Goal: Task Accomplishment & Management: Manage account settings

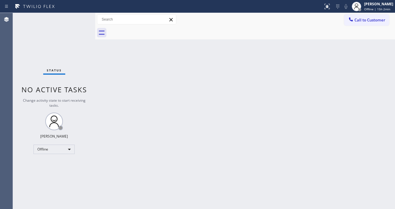
click at [69, 128] on div "Status No active tasks Change activity state to start receiving tasks. [PERSON_…" at bounding box center [54, 111] width 82 height 196
click at [52, 149] on div "Offline" at bounding box center [54, 149] width 41 height 9
click at [53, 162] on li "Available" at bounding box center [54, 164] width 40 height 7
click at [138, 144] on div "Back to Dashboard Change Sender ID Customers Technicians Select a contact Outbo…" at bounding box center [245, 111] width 300 height 196
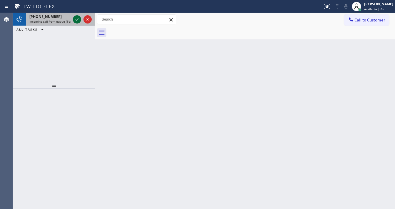
click at [74, 20] on div at bounding box center [77, 19] width 8 height 7
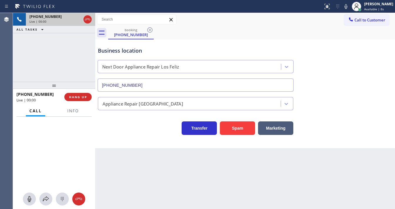
type input "[PHONE_NUMBER]"
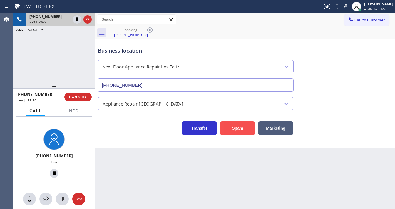
click at [238, 127] on button "Spam" at bounding box center [237, 128] width 35 height 14
click at [79, 111] on button "Info" at bounding box center [73, 110] width 19 height 11
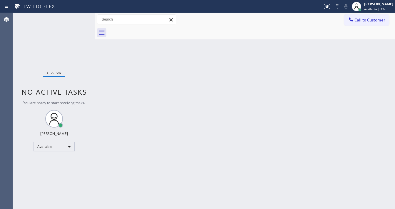
click at [73, 62] on div "Status No active tasks You are ready to start receiving tasks. [PERSON_NAME]" at bounding box center [54, 111] width 82 height 196
click at [79, 24] on div "Status No active tasks You are ready to start receiving tasks. [PERSON_NAME]" at bounding box center [54, 111] width 82 height 196
drag, startPoint x: 228, startPoint y: 96, endPoint x: 231, endPoint y: 160, distance: 64.5
click at [228, 96] on div "Back to Dashboard Change Sender ID Customers Technicians Select a contact Outbo…" at bounding box center [245, 111] width 300 height 196
drag, startPoint x: 221, startPoint y: 163, endPoint x: 169, endPoint y: 199, distance: 63.4
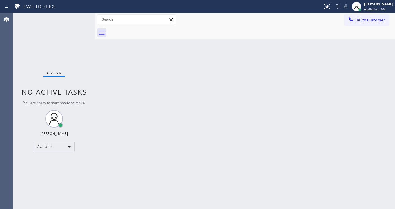
click at [221, 163] on div "Back to Dashboard Change Sender ID Customers Technicians Select a contact Outbo…" at bounding box center [245, 111] width 300 height 196
click at [78, 83] on div "Status No active tasks You are ready to start receiving tasks. [PERSON_NAME]" at bounding box center [54, 111] width 82 height 196
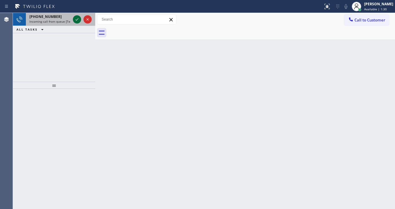
click at [78, 19] on icon at bounding box center [76, 19] width 7 height 7
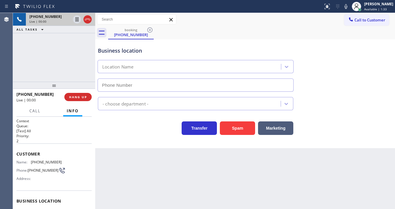
type input "[PHONE_NUMBER]"
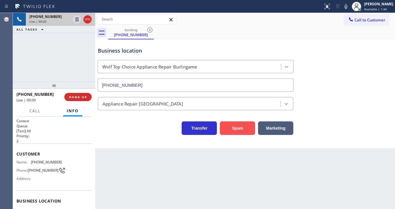
click at [239, 128] on button "Spam" at bounding box center [237, 128] width 35 height 14
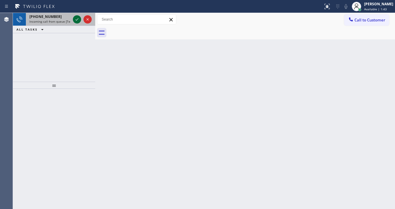
click at [76, 20] on icon at bounding box center [77, 19] width 3 height 2
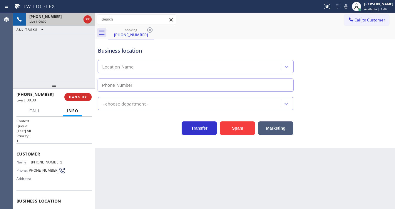
type input "[PHONE_NUMBER]"
click at [235, 126] on button "Spam" at bounding box center [237, 128] width 35 height 14
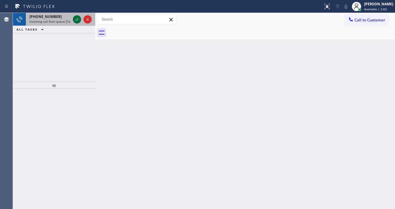
click at [75, 19] on icon at bounding box center [76, 19] width 7 height 7
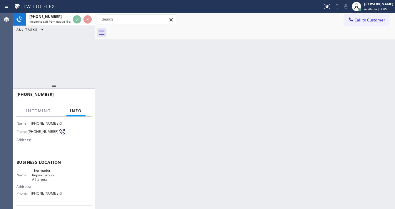
scroll to position [47, 0]
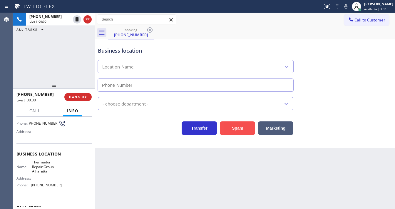
type input "[PHONE_NUMBER]"
click at [238, 132] on button "Spam" at bounding box center [237, 128] width 35 height 14
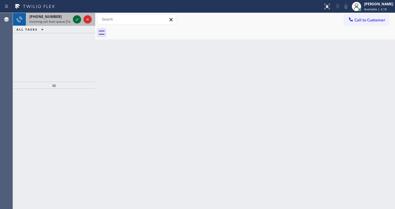
drag, startPoint x: 74, startPoint y: 20, endPoint x: 77, endPoint y: 19, distance: 3.2
click at [77, 19] on icon at bounding box center [76, 19] width 7 height 7
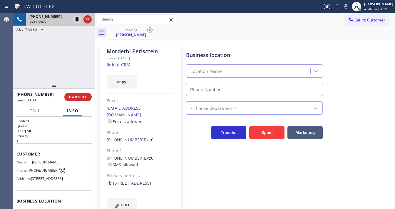
type input "[PHONE_NUMBER]"
click at [124, 66] on link "link to CRM" at bounding box center [119, 65] width 24 height 6
click at [75, 20] on icon at bounding box center [76, 19] width 7 height 7
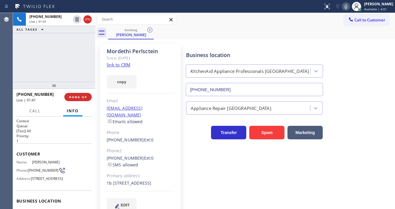
click at [350, 6] on icon at bounding box center [346, 6] width 7 height 7
click at [67, 50] on div "[PHONE_NUMBER] Live | 01:43 ALL TASKS ALL TASKS ACTIVE TASKS TASKS IN WRAP UP" at bounding box center [54, 47] width 82 height 69
click at [348, 7] on rect at bounding box center [346, 6] width 4 height 4
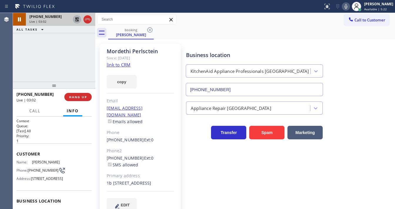
drag, startPoint x: 71, startPoint y: 19, endPoint x: 76, endPoint y: 20, distance: 5.4
click at [71, 19] on div "[PHONE_NUMBER] Live | 03:02" at bounding box center [49, 19] width 46 height 13
click at [76, 20] on icon at bounding box center [76, 19] width 7 height 7
click at [79, 19] on icon at bounding box center [76, 19] width 7 height 7
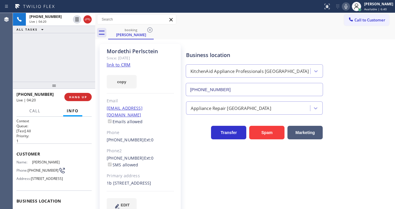
click at [350, 7] on icon at bounding box center [346, 6] width 7 height 7
click at [331, 34] on div "booking [PERSON_NAME]" at bounding box center [251, 32] width 287 height 13
click at [350, 2] on div "Status report No issues detected If you experience an issue, please download th…" at bounding box center [358, 6] width 74 height 13
click at [350, 6] on icon at bounding box center [346, 6] width 7 height 7
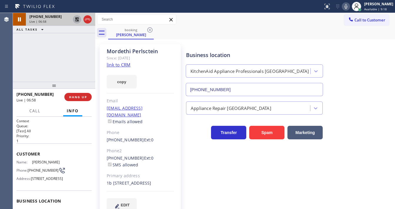
click at [74, 19] on icon at bounding box center [76, 19] width 7 height 7
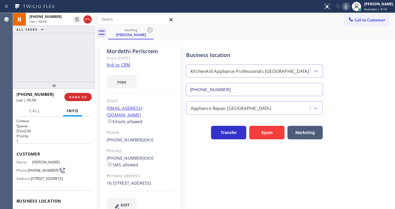
click at [66, 44] on div "[PHONE_NUMBER] Live | 06:58 ALL TASKS ALL TASKS ACTIVE TASKS TASKS IN WRAP UP" at bounding box center [54, 47] width 82 height 69
click at [348, 6] on icon at bounding box center [346, 6] width 3 height 5
click at [349, 6] on icon at bounding box center [346, 6] width 7 height 7
click at [352, 11] on div "Status report No issues detected If you experience an issue, please download th…" at bounding box center [358, 6] width 74 height 13
click at [350, 9] on icon at bounding box center [346, 6] width 7 height 7
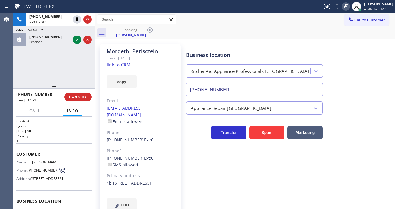
click at [348, 6] on icon at bounding box center [346, 6] width 3 height 5
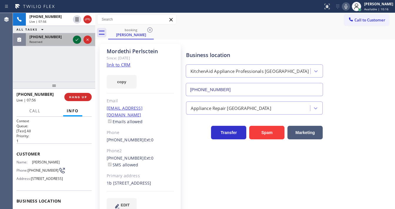
click at [75, 38] on icon at bounding box center [76, 39] width 7 height 7
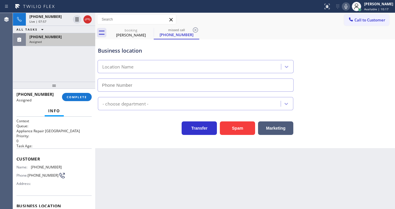
click at [74, 38] on div "[PHONE_NUMBER]" at bounding box center [60, 36] width 62 height 5
type input "[PHONE_NUMBER]"
click at [350, 7] on icon at bounding box center [346, 6] width 7 height 7
click at [348, 6] on rect at bounding box center [346, 6] width 4 height 4
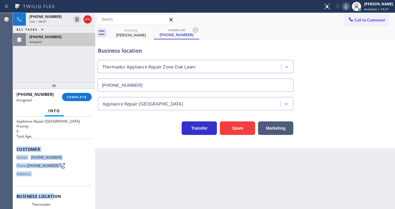
scroll to position [86, 0]
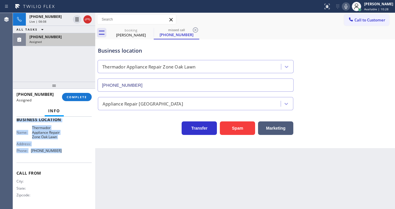
drag, startPoint x: 16, startPoint y: 158, endPoint x: 62, endPoint y: 155, distance: 45.7
click at [62, 155] on div "Context Queue: Appliance Repair High End Priority: 0 Task Age: Customer Name: […" at bounding box center [53, 119] width 75 height 175
copy div "Customer Name: [PHONE_NUMBER] Phone: [PHONE_NUMBER] Address: Business location …"
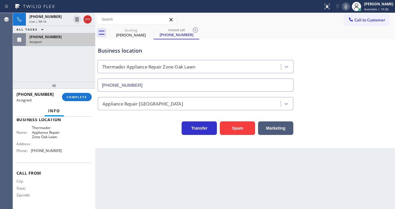
click at [80, 91] on div "[PHONE_NUMBER] Assigned COMPLETE" at bounding box center [53, 96] width 75 height 15
click at [80, 94] on button "COMPLETE" at bounding box center [77, 97] width 30 height 8
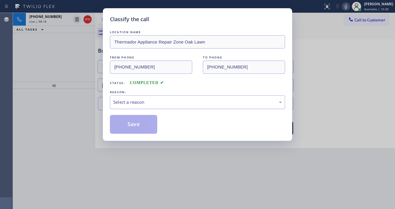
click at [146, 102] on div "Select a reason" at bounding box center [197, 102] width 169 height 7
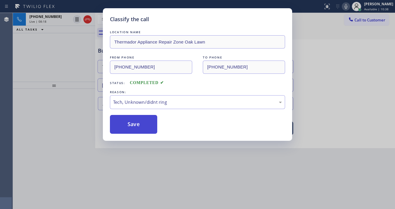
click at [137, 125] on button "Save" at bounding box center [133, 124] width 47 height 19
type input "[PHONE_NUMBER]"
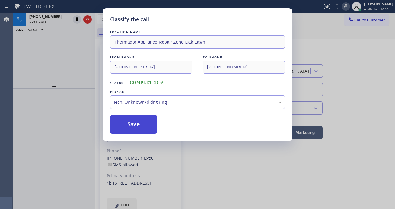
click at [137, 125] on button "Save" at bounding box center [133, 124] width 47 height 19
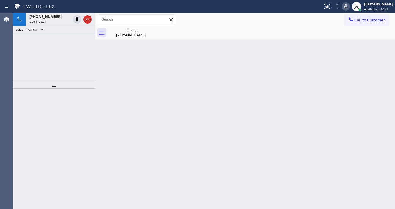
click at [57, 96] on div at bounding box center [54, 149] width 82 height 121
click at [68, 56] on div "[PHONE_NUMBER] Live | 08:28 ALL TASKS ALL TASKS ACTIVE TASKS TASKS IN WRAP UP" at bounding box center [54, 47] width 82 height 69
click at [53, 43] on div "[PHONE_NUMBER] Live | 08:40 ALL TASKS ALL TASKS ACTIVE TASKS TASKS IN WRAP UP" at bounding box center [54, 47] width 82 height 69
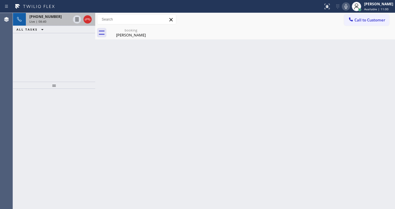
click at [59, 21] on div "Live | 08:40" at bounding box center [49, 21] width 41 height 4
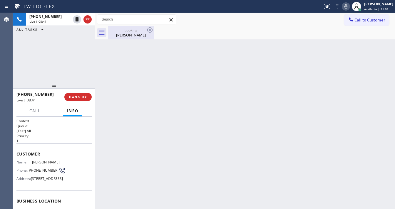
click at [122, 33] on div "[PERSON_NAME]" at bounding box center [131, 34] width 44 height 5
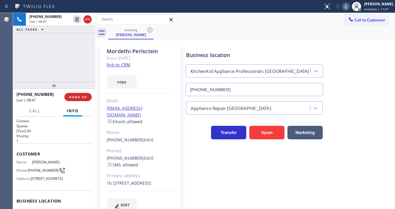
click at [80, 62] on div "[PHONE_NUMBER] Live | 08:47 ALL TASKS ALL TASKS ACTIVE TASKS TASKS IN WRAP UP" at bounding box center [54, 47] width 82 height 69
click at [72, 53] on div "[PHONE_NUMBER] Live | 08:49 ALL TASKS ALL TASKS ACTIVE TASKS TASKS IN WRAP UP" at bounding box center [54, 47] width 82 height 69
click at [83, 98] on span "HANG UP" at bounding box center [78, 97] width 18 height 4
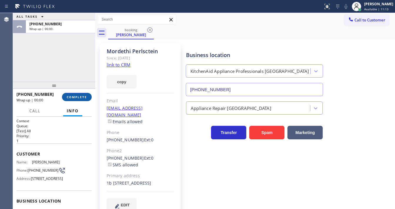
click at [83, 97] on span "COMPLETE" at bounding box center [77, 97] width 20 height 4
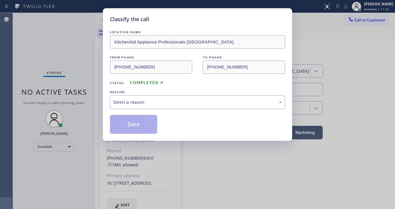
click at [135, 95] on div "Select a reason" at bounding box center [197, 102] width 175 height 14
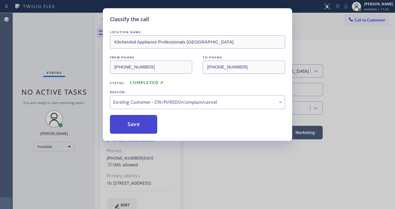
click at [143, 119] on button "Save" at bounding box center [133, 124] width 47 height 19
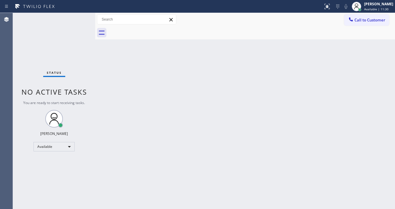
click at [76, 22] on div "Status No active tasks You are ready to start receiving tasks. [PERSON_NAME]" at bounding box center [54, 111] width 82 height 196
click at [77, 19] on div "Status No active tasks You are ready to start receiving tasks. [PERSON_NAME]" at bounding box center [54, 111] width 82 height 196
click at [81, 18] on div "Status No active tasks You are ready to start receiving tasks. [PERSON_NAME]" at bounding box center [54, 111] width 82 height 196
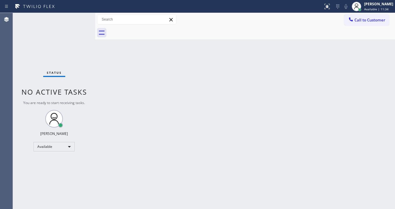
click at [79, 18] on div "Status No active tasks You are ready to start receiving tasks. [PERSON_NAME]" at bounding box center [54, 111] width 82 height 196
drag, startPoint x: 10, startPoint y: 73, endPoint x: 73, endPoint y: 128, distance: 82.5
click at [12, 73] on div "Agent Desktop" at bounding box center [6, 111] width 13 height 196
click at [54, 150] on div "Available" at bounding box center [54, 146] width 41 height 9
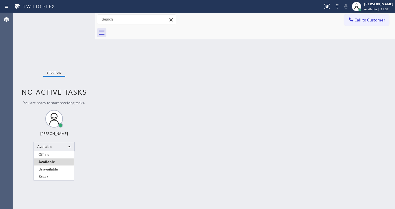
drag, startPoint x: 89, startPoint y: 163, endPoint x: 92, endPoint y: 8, distance: 155.8
click at [90, 163] on div at bounding box center [197, 104] width 395 height 209
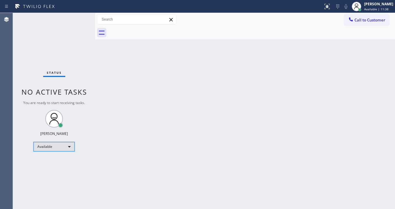
click at [52, 147] on div "Available" at bounding box center [54, 146] width 41 height 9
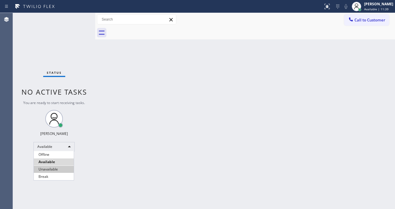
click at [58, 171] on li "Unavailable" at bounding box center [54, 169] width 40 height 7
drag, startPoint x: 149, startPoint y: 167, endPoint x: 156, endPoint y: 203, distance: 36.8
click at [150, 168] on div "Back to Dashboard Change Sender ID Customers Technicians Select a contact Outbo…" at bounding box center [245, 111] width 300 height 196
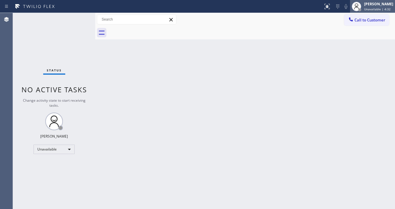
click at [373, 7] on span "Unavailable | 4:32" at bounding box center [377, 9] width 26 height 4
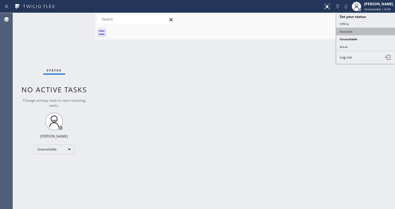
click at [358, 31] on button "Available" at bounding box center [365, 32] width 59 height 8
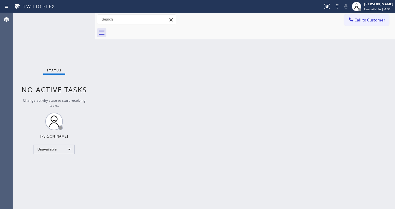
click at [204, 73] on div "Back to Dashboard Change Sender ID Customers Technicians Select a contact Outbo…" at bounding box center [245, 111] width 300 height 196
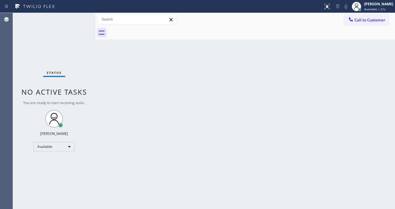
click at [79, 18] on div "Status No active tasks You are ready to start receiving tasks. [PERSON_NAME]" at bounding box center [54, 111] width 82 height 196
click at [78, 18] on div "Status No active tasks You are ready to start receiving tasks. [PERSON_NAME]" at bounding box center [54, 111] width 82 height 196
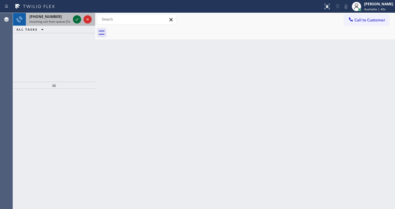
click at [76, 23] on icon at bounding box center [76, 19] width 7 height 7
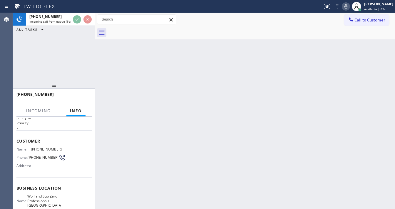
scroll to position [24, 0]
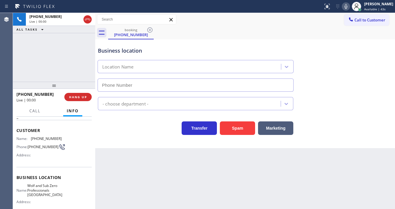
type input "[PHONE_NUMBER]"
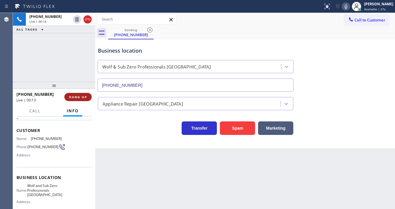
click at [78, 98] on span "HANG UP" at bounding box center [78, 97] width 18 height 4
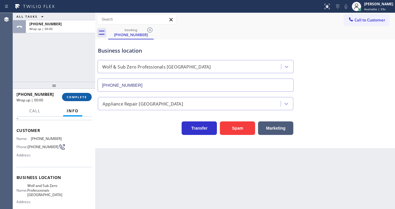
click at [85, 95] on span "COMPLETE" at bounding box center [77, 97] width 20 height 4
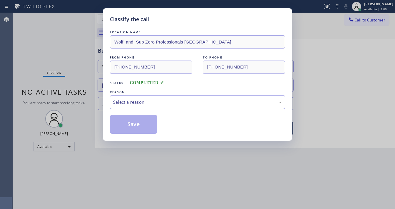
click at [142, 101] on div "Select a reason" at bounding box center [197, 102] width 169 height 7
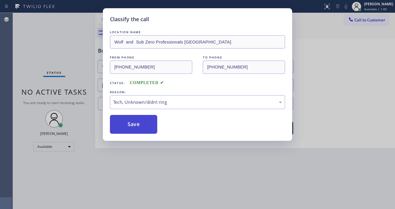
click at [136, 127] on button "Save" at bounding box center [133, 124] width 47 height 19
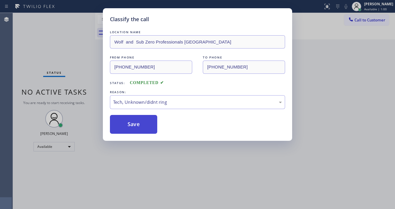
click at [136, 127] on button "Save" at bounding box center [133, 124] width 47 height 19
drag, startPoint x: 136, startPoint y: 127, endPoint x: 144, endPoint y: 133, distance: 9.9
click at [137, 127] on button "Save" at bounding box center [133, 124] width 47 height 19
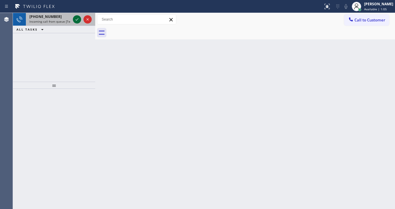
click at [78, 19] on icon at bounding box center [76, 19] width 7 height 7
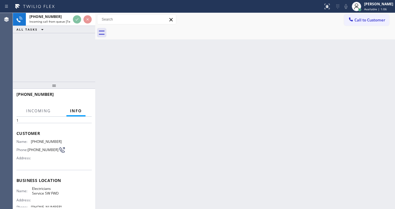
scroll to position [47, 0]
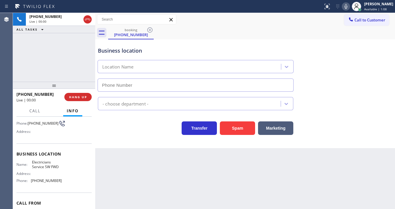
type input "[PHONE_NUMBER]"
click at [233, 126] on button "Spam" at bounding box center [237, 128] width 35 height 14
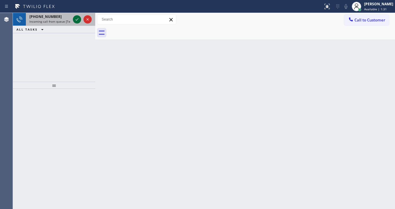
click at [75, 17] on icon at bounding box center [76, 19] width 7 height 7
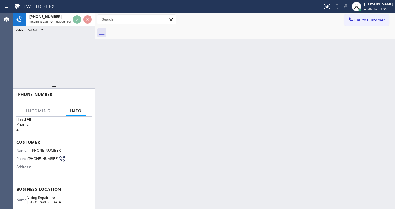
scroll to position [24, 0]
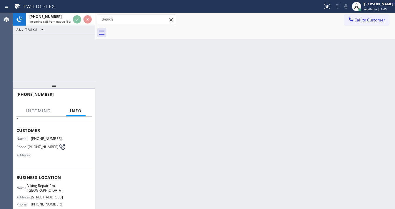
click at [19, 57] on div "[PHONE_NUMBER] Incoming call from queue [Test] All ALL TASKS ALL TASKS ACTIVE T…" at bounding box center [54, 47] width 82 height 69
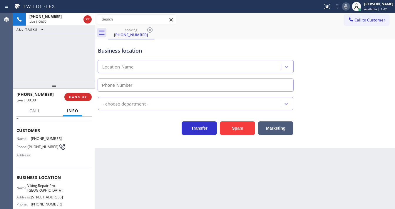
type input "[PHONE_NUMBER]"
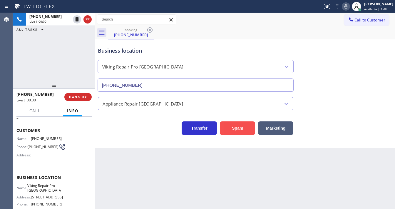
click at [240, 130] on button "Spam" at bounding box center [237, 128] width 35 height 14
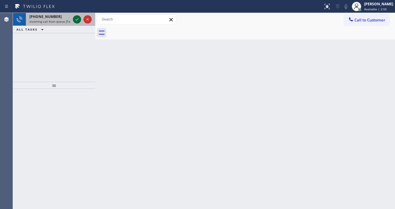
click at [78, 21] on icon at bounding box center [76, 19] width 7 height 7
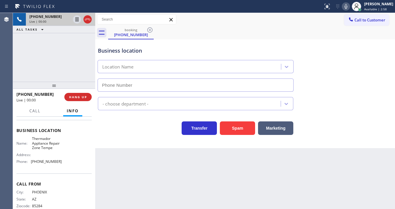
scroll to position [47, 0]
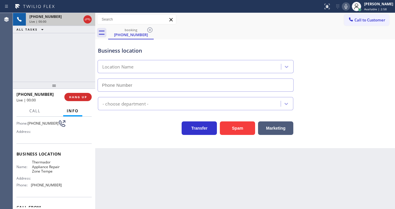
type input "[PHONE_NUMBER]"
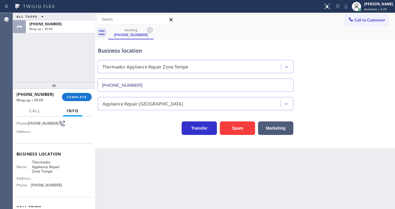
click at [21, 58] on div "ALL TASKS ALL TASKS ACTIVE TASKS TASKS IN WRAP UP [PHONE_NUMBER] Wrap up | 00:09" at bounding box center [54, 47] width 82 height 69
click at [72, 96] on span "COMPLETE" at bounding box center [77, 97] width 20 height 4
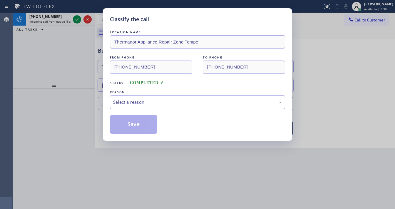
click at [145, 101] on div "Select a reason" at bounding box center [197, 102] width 169 height 7
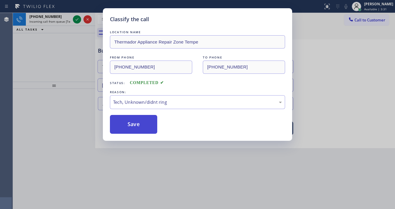
click at [139, 125] on button "Save" at bounding box center [133, 124] width 47 height 19
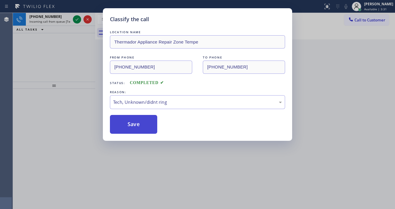
click at [139, 125] on button "Save" at bounding box center [133, 124] width 47 height 19
drag, startPoint x: 55, startPoint y: 50, endPoint x: 67, endPoint y: 30, distance: 24.2
click at [54, 50] on div "Classify the call LOCATION NAME Thermador Appliance Repair Zone Tempe FROM PHON…" at bounding box center [197, 104] width 395 height 209
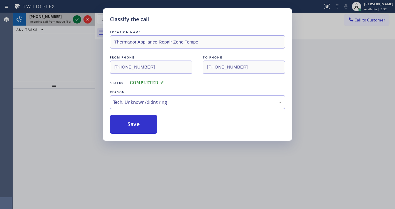
click at [75, 21] on div "Classify the call LOCATION NAME Thermador Appliance Repair Zone Oak Lawn FROM P…" at bounding box center [204, 111] width 382 height 196
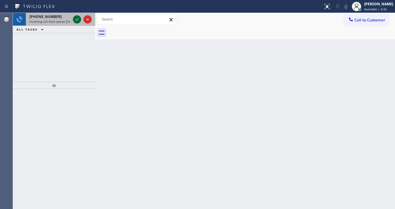
click at [75, 20] on icon at bounding box center [76, 19] width 7 height 7
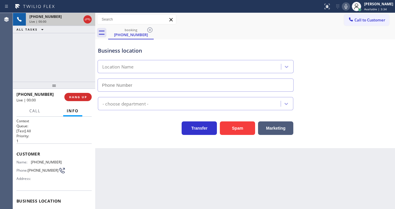
type input "[PHONE_NUMBER]"
click at [23, 66] on div "[PHONE_NUMBER] Live | 00:02 ALL TASKS ALL TASKS ACTIVE TASKS TASKS IN WRAP UP" at bounding box center [54, 47] width 82 height 69
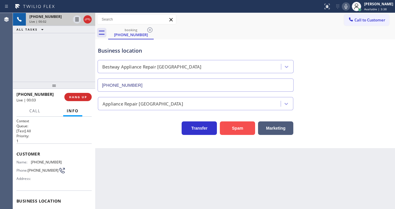
click at [227, 128] on button "Spam" at bounding box center [237, 128] width 35 height 14
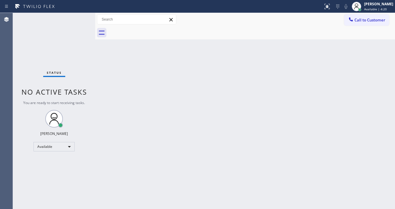
click at [76, 21] on div "Status No active tasks You are ready to start receiving tasks. [PERSON_NAME]" at bounding box center [54, 111] width 82 height 196
click at [75, 20] on div "Status No active tasks You are ready to start receiving tasks. [PERSON_NAME]" at bounding box center [54, 111] width 82 height 196
click at [74, 20] on div "Status No active tasks You are ready to start receiving tasks. [PERSON_NAME]" at bounding box center [54, 111] width 82 height 196
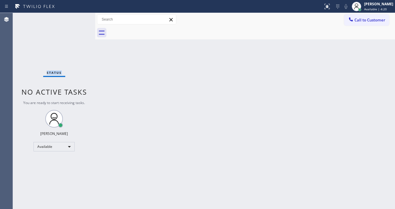
click at [74, 20] on div "Status No active tasks You are ready to start receiving tasks. [PERSON_NAME]" at bounding box center [54, 111] width 82 height 196
click at [76, 18] on div "Status No active tasks You are ready to start receiving tasks. [PERSON_NAME]" at bounding box center [54, 111] width 82 height 196
click at [55, 58] on div "Status No active tasks You are ready to start receiving tasks. [PERSON_NAME]" at bounding box center [54, 111] width 82 height 196
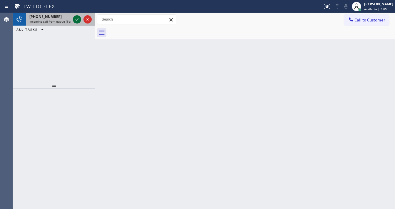
click at [75, 20] on icon at bounding box center [76, 19] width 7 height 7
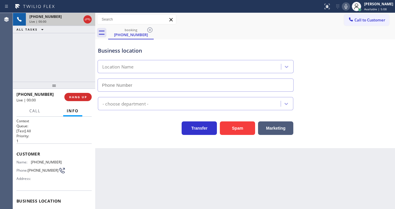
type input "[PHONE_NUMBER]"
click at [239, 128] on button "Spam" at bounding box center [237, 128] width 35 height 14
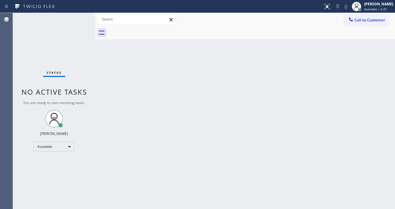
click at [73, 20] on div "Status No active tasks You are ready to start receiving tasks. [PERSON_NAME]" at bounding box center [54, 111] width 82 height 196
click at [76, 20] on div "Status No active tasks You are ready to start receiving tasks. [PERSON_NAME]" at bounding box center [54, 111] width 82 height 196
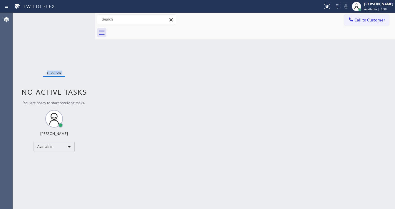
click at [76, 20] on div "Status No active tasks You are ready to start receiving tasks. [PERSON_NAME]" at bounding box center [54, 111] width 82 height 196
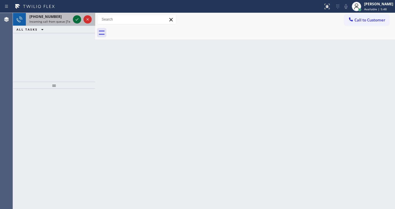
click at [78, 19] on icon at bounding box center [76, 19] width 7 height 7
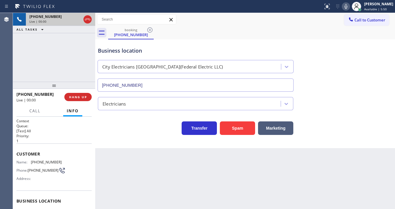
type input "[PHONE_NUMBER]"
click at [243, 126] on button "Spam" at bounding box center [237, 128] width 35 height 14
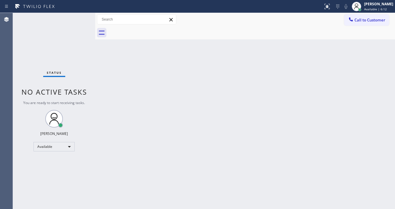
click at [76, 19] on div "Status No active tasks You are ready to start receiving tasks. [PERSON_NAME]" at bounding box center [54, 111] width 82 height 196
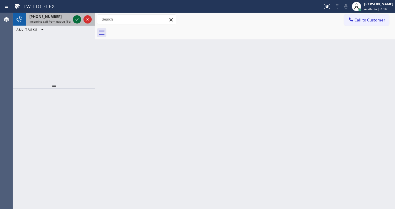
drag, startPoint x: 80, startPoint y: 22, endPoint x: 76, endPoint y: 19, distance: 5.0
click at [76, 19] on icon at bounding box center [77, 19] width 3 height 2
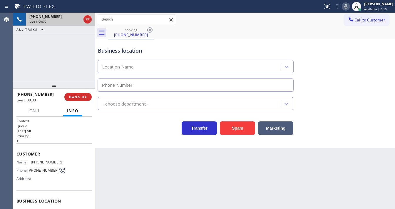
type input "[PHONE_NUMBER]"
click at [239, 130] on button "Spam" at bounding box center [237, 128] width 35 height 14
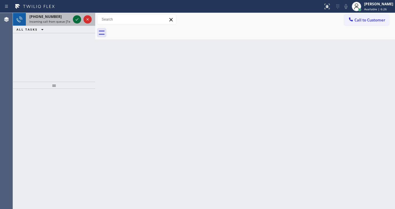
click at [76, 19] on icon at bounding box center [76, 19] width 7 height 7
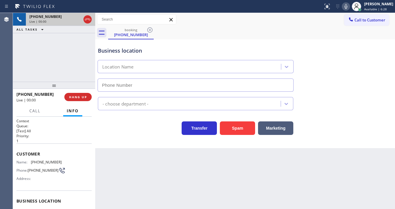
type input "[PHONE_NUMBER]"
click at [348, 8] on icon at bounding box center [346, 6] width 3 height 5
click at [348, 6] on icon at bounding box center [346, 6] width 7 height 7
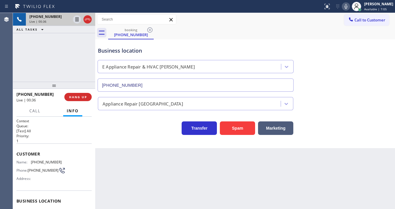
click at [31, 155] on div "Customer Name: [PHONE_NUMBER] Phone: [PHONE_NUMBER] Address:" at bounding box center [53, 166] width 75 height 47
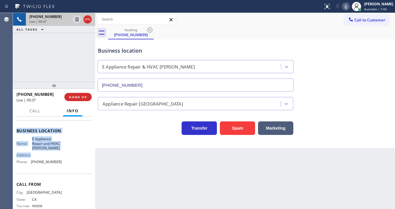
scroll to position [71, 0]
drag, startPoint x: 16, startPoint y: 151, endPoint x: 58, endPoint y: 162, distance: 43.5
click at [58, 162] on div "Context Queue: [Test] All Priority: 1 Customer Name: [PHONE_NUMBER] Phone: [PHO…" at bounding box center [54, 163] width 82 height 92
copy div "Customer Name: [PHONE_NUMBER] Phone: [PHONE_NUMBER] Address: Business location …"
click at [50, 69] on div "[PHONE_NUMBER] Live | 00:38 ALL TASKS ALL TASKS ACTIVE TASKS TASKS IN WRAP UP" at bounding box center [54, 47] width 82 height 69
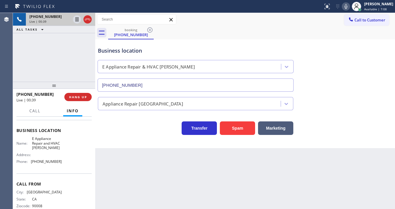
click at [68, 59] on div "[PHONE_NUMBER] Live | 00:39 ALL TASKS ALL TASKS ACTIVE TASKS TASKS IN WRAP UP" at bounding box center [54, 47] width 82 height 69
click at [349, 6] on icon at bounding box center [346, 6] width 7 height 7
click at [350, 6] on icon at bounding box center [346, 6] width 7 height 7
click at [73, 51] on div "[PHONE_NUMBER] Live | 03:55 ALL TASKS ALL TASKS ACTIVE TASKS TASKS IN WRAP UP" at bounding box center [54, 47] width 82 height 69
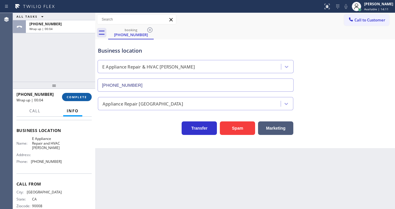
click at [86, 94] on button "COMPLETE" at bounding box center [77, 97] width 30 height 8
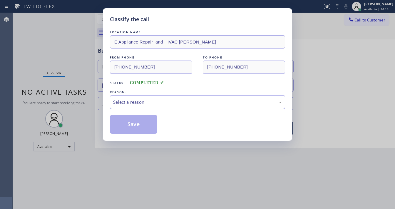
drag, startPoint x: 127, startPoint y: 101, endPoint x: 130, endPoint y: 102, distance: 3.7
click at [127, 101] on div "Select a reason" at bounding box center [197, 102] width 169 height 7
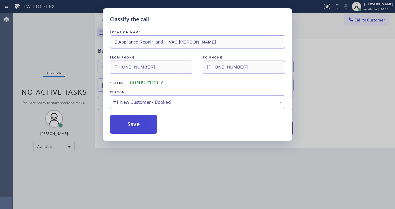
click at [132, 123] on button "Save" at bounding box center [133, 124] width 47 height 19
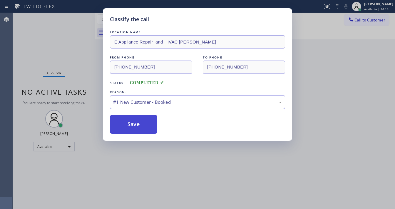
click at [132, 123] on button "Save" at bounding box center [133, 124] width 47 height 19
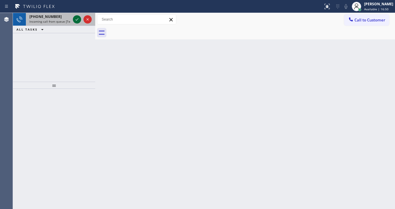
click at [76, 19] on icon at bounding box center [76, 19] width 7 height 7
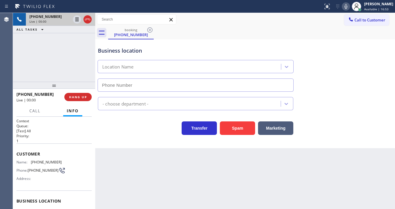
type input "[PHONE_NUMBER]"
click at [349, 8] on icon at bounding box center [346, 6] width 7 height 7
click at [238, 134] on button "Spam" at bounding box center [237, 128] width 35 height 14
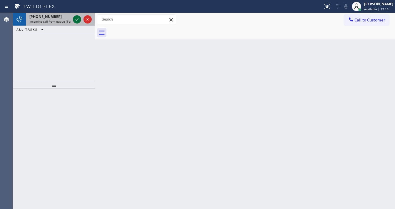
click at [80, 22] on icon at bounding box center [76, 19] width 7 height 7
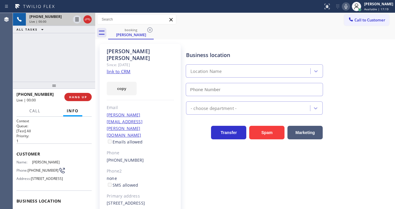
type input "[PHONE_NUMBER]"
click at [129, 69] on link "link to CRM" at bounding box center [119, 72] width 24 height 6
click at [349, 8] on icon at bounding box center [346, 6] width 7 height 7
click at [50, 61] on div "[PHONE_NUMBER] Live | 00:14 ALL TASKS ALL TASKS ACTIVE TASKS TASKS IN WRAP UP" at bounding box center [54, 47] width 82 height 69
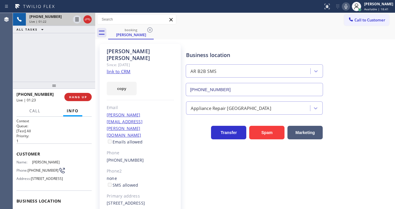
click at [74, 46] on div "[PHONE_NUMBER] Live | 01:22 ALL TASKS ALL TASKS ACTIVE TASKS TASKS IN WRAP UP" at bounding box center [54, 47] width 82 height 69
click at [78, 97] on span "HANG UP" at bounding box center [78, 97] width 18 height 4
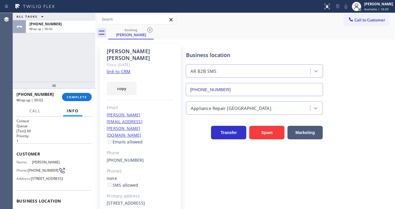
click at [75, 101] on div "[PHONE_NUMBER] Wrap up | 00:02 COMPLETE" at bounding box center [53, 96] width 75 height 15
click at [78, 95] on span "COMPLETE" at bounding box center [77, 97] width 20 height 4
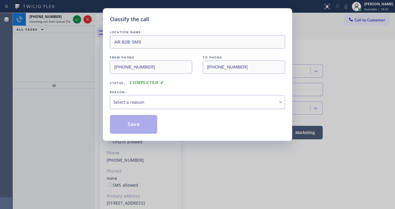
click at [151, 104] on div "Select a reason" at bounding box center [197, 102] width 169 height 7
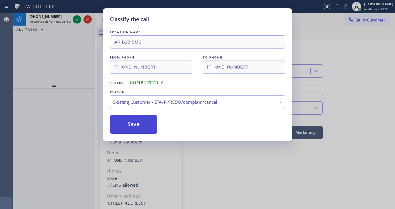
click at [135, 125] on button "Save" at bounding box center [133, 124] width 47 height 19
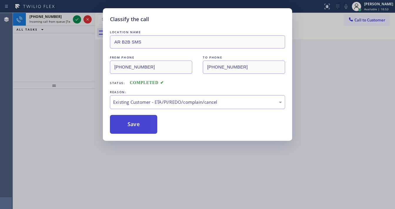
drag, startPoint x: 135, startPoint y: 125, endPoint x: 76, endPoint y: 55, distance: 91.4
click at [134, 124] on button "Save" at bounding box center [133, 124] width 47 height 19
drag, startPoint x: 76, startPoint y: 55, endPoint x: 81, endPoint y: 38, distance: 18.1
click at [78, 49] on div "Classify the call LOCATION NAME AR B2B SMS FROM PHONE [PHONE_NUMBER] TO PHONE […" at bounding box center [197, 104] width 395 height 209
click at [78, 19] on div "Classify the call LOCATION NAME AR B2B SMS FROM PHONE [PHONE_NUMBER] TO PHONE […" at bounding box center [197, 104] width 395 height 209
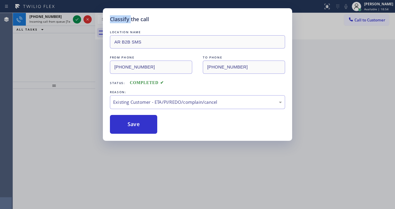
click at [78, 19] on div "Classify the call LOCATION NAME AR B2B SMS FROM PHONE [PHONE_NUMBER] TO PHONE […" at bounding box center [197, 104] width 395 height 209
click at [78, 19] on div "Classify the call LOCATION NAME Thermador Appliance Repair Zone Oak Lawn FROM P…" at bounding box center [204, 111] width 382 height 196
click at [78, 19] on icon at bounding box center [76, 19] width 7 height 7
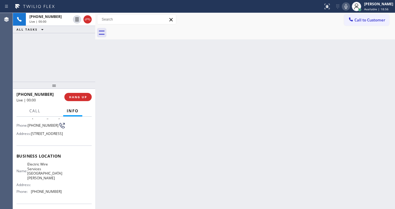
scroll to position [47, 0]
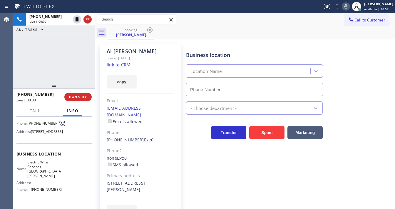
type input "[PHONE_NUMBER]"
click at [66, 64] on div "[PHONE_NUMBER] Live | 00:04 ALL TASKS ALL TASKS ACTIVE TASKS TASKS IN WRAP UP" at bounding box center [54, 47] width 82 height 69
click at [115, 64] on link "link to CRM" at bounding box center [119, 65] width 24 height 6
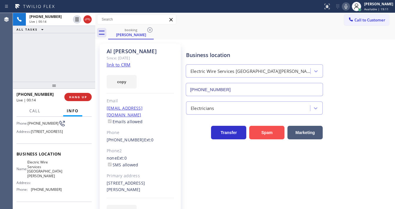
click at [266, 132] on button "Spam" at bounding box center [266, 133] width 35 height 14
click at [71, 93] on button "HANG UP" at bounding box center [77, 97] width 27 height 8
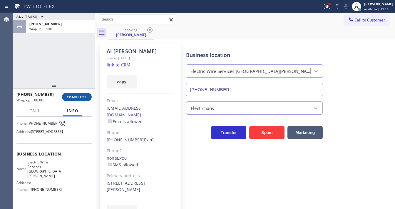
click at [74, 94] on button "COMPLETE" at bounding box center [77, 97] width 30 height 8
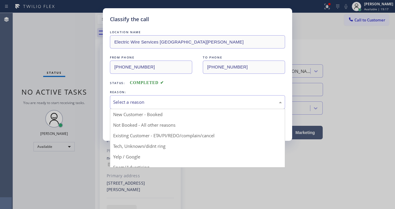
click at [150, 108] on div "Select a reason" at bounding box center [197, 102] width 175 height 14
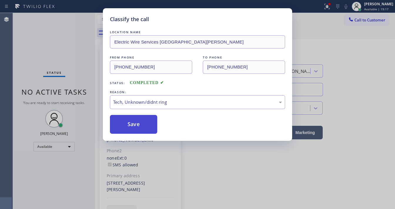
click at [140, 126] on button "Save" at bounding box center [133, 124] width 47 height 19
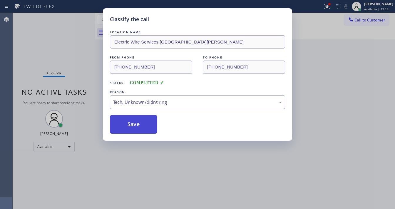
click at [140, 126] on button "Save" at bounding box center [133, 124] width 47 height 19
click at [303, 67] on div "Classify the call LOCATION NAME Electric Wire Services Santa [PERSON_NAME] FROM…" at bounding box center [197, 104] width 395 height 209
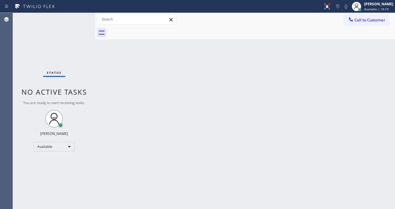
click at [331, 9] on icon at bounding box center [327, 6] width 7 height 7
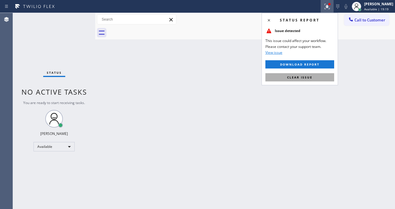
click at [289, 75] on span "Clear issue" at bounding box center [299, 77] width 25 height 4
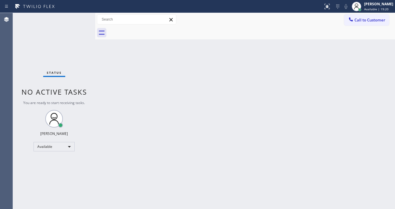
drag, startPoint x: 168, startPoint y: 116, endPoint x: 164, endPoint y: 119, distance: 4.8
click at [166, 117] on div "Back to Dashboard Change Sender ID Customers Technicians Select a contact Outbo…" at bounding box center [245, 111] width 300 height 196
click at [158, 203] on div "Back to Dashboard Change Sender ID Customers Technicians Select a contact Outbo…" at bounding box center [245, 111] width 300 height 196
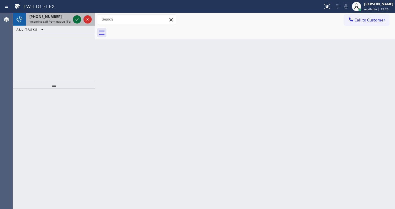
click at [60, 18] on div "[PHONE_NUMBER]" at bounding box center [49, 16] width 41 height 5
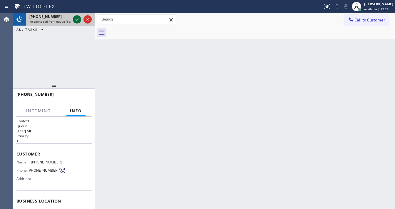
click at [77, 21] on icon at bounding box center [76, 19] width 7 height 7
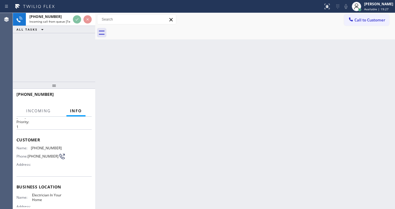
scroll to position [47, 0]
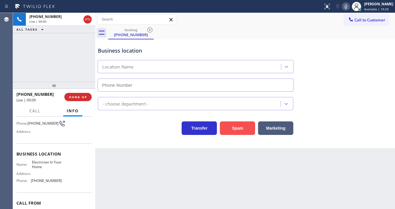
type input "[PHONE_NUMBER]"
click at [230, 130] on button "Spam" at bounding box center [237, 128] width 35 height 14
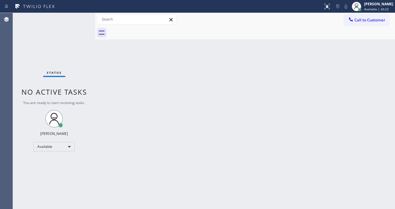
drag, startPoint x: 68, startPoint y: 14, endPoint x: 60, endPoint y: 1, distance: 16.0
click at [68, 14] on div "Status No active tasks You are ready to start receiving tasks. [PERSON_NAME]" at bounding box center [54, 111] width 82 height 196
click at [80, 14] on div "Status No active tasks You are ready to start receiving tasks. [PERSON_NAME]" at bounding box center [54, 111] width 82 height 196
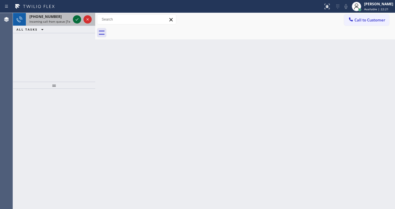
click at [73, 21] on div at bounding box center [77, 19] width 8 height 7
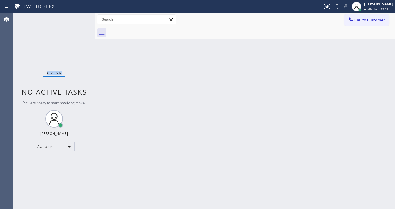
click at [75, 19] on div "Status No active tasks You are ready to start receiving tasks. [PERSON_NAME]" at bounding box center [54, 111] width 82 height 196
click at [321, 4] on div at bounding box center [161, 6] width 318 height 9
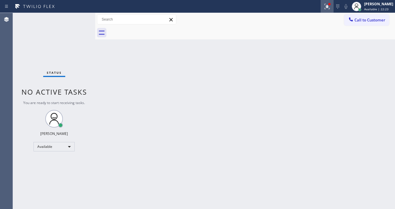
click at [328, 6] on icon at bounding box center [327, 6] width 7 height 7
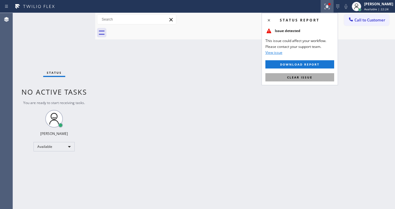
click at [316, 74] on button "Clear issue" at bounding box center [299, 77] width 69 height 8
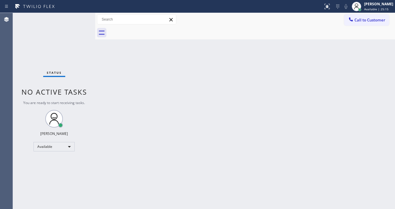
click at [80, 18] on div "Status No active tasks You are ready to start receiving tasks. [PERSON_NAME]" at bounding box center [54, 111] width 82 height 196
click at [80, 17] on div "Status No active tasks You are ready to start receiving tasks. [PERSON_NAME]" at bounding box center [54, 111] width 82 height 196
click at [78, 17] on div "Status No active tasks You are ready to start receiving tasks. [PERSON_NAME]" at bounding box center [54, 111] width 82 height 196
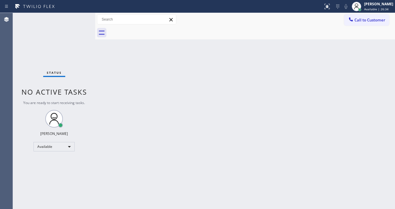
click at [78, 17] on div "Status No active tasks You are ready to start receiving tasks. [PERSON_NAME]" at bounding box center [54, 111] width 82 height 196
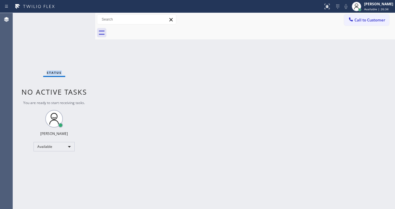
click at [78, 17] on div "Status No active tasks You are ready to start receiving tasks. [PERSON_NAME]" at bounding box center [54, 111] width 82 height 196
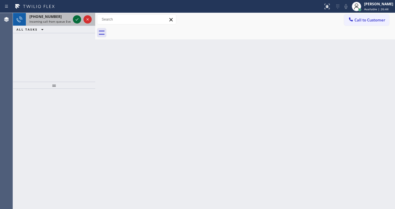
click at [78, 17] on icon at bounding box center [76, 19] width 7 height 7
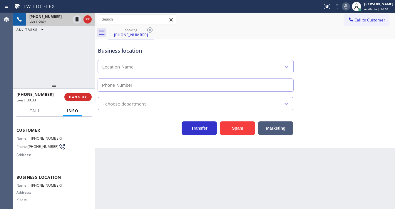
scroll to position [24, 0]
click at [22, 65] on div "[PHONE_NUMBER] Live | 00:22 ALL TASKS ALL TASKS ACTIVE TASKS TASKS IN WRAP UP" at bounding box center [54, 47] width 82 height 69
click at [224, 123] on button "Spam" at bounding box center [237, 128] width 35 height 14
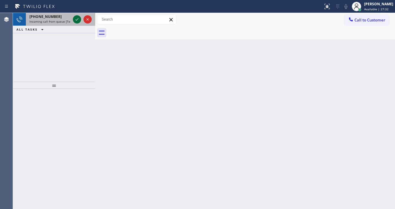
click at [75, 18] on icon at bounding box center [76, 19] width 7 height 7
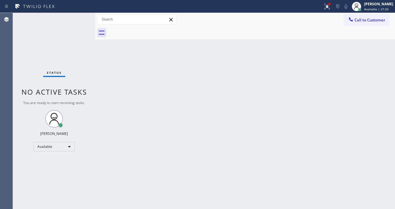
click at [75, 18] on div "Status No active tasks You are ready to start receiving tasks. [PERSON_NAME]" at bounding box center [54, 111] width 82 height 196
click at [330, 8] on icon at bounding box center [327, 6] width 7 height 7
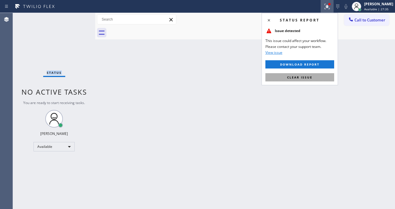
click at [290, 77] on span "Clear issue" at bounding box center [299, 77] width 25 height 4
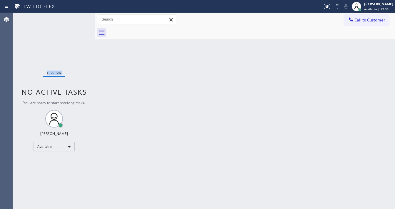
click at [76, 19] on div "Status No active tasks You are ready to start receiving tasks. [PERSON_NAME]" at bounding box center [54, 111] width 82 height 196
click at [76, 18] on div "Status No active tasks You are ready to start receiving tasks. [PERSON_NAME]" at bounding box center [54, 111] width 82 height 196
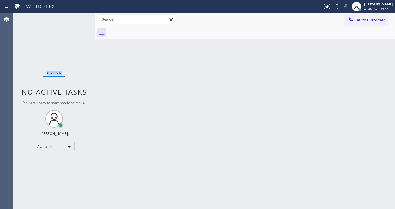
click at [77, 18] on div "Status No active tasks You are ready to start receiving tasks. [PERSON_NAME]" at bounding box center [54, 111] width 82 height 196
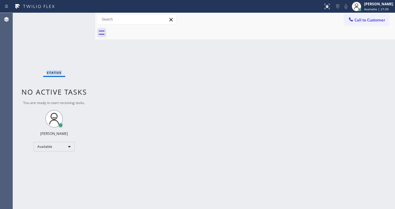
click at [77, 18] on div "Status No active tasks You are ready to start receiving tasks. [PERSON_NAME]" at bounding box center [54, 111] width 82 height 196
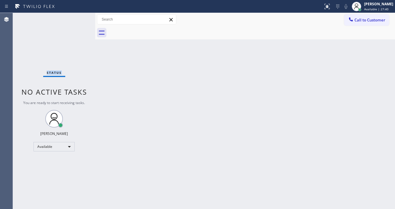
click at [77, 18] on div "Status No active tasks You are ready to start receiving tasks. [PERSON_NAME]" at bounding box center [54, 111] width 82 height 196
click at [83, 16] on div "Status No active tasks You are ready to start receiving tasks. [PERSON_NAME]" at bounding box center [54, 111] width 82 height 196
click at [76, 17] on div "Status No active tasks You are ready to start receiving tasks. [PERSON_NAME]" at bounding box center [54, 111] width 82 height 196
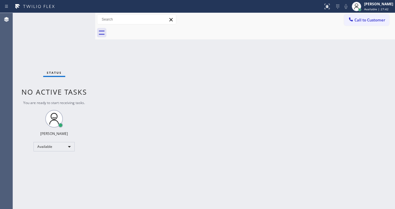
click at [76, 17] on div "Status No active tasks You are ready to start receiving tasks. [PERSON_NAME]" at bounding box center [54, 111] width 82 height 196
click at [77, 17] on div "Status No active tasks You are ready to start receiving tasks. [PERSON_NAME]" at bounding box center [54, 111] width 82 height 196
click at [78, 18] on div "Status No active tasks You are ready to start receiving tasks. [PERSON_NAME]" at bounding box center [54, 111] width 82 height 196
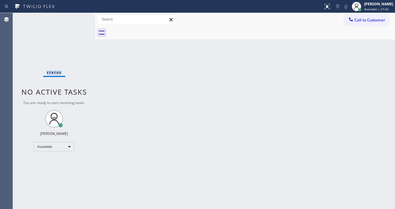
click at [78, 18] on div "Status No active tasks You are ready to start receiving tasks. [PERSON_NAME]" at bounding box center [54, 111] width 82 height 196
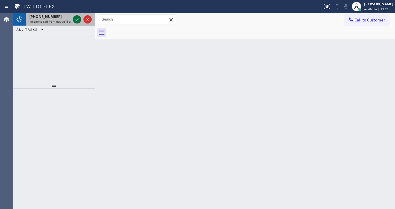
click at [78, 18] on icon at bounding box center [76, 19] width 7 height 7
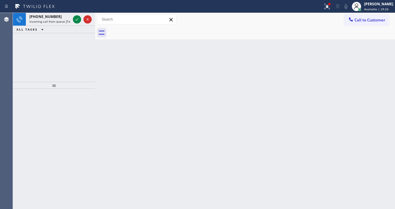
click at [326, 6] on div at bounding box center [327, 6] width 13 height 7
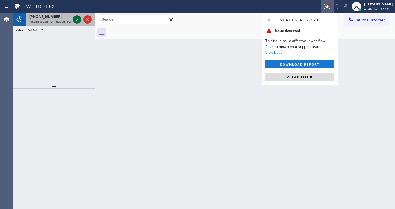
click at [77, 19] on icon at bounding box center [76, 19] width 7 height 7
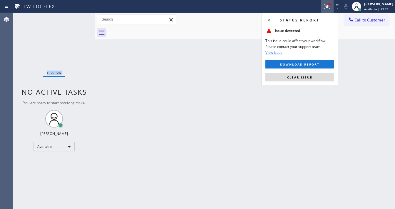
click at [77, 19] on div "Status No active tasks You are ready to start receiving tasks. [PERSON_NAME]" at bounding box center [54, 111] width 82 height 196
drag, startPoint x: 293, startPoint y: 78, endPoint x: 160, endPoint y: 47, distance: 136.6
click at [293, 78] on span "Clear issues" at bounding box center [300, 77] width 28 height 4
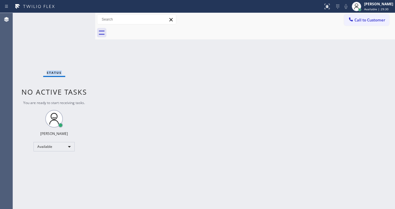
click at [78, 18] on div "Status No active tasks You are ready to start receiving tasks. [PERSON_NAME]" at bounding box center [54, 111] width 82 height 196
click at [77, 18] on div "Status No active tasks You are ready to start receiving tasks. [PERSON_NAME]" at bounding box center [54, 111] width 82 height 196
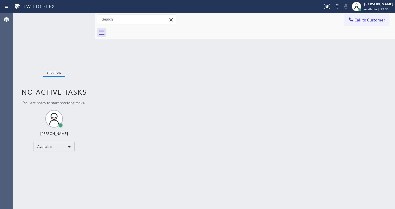
click at [77, 18] on div "Status No active tasks You are ready to start receiving tasks. [PERSON_NAME]" at bounding box center [54, 111] width 82 height 196
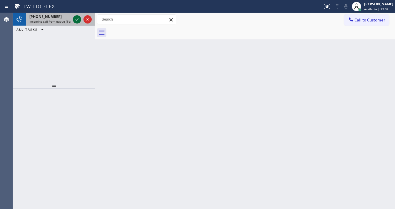
click at [77, 18] on icon at bounding box center [76, 19] width 7 height 7
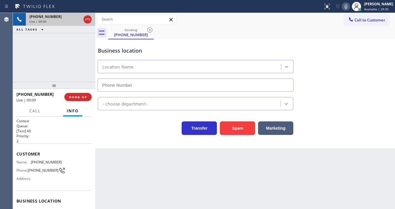
type input "[PHONE_NUMBER]"
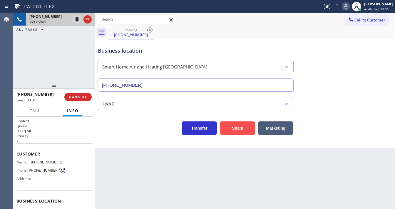
click at [238, 130] on button "Spam" at bounding box center [237, 128] width 35 height 14
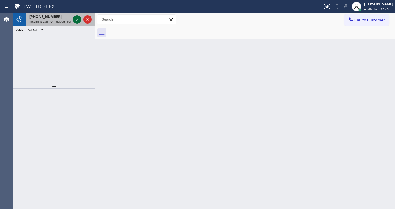
click at [79, 20] on icon at bounding box center [76, 19] width 7 height 7
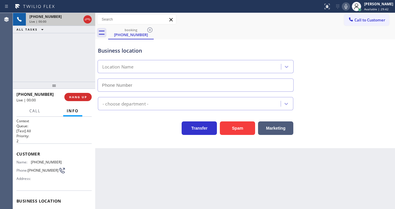
scroll to position [24, 0]
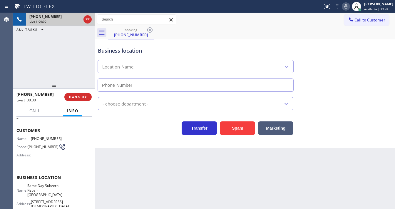
type input "[PHONE_NUMBER]"
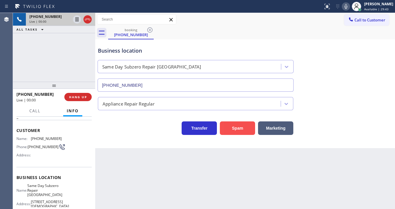
click at [230, 127] on button "Spam" at bounding box center [237, 128] width 35 height 14
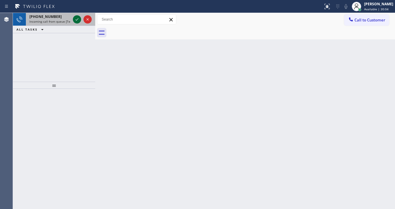
click at [77, 19] on icon at bounding box center [76, 19] width 7 height 7
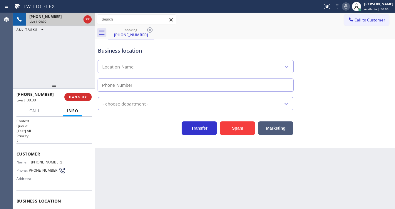
type input "[PHONE_NUMBER]"
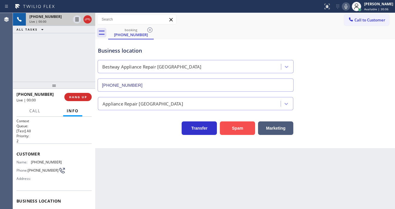
click at [236, 128] on button "Spam" at bounding box center [237, 128] width 35 height 14
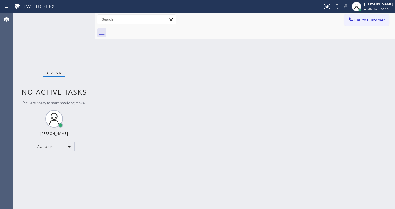
click at [73, 19] on div "Status No active tasks You are ready to start receiving tasks. [PERSON_NAME]" at bounding box center [54, 111] width 82 height 196
click at [74, 19] on div "Status No active tasks You are ready to start receiving tasks. [PERSON_NAME]" at bounding box center [54, 111] width 82 height 196
click at [75, 19] on div "Status No active tasks You are ready to start receiving tasks. [PERSON_NAME]" at bounding box center [54, 111] width 82 height 196
click at [76, 19] on div "Status No active tasks You are ready to start receiving tasks. [PERSON_NAME]" at bounding box center [54, 111] width 82 height 196
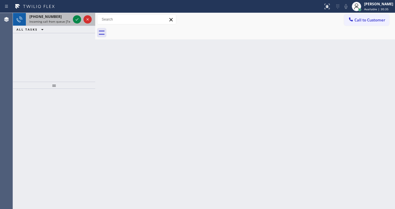
drag, startPoint x: 76, startPoint y: 19, endPoint x: 80, endPoint y: 25, distance: 7.4
click at [80, 25] on div at bounding box center [82, 19] width 21 height 13
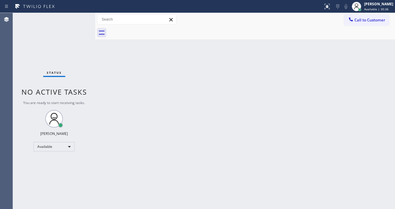
click at [76, 16] on div "Status No active tasks You are ready to start receiving tasks. [PERSON_NAME]" at bounding box center [54, 111] width 82 height 196
click at [77, 17] on div "Status No active tasks You are ready to start receiving tasks. [PERSON_NAME]" at bounding box center [54, 111] width 82 height 196
click at [78, 17] on div "Status No active tasks You are ready to start receiving tasks. [PERSON_NAME]" at bounding box center [54, 111] width 82 height 196
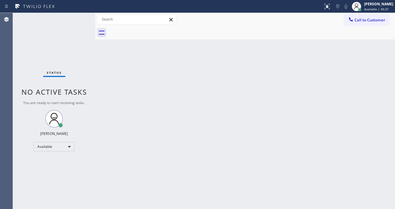
click at [78, 17] on div "Status No active tasks You are ready to start receiving tasks. [PERSON_NAME]" at bounding box center [54, 111] width 82 height 196
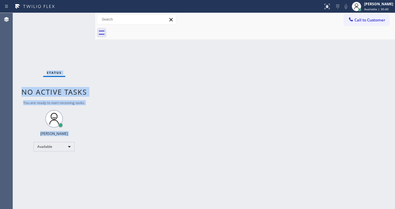
click at [78, 16] on div "Status No active tasks You are ready to start receiving tasks. [PERSON_NAME]" at bounding box center [54, 111] width 82 height 196
click at [74, 16] on div "Status No active tasks You are ready to start receiving tasks. [PERSON_NAME]" at bounding box center [54, 111] width 82 height 196
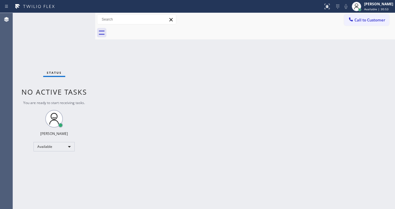
click at [74, 16] on div "Status No active tasks You are ready to start receiving tasks. [PERSON_NAME]" at bounding box center [54, 111] width 82 height 196
drag, startPoint x: 74, startPoint y: 16, endPoint x: 176, endPoint y: 54, distance: 108.8
click at [76, 16] on div "Status No active tasks You are ready to start receiving tasks. [PERSON_NAME]" at bounding box center [54, 111] width 82 height 196
click at [75, 16] on div "Status No active tasks You are ready to start receiving tasks. [PERSON_NAME]" at bounding box center [54, 111] width 82 height 196
click at [76, 16] on div "Status No active tasks You are ready to start receiving tasks. [PERSON_NAME]" at bounding box center [54, 111] width 82 height 196
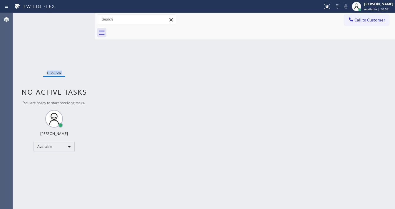
click at [76, 16] on div "Status No active tasks You are ready to start receiving tasks. [PERSON_NAME]" at bounding box center [54, 111] width 82 height 196
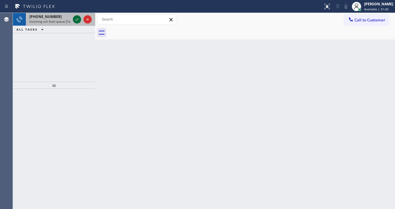
click at [77, 16] on icon at bounding box center [76, 19] width 7 height 7
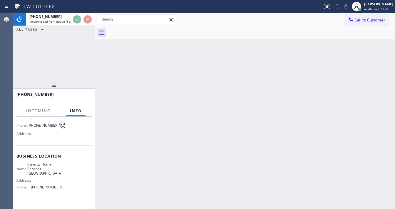
scroll to position [47, 0]
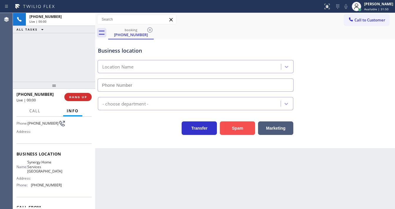
type input "[PHONE_NUMBER]"
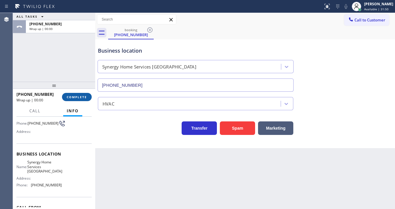
click at [73, 97] on span "COMPLETE" at bounding box center [77, 97] width 20 height 4
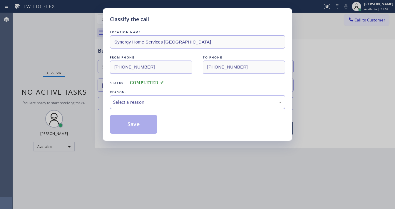
click at [141, 94] on div "REASON:" at bounding box center [197, 92] width 175 height 6
click at [144, 104] on div "Select a reason" at bounding box center [197, 102] width 169 height 7
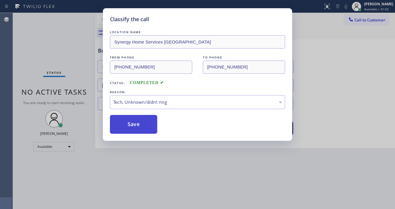
click at [133, 121] on button "Save" at bounding box center [133, 124] width 47 height 19
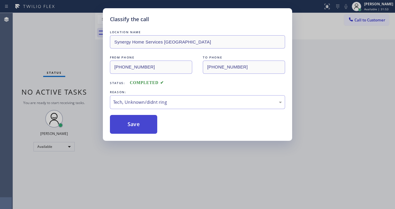
click at [133, 121] on button "Save" at bounding box center [133, 124] width 47 height 19
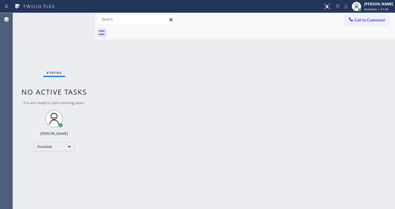
click at [80, 16] on div "Status No active tasks You are ready to start receiving tasks. [PERSON_NAME]" at bounding box center [54, 111] width 82 height 196
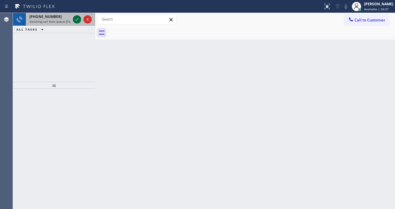
click at [80, 16] on icon at bounding box center [76, 19] width 7 height 7
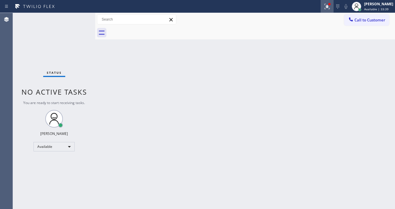
click at [330, 5] on icon at bounding box center [327, 6] width 7 height 7
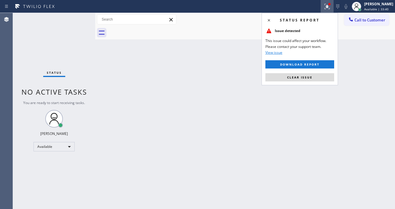
click at [330, 5] on icon at bounding box center [327, 6] width 7 height 7
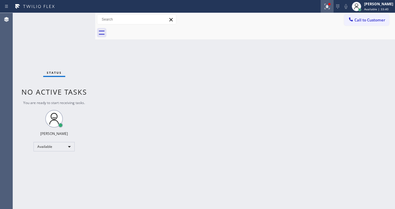
click at [331, 10] on button at bounding box center [327, 6] width 13 height 13
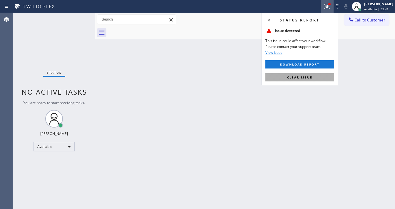
click at [319, 79] on button "Clear issue" at bounding box center [299, 77] width 69 height 8
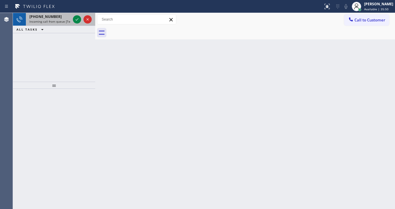
click at [73, 16] on div at bounding box center [82, 19] width 21 height 13
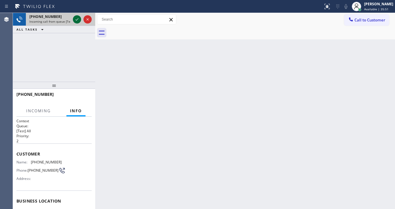
click at [73, 16] on div at bounding box center [82, 19] width 21 height 13
click at [73, 16] on div at bounding box center [77, 19] width 8 height 7
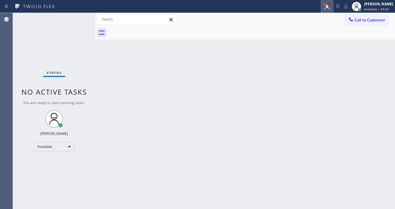
click at [331, 9] on icon at bounding box center [327, 6] width 7 height 7
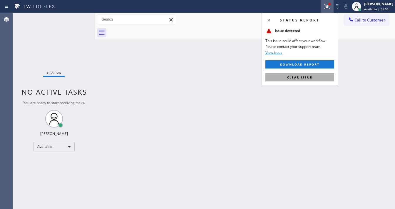
click at [316, 78] on button "Clear issue" at bounding box center [299, 77] width 69 height 8
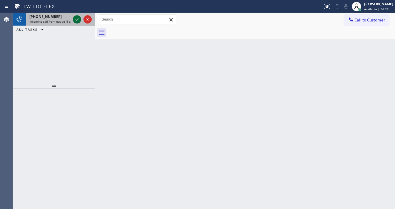
click at [76, 17] on icon at bounding box center [76, 19] width 7 height 7
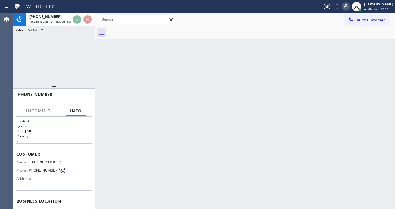
click at [350, 5] on icon at bounding box center [346, 6] width 7 height 7
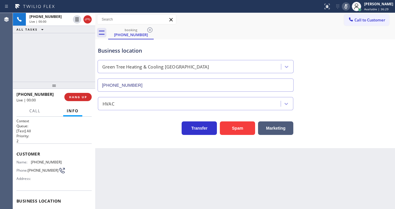
type input "[PHONE_NUMBER]"
click at [19, 63] on div "[PHONE_NUMBER] Live | 00:00 ALL TASKS ALL TASKS ACTIVE TASKS TASKS IN WRAP UP" at bounding box center [54, 47] width 82 height 69
click at [237, 128] on button "Spam" at bounding box center [237, 128] width 35 height 14
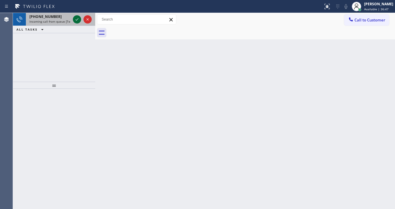
click at [76, 22] on icon at bounding box center [76, 19] width 7 height 7
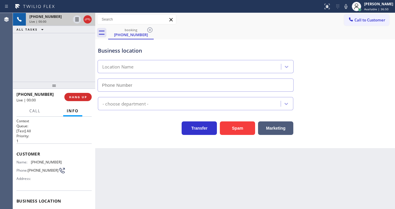
type input "[PHONE_NUMBER]"
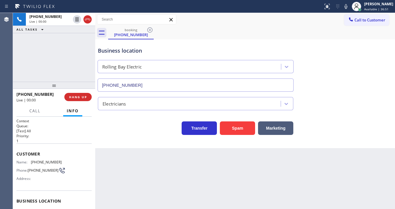
click at [15, 62] on div "[PHONE_NUMBER] Live | 00:00 ALL TASKS ALL TASKS ACTIVE TASKS TASKS IN WRAP UP" at bounding box center [54, 47] width 82 height 69
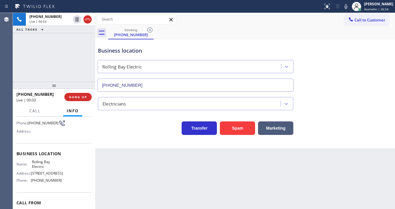
scroll to position [47, 0]
click at [250, 127] on button "Spam" at bounding box center [237, 128] width 35 height 14
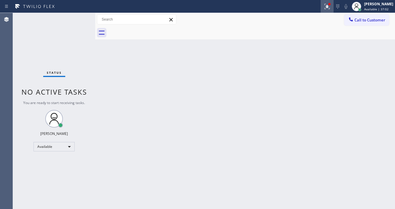
click at [331, 7] on icon at bounding box center [327, 6] width 7 height 7
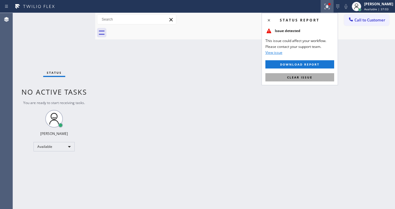
click at [300, 78] on span "Clear issue" at bounding box center [299, 77] width 25 height 4
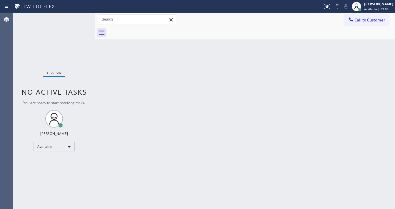
click at [207, 85] on div "Back to Dashboard Change Sender ID Customers Technicians Select a contact Outbo…" at bounding box center [245, 111] width 300 height 196
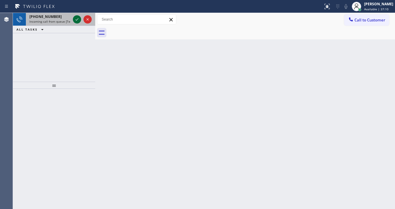
click at [77, 19] on icon at bounding box center [76, 19] width 7 height 7
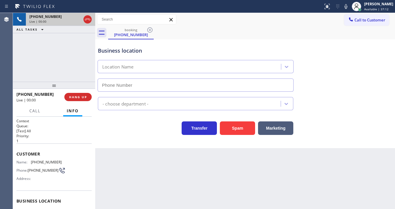
type input "[PHONE_NUMBER]"
drag, startPoint x: 12, startPoint y: 60, endPoint x: 49, endPoint y: 68, distance: 38.5
click at [12, 60] on div "Agent Desktop" at bounding box center [6, 111] width 13 height 196
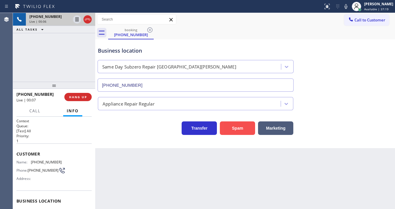
click at [248, 126] on button "Spam" at bounding box center [237, 128] width 35 height 14
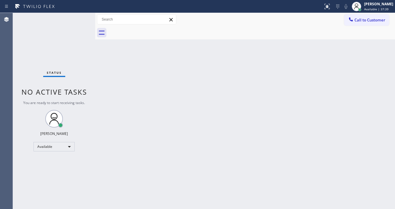
click at [71, 12] on div "Status report No issues detected If you experience an issue, please download th…" at bounding box center [197, 6] width 395 height 13
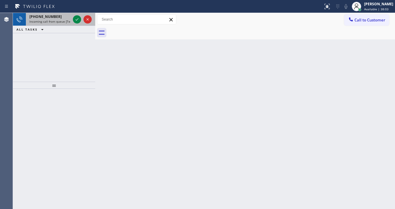
click at [72, 16] on div "[PHONE_NUMBER] Incoming call from queue [Test] All" at bounding box center [54, 19] width 82 height 13
click at [72, 16] on div at bounding box center [82, 19] width 21 height 13
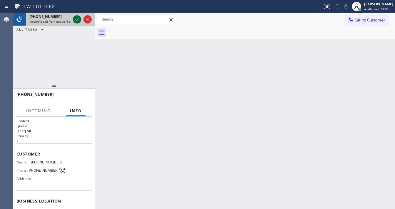
click at [73, 17] on div at bounding box center [77, 19] width 8 height 7
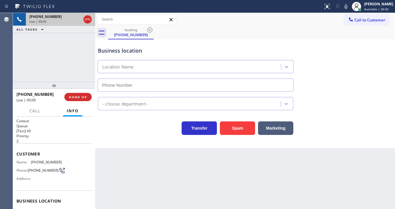
type input "[PHONE_NUMBER]"
click at [18, 69] on div "[PHONE_NUMBER] Live | 00:15 ALL TASKS ALL TASKS ACTIVE TASKS TASKS IN WRAP UP" at bounding box center [54, 47] width 82 height 69
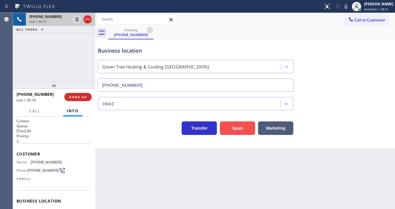
click at [249, 129] on button "Spam" at bounding box center [237, 128] width 35 height 14
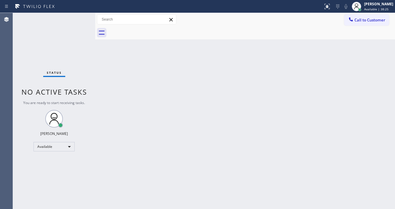
click at [170, 208] on div "Back to Dashboard Change Sender ID Customers Technicians Select a contact Outbo…" at bounding box center [245, 111] width 300 height 196
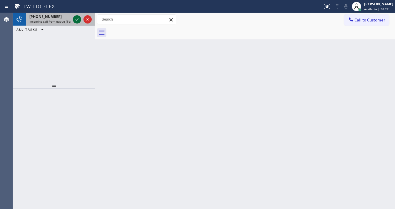
click at [76, 20] on icon at bounding box center [76, 19] width 7 height 7
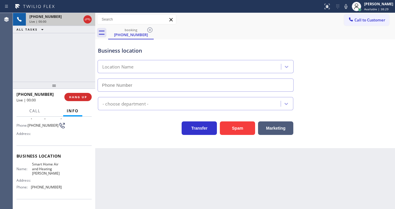
scroll to position [47, 0]
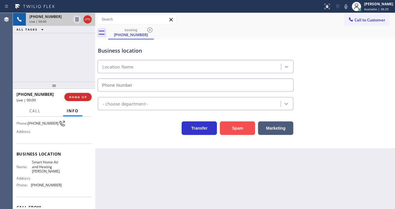
click at [239, 127] on button "Spam" at bounding box center [237, 128] width 35 height 14
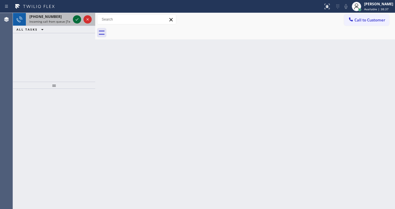
click at [77, 16] on icon at bounding box center [76, 19] width 7 height 7
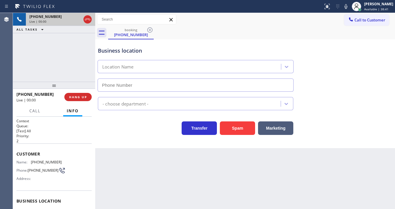
type input "[PHONE_NUMBER]"
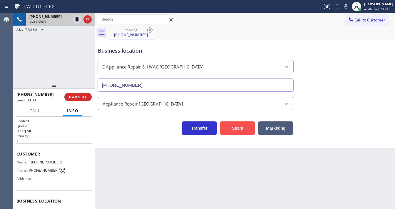
click at [236, 132] on button "Spam" at bounding box center [237, 128] width 35 height 14
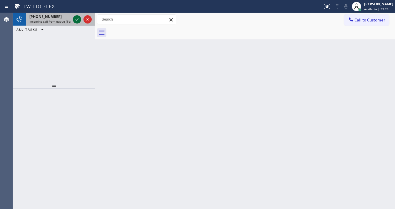
drag, startPoint x: 72, startPoint y: 20, endPoint x: 75, endPoint y: 19, distance: 3.3
click at [73, 19] on div at bounding box center [82, 19] width 21 height 13
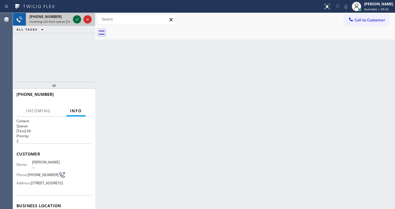
click at [75, 19] on icon at bounding box center [76, 19] width 7 height 7
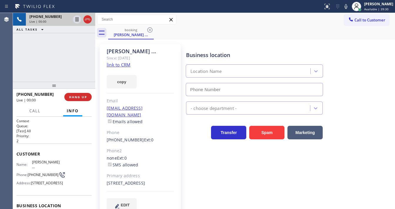
type input "[PHONE_NUMBER]"
click at [148, 68] on div "[PERSON_NAME] ... Since: [DATE] link to CRM copy Email [EMAIL_ADDRESS][DOMAIN_N…" at bounding box center [140, 131] width 81 height 175
click at [122, 64] on link "link to CRM" at bounding box center [119, 65] width 24 height 6
click at [75, 20] on icon at bounding box center [76, 19] width 7 height 7
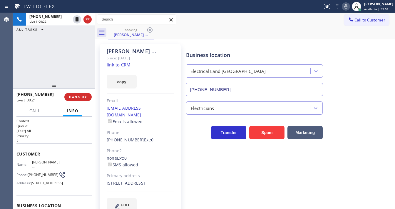
click at [348, 7] on icon at bounding box center [346, 6] width 7 height 7
click at [35, 111] on span "Call" at bounding box center [34, 110] width 11 height 5
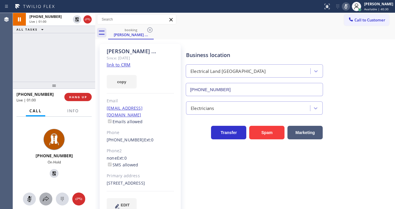
click at [49, 199] on div at bounding box center [45, 199] width 13 height 7
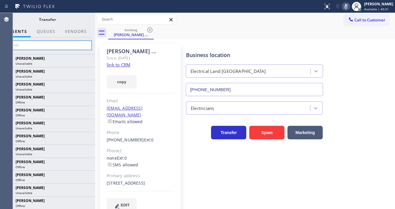
click at [41, 41] on input "text" at bounding box center [47, 45] width 88 height 9
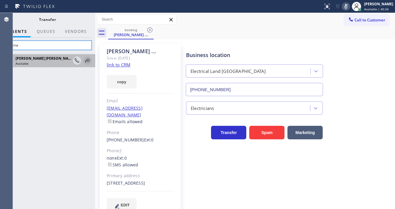
type input "Shiena"
click at [88, 62] on icon at bounding box center [87, 60] width 7 height 7
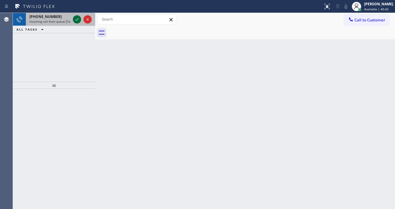
click at [77, 16] on icon at bounding box center [76, 19] width 7 height 7
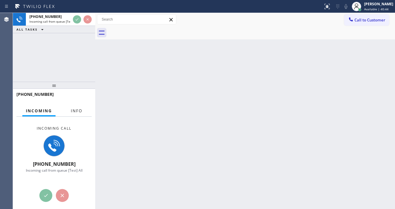
click at [76, 108] on button "Info" at bounding box center [76, 110] width 19 height 11
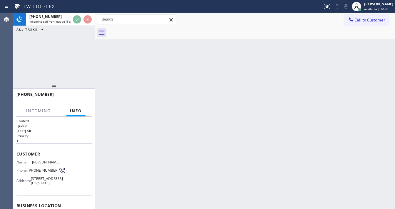
click at [76, 110] on span "Info" at bounding box center [76, 110] width 12 height 5
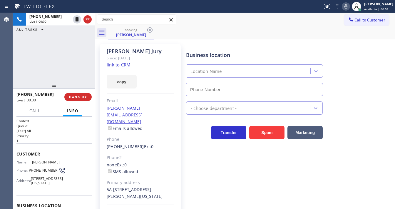
type input "[PHONE_NUMBER]"
click at [115, 65] on link "link to CRM" at bounding box center [119, 65] width 24 height 6
click at [66, 47] on div "[PHONE_NUMBER] Live | 01:26 ALL TASKS ALL TASKS ACTIVE TASKS TASKS IN WRAP UP" at bounding box center [54, 47] width 82 height 69
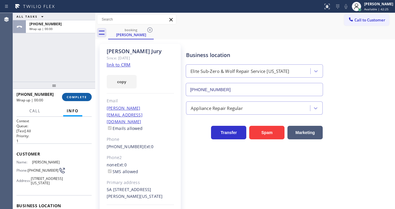
click at [87, 98] on button "COMPLETE" at bounding box center [77, 97] width 30 height 8
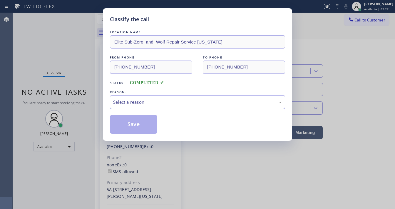
drag, startPoint x: 118, startPoint y: 102, endPoint x: 125, endPoint y: 103, distance: 7.3
click at [120, 102] on div "Select a reason" at bounding box center [197, 102] width 169 height 7
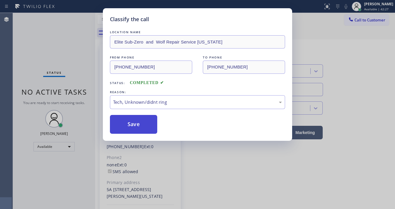
click at [132, 121] on button "Save" at bounding box center [133, 124] width 47 height 19
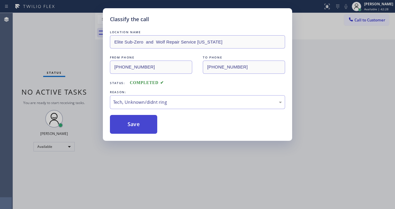
click at [132, 121] on button "Save" at bounding box center [133, 124] width 47 height 19
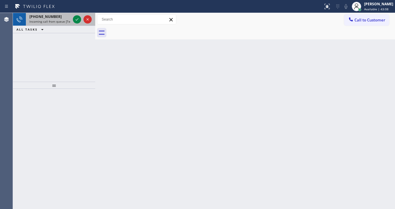
click at [56, 19] on span "Incoming call from queue [Test] All" at bounding box center [53, 21] width 49 height 4
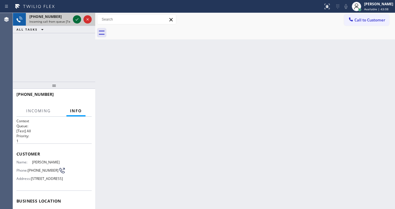
click at [74, 19] on icon at bounding box center [76, 19] width 7 height 7
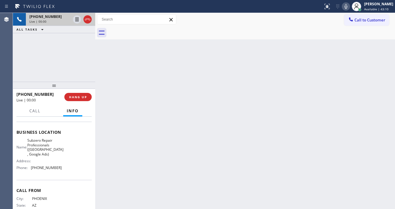
scroll to position [71, 0]
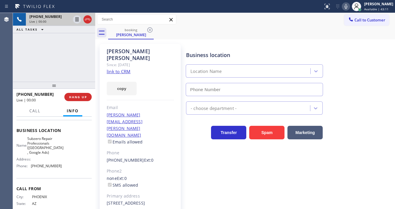
type input "[PHONE_NUMBER]"
click at [349, 6] on icon at bounding box center [346, 6] width 7 height 7
click at [122, 69] on link "link to CRM" at bounding box center [119, 72] width 24 height 6
click at [347, 8] on icon at bounding box center [346, 6] width 7 height 7
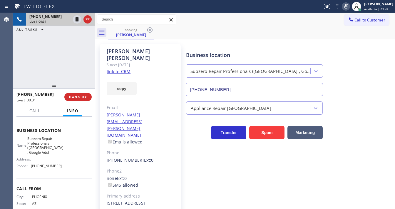
click at [69, 46] on div "[PHONE_NUMBER] Live | 00:31 ALL TASKS ALL TASKS ACTIVE TASKS TASKS IN WRAP UP" at bounding box center [54, 47] width 82 height 69
click at [77, 19] on icon at bounding box center [76, 19] width 7 height 7
click at [76, 21] on icon at bounding box center [76, 19] width 7 height 7
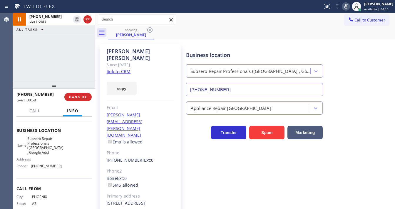
click at [349, 9] on icon at bounding box center [346, 6] width 7 height 7
click at [348, 49] on div "Business location Subzero Repair Professionals ([GEOGRAPHIC_DATA] , Google Ads)…" at bounding box center [289, 69] width 209 height 53
click at [45, 53] on div "[PHONE_NUMBER] Live | 01:00 ALL TASKS ALL TASKS ACTIVE TASKS TASKS IN WRAP UP" at bounding box center [54, 47] width 82 height 69
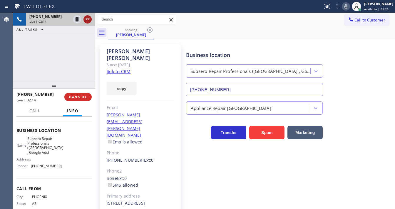
click at [88, 21] on icon at bounding box center [87, 19] width 7 height 7
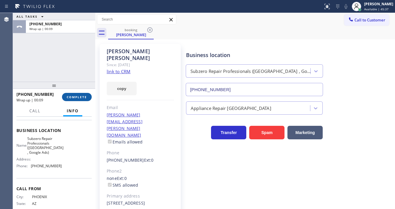
click at [79, 97] on span "COMPLETE" at bounding box center [77, 97] width 20 height 4
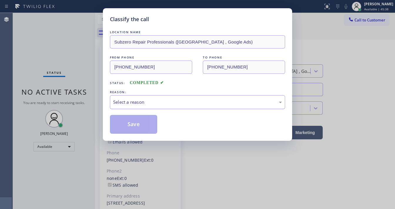
click at [153, 97] on div "Select a reason" at bounding box center [197, 102] width 175 height 14
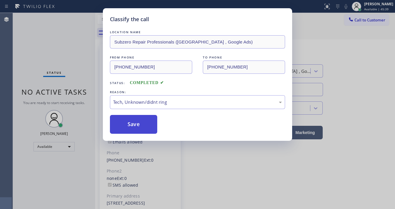
click at [140, 126] on button "Save" at bounding box center [133, 124] width 47 height 19
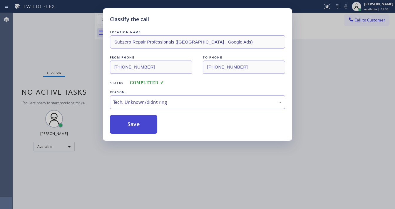
click at [140, 125] on button "Save" at bounding box center [133, 124] width 47 height 19
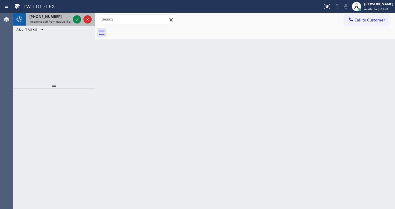
click at [58, 21] on span "Incoming call from queue [Test] All" at bounding box center [53, 21] width 49 height 4
click at [61, 20] on span "Incoming call from queue [Test] All" at bounding box center [53, 21] width 49 height 4
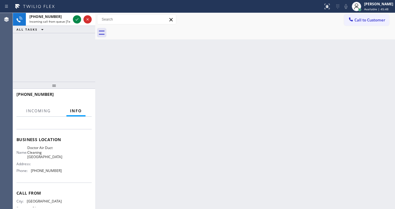
scroll to position [71, 0]
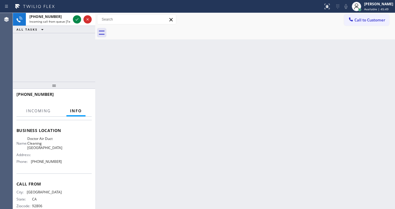
click at [68, 39] on div "[PHONE_NUMBER] Incoming call from queue [Test] All ALL TASKS ALL TASKS ACTIVE T…" at bounding box center [54, 47] width 82 height 69
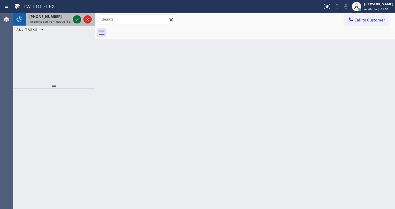
click at [74, 18] on icon at bounding box center [76, 19] width 7 height 7
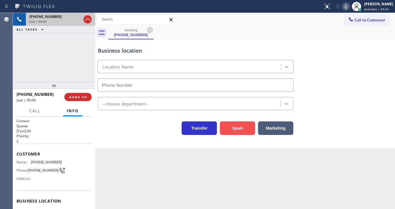
click at [248, 132] on button "Spam" at bounding box center [237, 128] width 35 height 14
type input "[PHONE_NUMBER]"
click at [55, 48] on div "[PHONE_NUMBER] Live | 00:01 ALL TASKS ALL TASKS ACTIVE TASKS TASKS IN WRAP UP" at bounding box center [54, 47] width 82 height 69
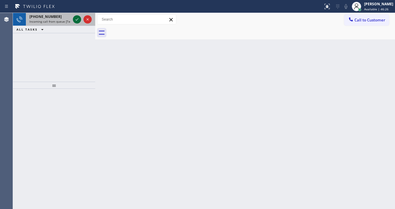
click at [74, 20] on icon at bounding box center [76, 19] width 7 height 7
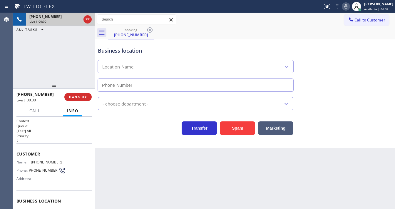
type input "[PHONE_NUMBER]"
drag, startPoint x: 23, startPoint y: 67, endPoint x: 30, endPoint y: 70, distance: 7.9
click at [23, 67] on div "[PHONE_NUMBER] Live | 00:00 ALL TASKS ALL TASKS ACTIVE TASKS TASKS IN WRAP UP" at bounding box center [54, 47] width 82 height 69
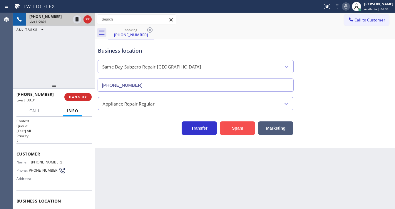
click at [237, 126] on button "Spam" at bounding box center [237, 128] width 35 height 14
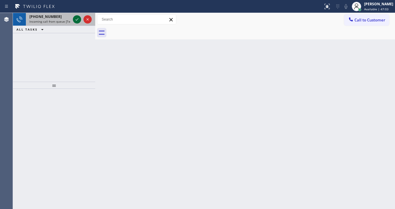
click at [78, 19] on icon at bounding box center [76, 19] width 7 height 7
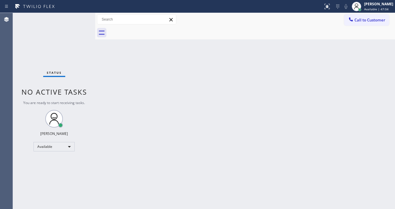
click at [78, 19] on div "Status No active tasks You are ready to start receiving tasks. [PERSON_NAME]" at bounding box center [54, 111] width 82 height 196
drag, startPoint x: 78, startPoint y: 19, endPoint x: 72, endPoint y: 28, distance: 11.3
click at [74, 21] on div "Status No active tasks You are ready to start receiving tasks. [PERSON_NAME]" at bounding box center [54, 111] width 82 height 196
click at [331, 5] on div at bounding box center [329, 4] width 2 height 2
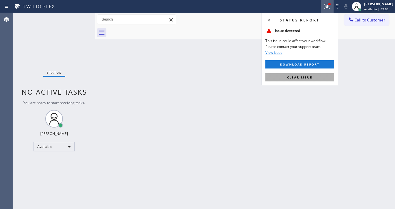
click at [312, 76] on button "Clear issue" at bounding box center [299, 77] width 69 height 8
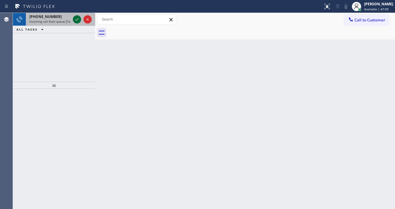
drag, startPoint x: 73, startPoint y: 18, endPoint x: 76, endPoint y: 18, distance: 3.3
click at [75, 18] on div at bounding box center [77, 19] width 8 height 7
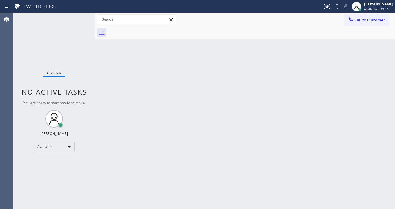
click at [76, 18] on div "Status No active tasks You are ready to start receiving tasks. [PERSON_NAME]" at bounding box center [54, 111] width 82 height 196
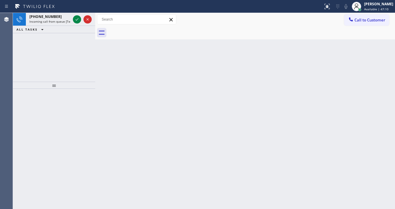
click at [76, 18] on icon at bounding box center [76, 19] width 7 height 7
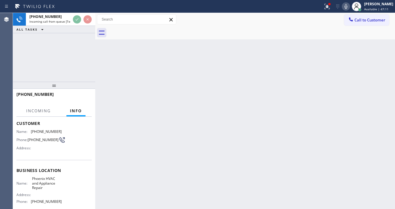
scroll to position [47, 0]
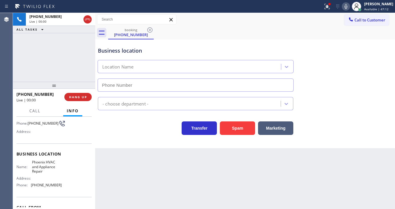
type input "[PHONE_NUMBER]"
drag, startPoint x: 210, startPoint y: 23, endPoint x: 251, endPoint y: 25, distance: 41.2
click at [210, 23] on div "Call to Customer Outbound call Location Search location Your caller id phone nu…" at bounding box center [245, 19] width 300 height 10
click at [329, 6] on icon at bounding box center [327, 6] width 7 height 7
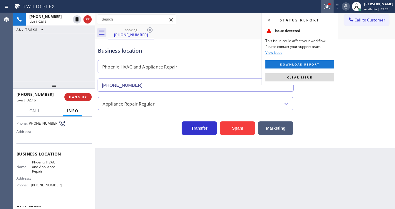
click at [315, 77] on button "Clear issue" at bounding box center [299, 77] width 69 height 8
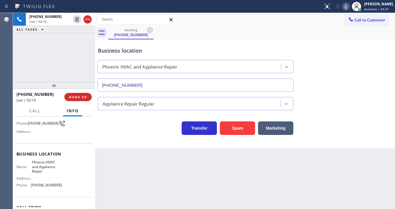
click at [348, 4] on icon at bounding box center [346, 6] width 7 height 7
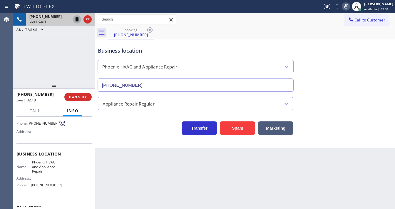
click at [75, 21] on icon at bounding box center [76, 19] width 7 height 7
drag, startPoint x: 22, startPoint y: 52, endPoint x: 47, endPoint y: 38, distance: 28.2
click at [23, 52] on div "[PHONE_NUMBER] Live | 03:29 ALL TASKS ALL TASKS ACTIVE TASKS TASKS IN WRAP UP" at bounding box center [54, 47] width 82 height 69
click at [78, 20] on icon at bounding box center [77, 19] width 4 height 4
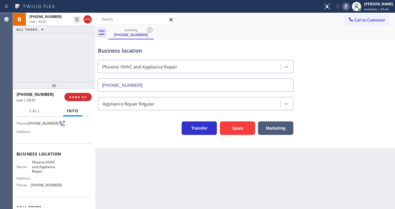
click at [348, 6] on icon at bounding box center [346, 6] width 7 height 7
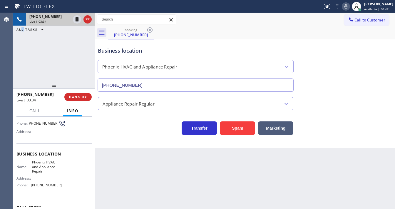
drag, startPoint x: 22, startPoint y: 57, endPoint x: 40, endPoint y: 21, distance: 40.8
click at [24, 56] on div "[PHONE_NUMBER] Live | 03:34 ALL TASKS ALL TASKS ACTIVE TASKS TASKS IN WRAP UP" at bounding box center [54, 47] width 82 height 69
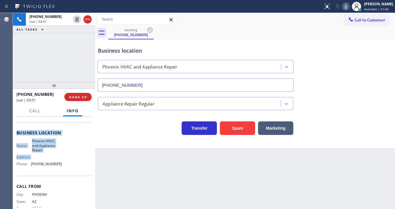
scroll to position [71, 0]
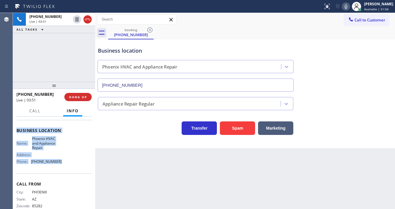
drag, startPoint x: 15, startPoint y: 128, endPoint x: 73, endPoint y: 165, distance: 68.7
click at [73, 165] on div "Context Queue: [Test] All Priority: 2 Customer Name: [PHONE_NUMBER] Phone: [PHO…" at bounding box center [54, 163] width 82 height 92
copy div "Customer Name: [PHONE_NUMBER] Phone: [PHONE_NUMBER] Address: Business location …"
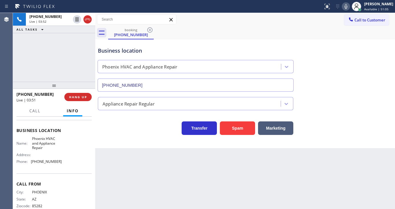
click at [61, 68] on div "[PHONE_NUMBER] Live | 03:52 ALL TASKS ALL TASKS ACTIVE TASKS TASKS IN WRAP UP" at bounding box center [54, 47] width 82 height 69
click at [19, 52] on div "[PHONE_NUMBER] Live | 03:58 ALL TASKS ALL TASKS ACTIVE TASKS TASKS IN WRAP UP" at bounding box center [54, 47] width 82 height 69
click at [68, 82] on div at bounding box center [54, 85] width 82 height 7
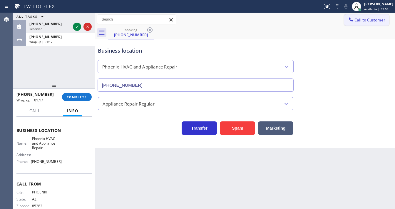
click at [374, 21] on span "Call to Customer" at bounding box center [370, 19] width 31 height 5
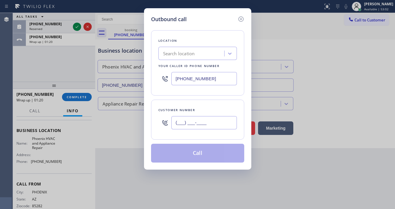
click at [193, 121] on input "(___) ___-____" at bounding box center [204, 122] width 66 height 13
paste input "480) 570-9092"
type input "[PHONE_NUMBER]"
click at [217, 82] on input "[PHONE_NUMBER]" at bounding box center [204, 78] width 66 height 13
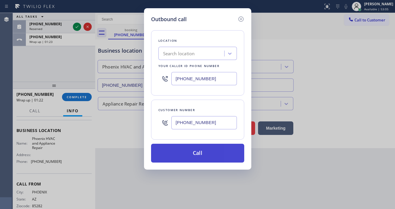
paste input "02) 663-9529"
type input "[PHONE_NUMBER]"
click at [207, 154] on button "Call" at bounding box center [197, 153] width 93 height 19
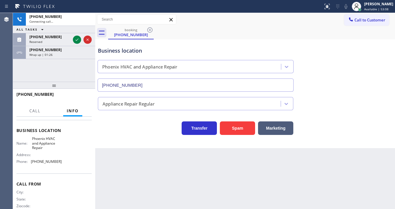
click at [83, 61] on div "[PHONE_NUMBER] Connecting call… ALL TASKS ALL TASKS ACTIVE TASKS TASKS IN WRAP …" at bounding box center [54, 47] width 82 height 69
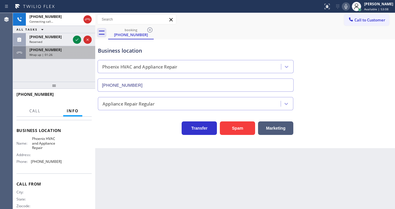
click at [69, 53] on div "Wrap up | 01:26" at bounding box center [60, 55] width 62 height 4
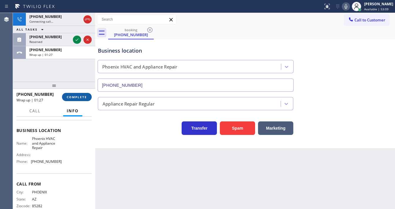
click at [76, 97] on span "COMPLETE" at bounding box center [77, 97] width 20 height 4
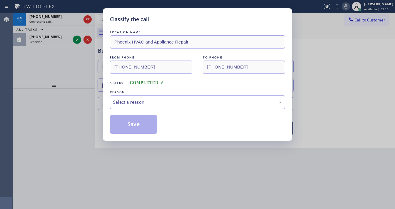
click at [133, 103] on div "Select a reason" at bounding box center [197, 102] width 169 height 7
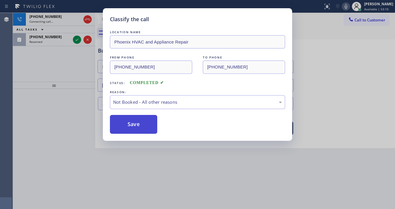
click at [134, 121] on button "Save" at bounding box center [133, 124] width 47 height 19
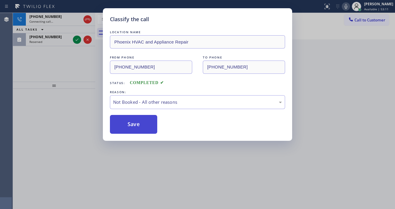
click at [134, 121] on button "Save" at bounding box center [133, 124] width 47 height 19
drag, startPoint x: 72, startPoint y: 73, endPoint x: 74, endPoint y: 56, distance: 17.3
click at [72, 72] on div "Classify the call LOCATION NAME Phoenix HVAC and Appliance Repair FROM PHONE [P…" at bounding box center [197, 104] width 395 height 209
click at [74, 40] on div "Classify the call LOCATION NAME Phoenix HVAC and Appliance Repair FROM PHONE [P…" at bounding box center [197, 104] width 395 height 209
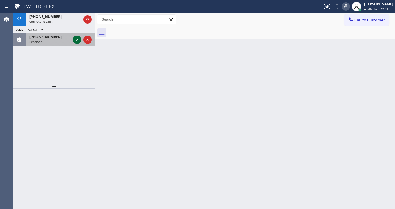
click at [75, 39] on icon at bounding box center [76, 39] width 7 height 7
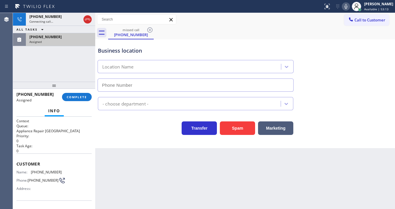
scroll to position [71, 0]
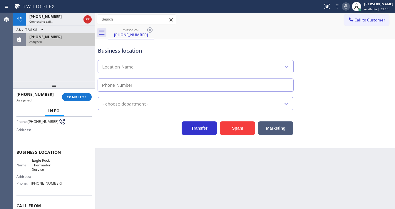
type input "[PHONE_NUMBER]"
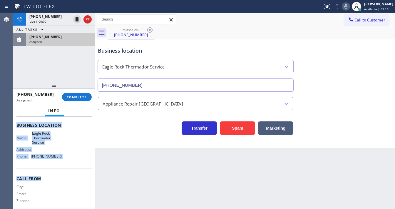
scroll to position [91, 0]
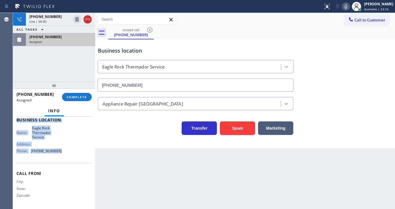
drag, startPoint x: 19, startPoint y: 163, endPoint x: 64, endPoint y: 157, distance: 46.2
click at [64, 157] on div "Context Queue: Appliance Repair High End Priority: 0 Task Age: [DEMOGRAPHIC_DAT…" at bounding box center [53, 117] width 75 height 180
copy div "ustomer Name: [PHONE_NUMBER] Phone: [PHONE_NUMBER] Address: Business location N…"
click at [76, 98] on span "COMPLETE" at bounding box center [77, 97] width 20 height 4
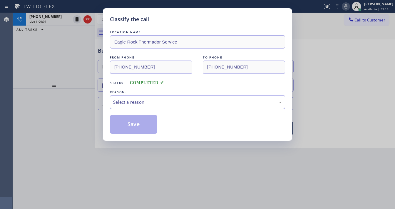
click at [136, 108] on div "Select a reason" at bounding box center [197, 102] width 175 height 14
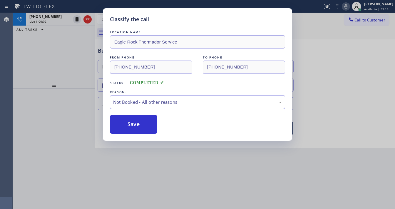
click at [136, 122] on button "Save" at bounding box center [133, 124] width 47 height 19
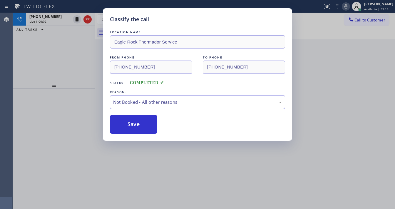
click at [136, 122] on button "Save" at bounding box center [133, 124] width 47 height 19
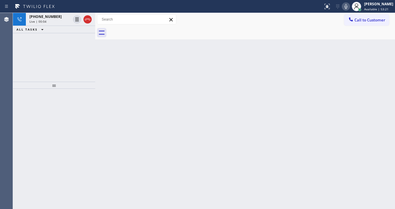
drag, startPoint x: 78, startPoint y: 66, endPoint x: 73, endPoint y: 39, distance: 27.4
click at [78, 65] on div "[PHONE_NUMBER] Live | 00:04 ALL TASKS ALL TASKS ACTIVE TASKS TASKS IN WRAP UP" at bounding box center [54, 47] width 82 height 69
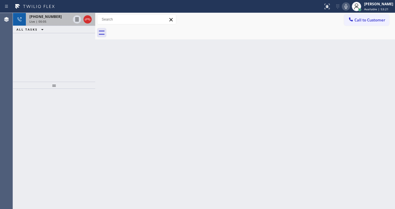
click at [55, 17] on div "[PHONE_NUMBER]" at bounding box center [49, 16] width 41 height 5
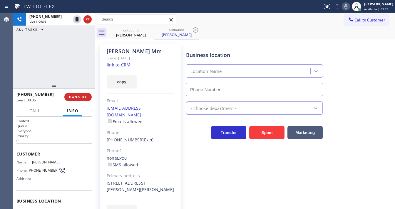
click at [62, 56] on div "[PHONE_NUMBER] Live | 00:06 ALL TASKS ALL TASKS ACTIVE TASKS TASKS IN WRAP UP" at bounding box center [54, 47] width 82 height 69
type input "[PHONE_NUMBER]"
click at [152, 31] on icon at bounding box center [149, 29] width 5 height 5
click at [44, 55] on div "[PHONE_NUMBER] Live | 00:08 ALL TASKS ALL TASKS ACTIVE TASKS TASKS IN WRAP UP" at bounding box center [54, 47] width 82 height 69
click at [44, 55] on div "[PHONE_NUMBER] Live | 00:09 ALL TASKS ALL TASKS ACTIVE TASKS TASKS IN WRAP UP" at bounding box center [54, 47] width 82 height 69
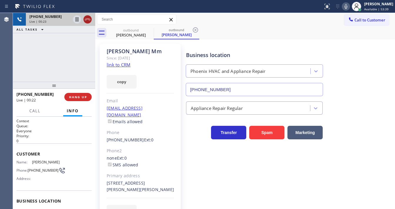
click at [87, 21] on icon at bounding box center [87, 19] width 7 height 7
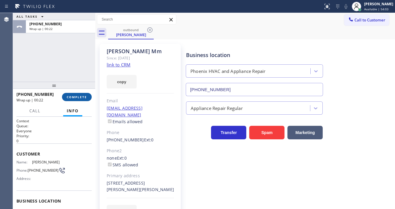
click at [83, 96] on span "COMPLETE" at bounding box center [77, 97] width 20 height 4
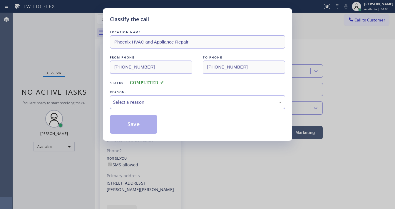
click at [139, 101] on div "Select a reason" at bounding box center [197, 102] width 169 height 7
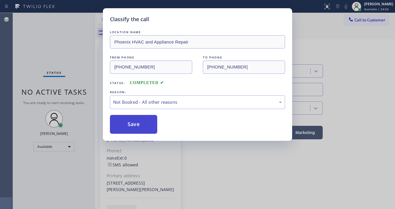
click at [134, 120] on button "Save" at bounding box center [133, 124] width 47 height 19
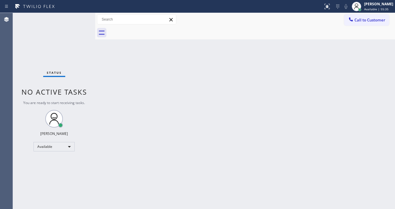
drag, startPoint x: 101, startPoint y: 152, endPoint x: 140, endPoint y: 209, distance: 69.3
click at [108, 166] on div "Back to Dashboard Change Sender ID Customers Technicians Select a contact Outbo…" at bounding box center [245, 111] width 300 height 196
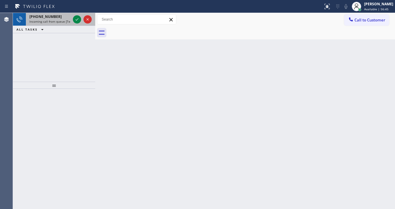
click at [70, 24] on div "[PHONE_NUMBER] Incoming call from queue [Test] All" at bounding box center [49, 19] width 46 height 13
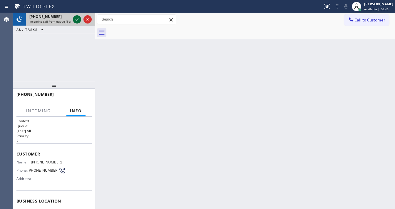
click at [74, 20] on div at bounding box center [77, 19] width 8 height 7
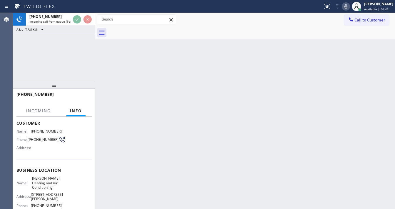
scroll to position [47, 0]
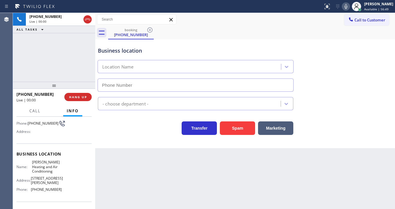
type input "[PHONE_NUMBER]"
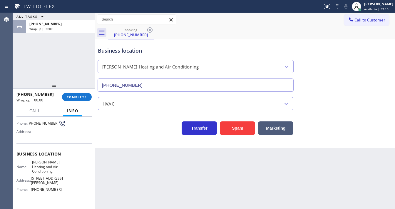
drag, startPoint x: 21, startPoint y: 72, endPoint x: 26, endPoint y: 75, distance: 5.7
click at [21, 72] on div "ALL TASKS ALL TASKS ACTIVE TASKS TASKS IN WRAP UP [PHONE_NUMBER] Wrap up | 00:00" at bounding box center [54, 47] width 82 height 69
click at [72, 98] on span "COMPLETE" at bounding box center [77, 97] width 20 height 4
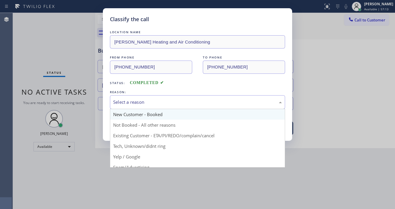
drag, startPoint x: 136, startPoint y: 103, endPoint x: 134, endPoint y: 115, distance: 11.7
click at [136, 103] on div "Select a reason" at bounding box center [197, 102] width 169 height 7
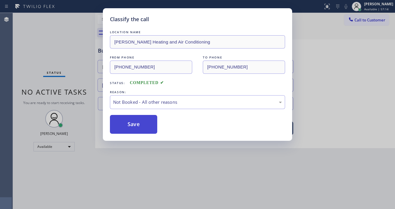
click at [134, 127] on button "Save" at bounding box center [133, 124] width 47 height 19
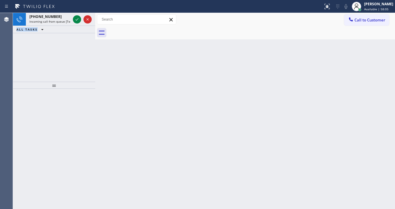
click at [76, 20] on icon at bounding box center [77, 19] width 3 height 2
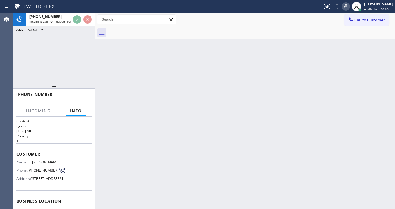
scroll to position [24, 0]
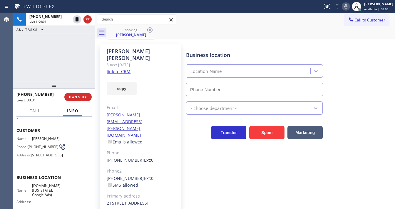
type input "[PHONE_NUMBER]"
click at [109, 69] on link "link to CRM" at bounding box center [119, 72] width 24 height 6
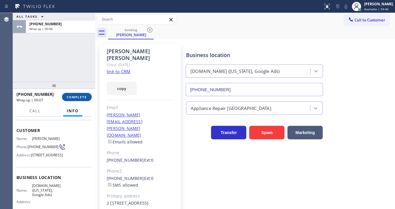
click at [87, 96] on button "COMPLETE" at bounding box center [77, 97] width 30 height 8
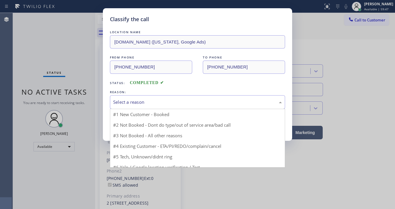
click at [128, 101] on div "Select a reason" at bounding box center [197, 102] width 169 height 7
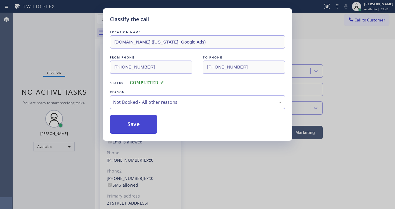
click at [135, 123] on button "Save" at bounding box center [133, 124] width 47 height 19
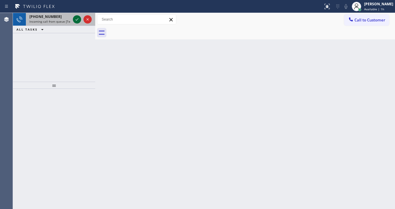
click at [76, 16] on icon at bounding box center [76, 19] width 7 height 7
click at [75, 16] on icon at bounding box center [76, 19] width 7 height 7
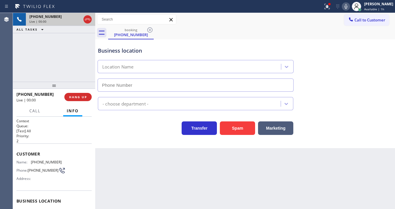
type input "[PHONE_NUMBER]"
click at [244, 131] on button "Spam" at bounding box center [237, 128] width 35 height 14
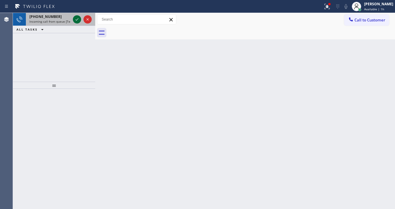
click at [76, 21] on icon at bounding box center [76, 19] width 7 height 7
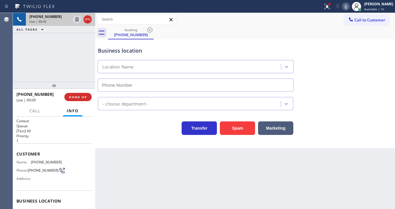
type input "[PHONE_NUMBER]"
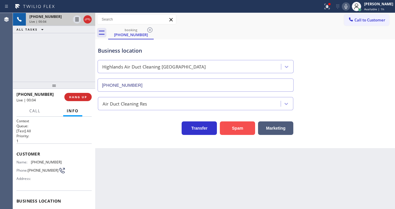
click at [238, 125] on button "Spam" at bounding box center [237, 128] width 35 height 14
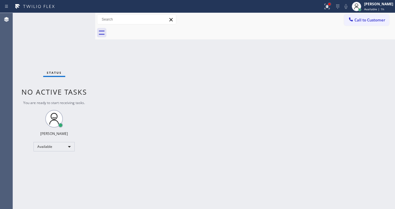
click at [331, 5] on div at bounding box center [330, 4] width 4 height 4
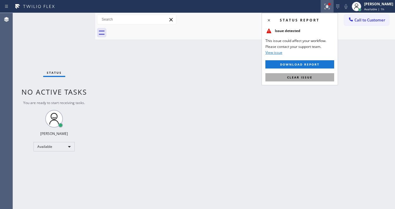
click at [292, 78] on span "Clear issue" at bounding box center [299, 77] width 25 height 4
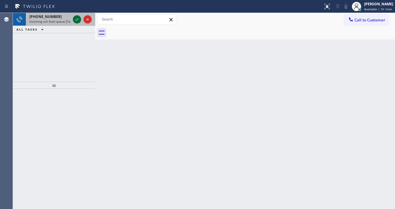
click at [76, 20] on icon at bounding box center [76, 19] width 7 height 7
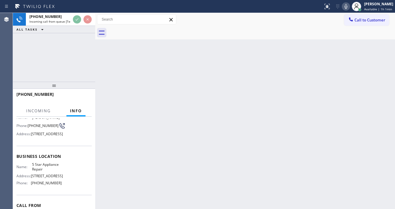
scroll to position [71, 0]
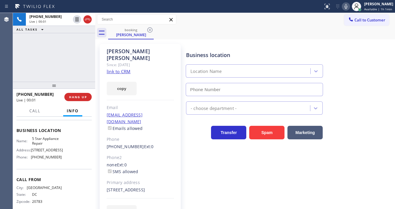
type input "[PHONE_NUMBER]"
click at [129, 61] on div "Since: [DATE]" at bounding box center [140, 64] width 67 height 7
click at [120, 69] on link "link to CRM" at bounding box center [119, 72] width 24 height 6
click at [77, 21] on icon at bounding box center [76, 19] width 7 height 7
click at [348, 5] on icon at bounding box center [346, 6] width 7 height 7
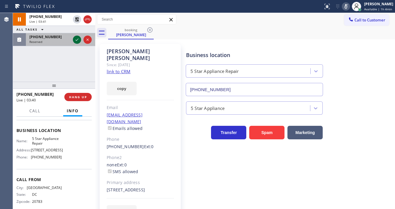
click at [75, 42] on icon at bounding box center [76, 39] width 7 height 7
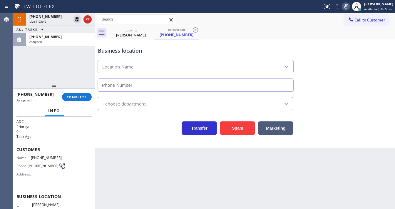
scroll to position [7, 0]
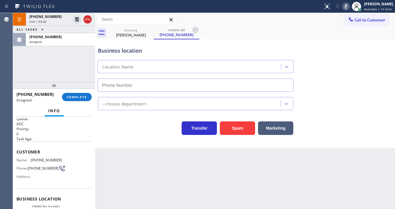
type input "[PHONE_NUMBER]"
click at [87, 98] on button "COMPLETE" at bounding box center [77, 97] width 30 height 8
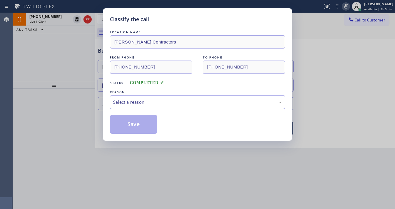
click at [169, 106] on div "Select a reason" at bounding box center [197, 102] width 175 height 14
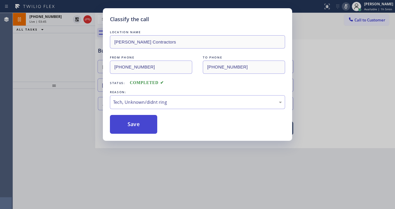
drag, startPoint x: 118, startPoint y: 130, endPoint x: 121, endPoint y: 129, distance: 3.3
click at [119, 129] on button "Save" at bounding box center [133, 124] width 47 height 19
type input "[PHONE_NUMBER]"
click at [121, 128] on button "Save" at bounding box center [133, 124] width 47 height 19
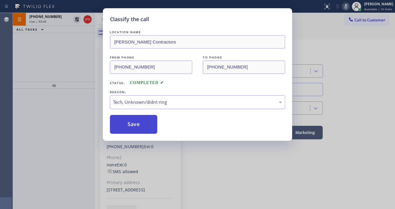
drag, startPoint x: 120, startPoint y: 127, endPoint x: 103, endPoint y: 115, distance: 20.2
click at [120, 127] on button "Save" at bounding box center [133, 124] width 47 height 19
click at [54, 97] on div "Classify the call LOCATION NAME [PERSON_NAME] Contractors FROM PHONE [PHONE_NUM…" at bounding box center [197, 104] width 395 height 209
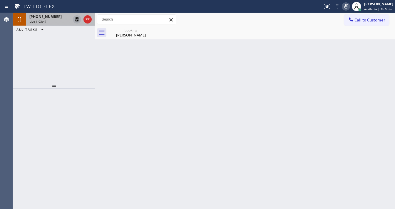
click at [76, 19] on icon at bounding box center [77, 19] width 4 height 4
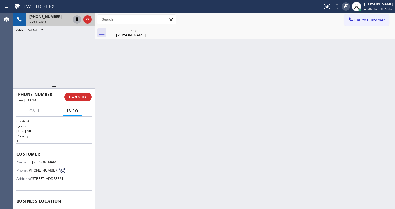
click at [350, 9] on icon at bounding box center [346, 6] width 7 height 7
click at [23, 68] on div "[PHONE_NUMBER] Live | 04:16 ALL TASKS ALL TASKS ACTIVE TASKS TASKS IN WRAP UP" at bounding box center [54, 47] width 82 height 69
click at [22, 73] on div "[PHONE_NUMBER] Live | 04:22 ALL TASKS ALL TASKS ACTIVE TASKS TASKS IN WRAP UP" at bounding box center [54, 47] width 82 height 69
click at [51, 54] on div "[PHONE_NUMBER] Live | 04:35 ALL TASKS ALL TASKS ACTIVE TASKS TASKS IN WRAP UP" at bounding box center [54, 47] width 82 height 69
click at [79, 94] on button "HANG UP" at bounding box center [77, 97] width 27 height 8
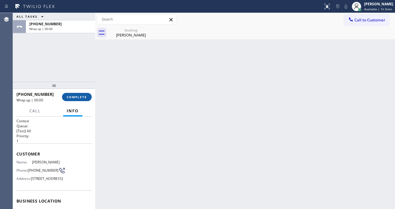
click at [79, 94] on button "COMPLETE" at bounding box center [77, 97] width 30 height 8
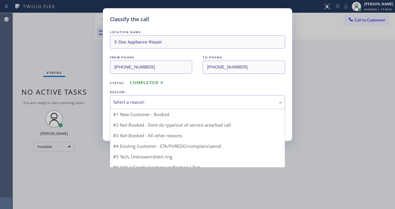
drag, startPoint x: 149, startPoint y: 99, endPoint x: 146, endPoint y: 108, distance: 9.6
click at [148, 99] on div "Select a reason" at bounding box center [197, 102] width 169 height 7
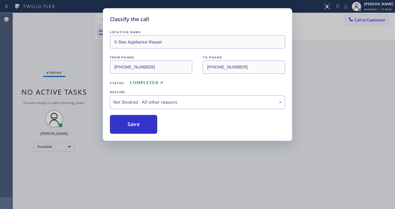
click at [140, 106] on div "Not Booked - All other reasons" at bounding box center [197, 102] width 175 height 14
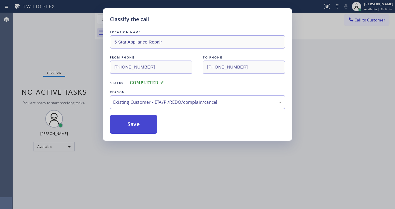
click at [146, 127] on button "Save" at bounding box center [133, 124] width 47 height 19
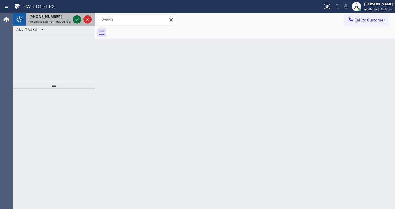
click at [73, 18] on icon at bounding box center [76, 19] width 7 height 7
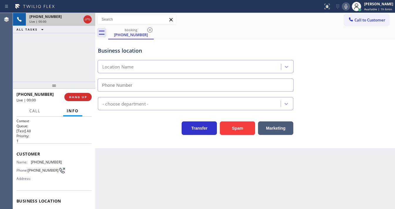
type input "[PHONE_NUMBER]"
click at [75, 19] on div "Live | 00:00" at bounding box center [55, 21] width 52 height 4
click at [75, 19] on icon at bounding box center [76, 19] width 7 height 7
click at [74, 20] on icon at bounding box center [76, 19] width 7 height 7
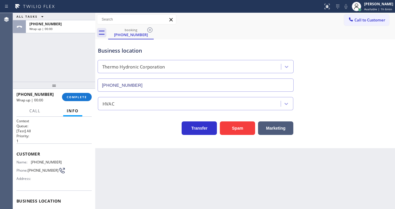
click at [82, 101] on div "[PHONE_NUMBER] Wrap up | 00:00 COMPLETE" at bounding box center [53, 96] width 75 height 15
click at [83, 98] on span "COMPLETE" at bounding box center [77, 97] width 20 height 4
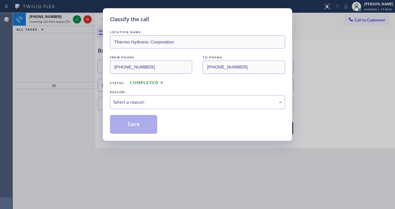
click at [153, 113] on div "LOCATION NAME Thermo Hydronic Corporation FROM PHONE [PHONE_NUMBER] TO PHONE [P…" at bounding box center [197, 81] width 175 height 105
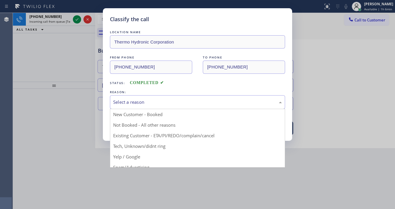
click at [153, 107] on div "Select a reason" at bounding box center [197, 102] width 175 height 14
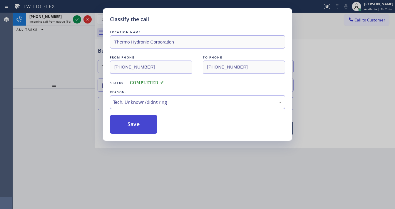
click at [150, 126] on button "Save" at bounding box center [133, 124] width 47 height 19
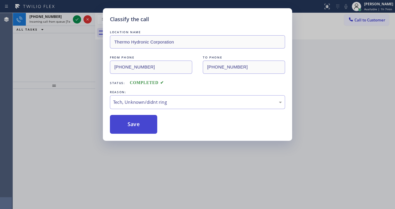
click at [150, 126] on button "Save" at bounding box center [133, 124] width 47 height 19
click at [48, 50] on div "Classify the call LOCATION NAME Thermo Hydronic Corporation FROM PHONE [PHONE_N…" at bounding box center [197, 104] width 395 height 209
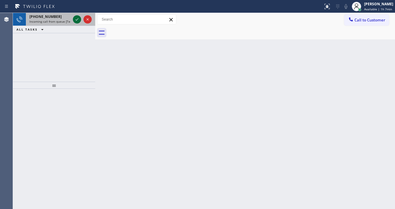
click at [75, 19] on icon at bounding box center [76, 19] width 7 height 7
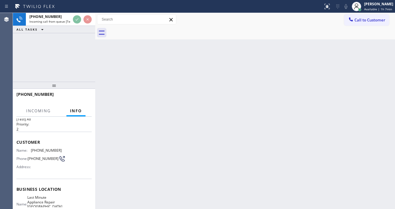
scroll to position [47, 0]
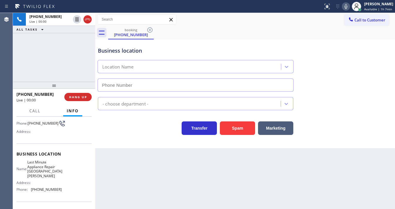
type input "[PHONE_NUMBER]"
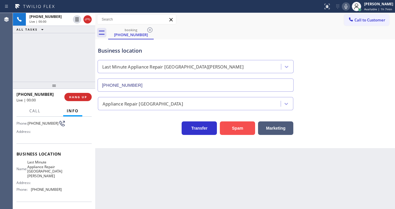
click at [234, 128] on button "Spam" at bounding box center [237, 128] width 35 height 14
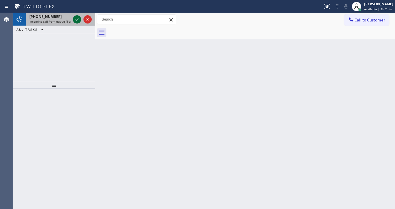
click at [78, 21] on icon at bounding box center [76, 19] width 7 height 7
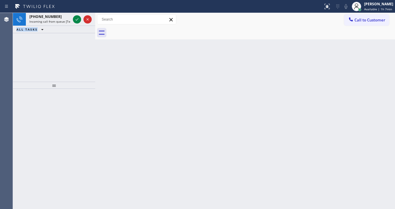
click at [78, 21] on icon at bounding box center [76, 19] width 7 height 7
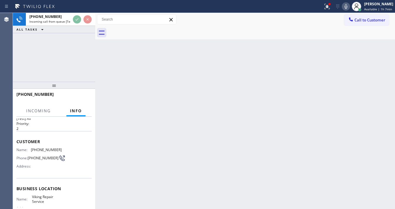
scroll to position [24, 0]
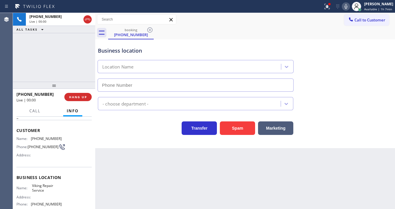
type input "[PHONE_NUMBER]"
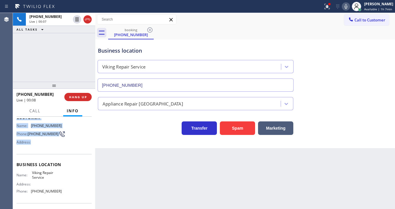
scroll to position [71, 0]
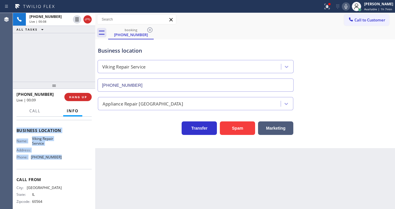
drag, startPoint x: 14, startPoint y: 127, endPoint x: 63, endPoint y: 159, distance: 58.1
click at [62, 159] on div "Context Queue: [Test] All Priority: 2 Customer Name: [PHONE_NUMBER] Phone: [PHO…" at bounding box center [54, 163] width 82 height 92
copy div "Customer Name: [PHONE_NUMBER] Phone: [PHONE_NUMBER] Address: Business location …"
click at [328, 5] on icon at bounding box center [327, 6] width 7 height 7
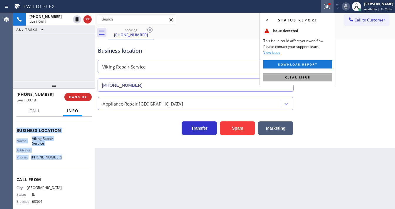
click at [308, 75] on span "Clear issue" at bounding box center [297, 77] width 25 height 4
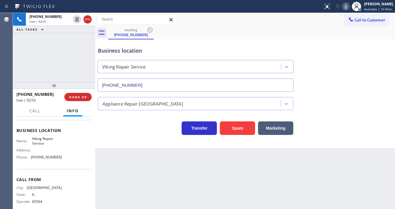
click at [70, 53] on div "[PHONE_NUMBER] Live | 02:01 ALL TASKS ALL TASKS ACTIVE TASKS TASKS IN WRAP UP" at bounding box center [54, 47] width 82 height 69
click at [346, 6] on icon at bounding box center [345, 6] width 7 height 7
click at [347, 8] on icon at bounding box center [345, 6] width 3 height 5
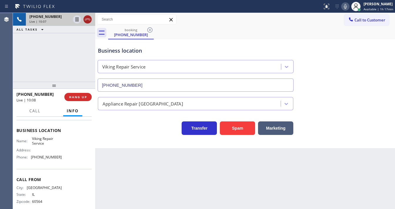
click at [89, 21] on icon at bounding box center [87, 19] width 7 height 7
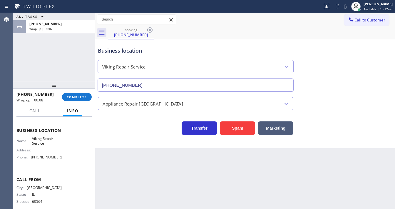
click at [39, 56] on div "ALL TASKS ALL TASKS ACTIVE TASKS TASKS IN WRAP UP [PHONE_NUMBER] Wrap up | 00:07" at bounding box center [54, 47] width 82 height 69
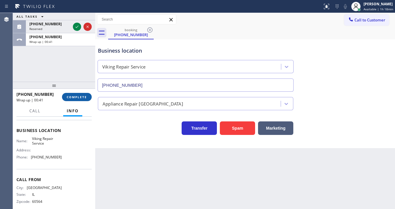
drag, startPoint x: 82, startPoint y: 94, endPoint x: 82, endPoint y: 97, distance: 3.2
click at [82, 96] on button "COMPLETE" at bounding box center [77, 97] width 30 height 8
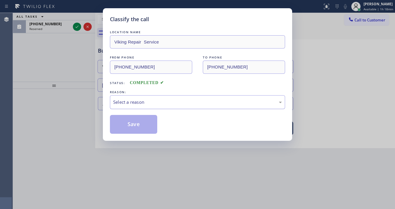
click at [133, 101] on div "Select a reason" at bounding box center [197, 102] width 169 height 7
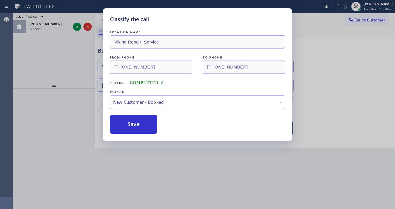
click at [134, 122] on button "Save" at bounding box center [133, 124] width 47 height 19
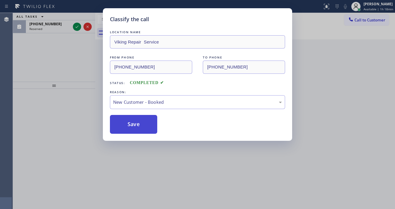
click at [131, 124] on button "Save" at bounding box center [133, 124] width 47 height 19
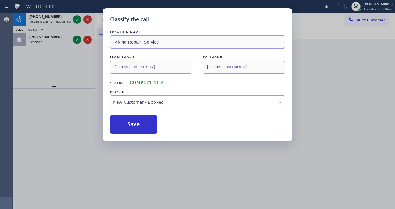
drag, startPoint x: 80, startPoint y: 65, endPoint x: 82, endPoint y: 44, distance: 21.0
click at [80, 64] on div "Classify the call LOCATION NAME Viking Repair Service FROM PHONE [PHONE_NUMBER]…" at bounding box center [197, 104] width 395 height 209
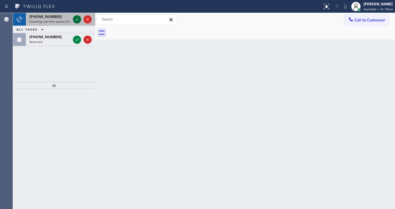
click at [75, 18] on icon at bounding box center [76, 19] width 7 height 7
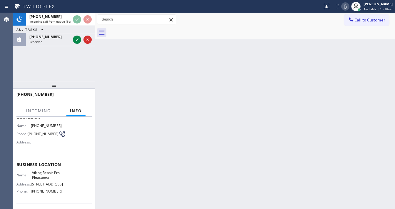
scroll to position [47, 0]
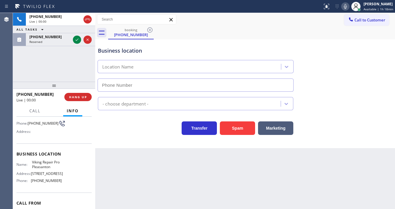
type input "[PHONE_NUMBER]"
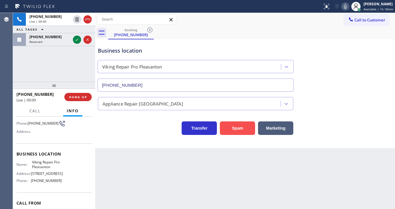
click at [236, 128] on button "Spam" at bounding box center [237, 128] width 35 height 14
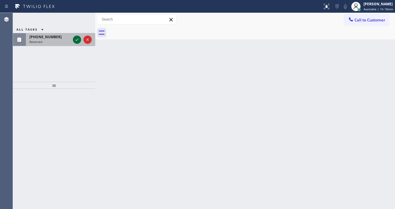
click at [77, 33] on div at bounding box center [82, 39] width 21 height 13
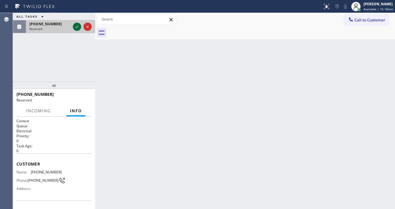
click at [76, 30] on icon at bounding box center [76, 26] width 7 height 7
click at [76, 34] on div "ALL TASKS ALL TASKS ACTIVE TASKS TASKS IN WRAP UP [PHONE_NUMBER] Reserved" at bounding box center [54, 47] width 82 height 69
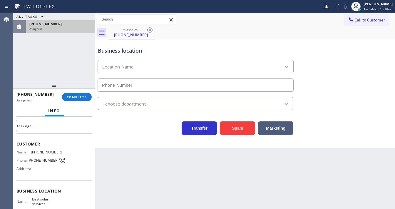
scroll to position [71, 0]
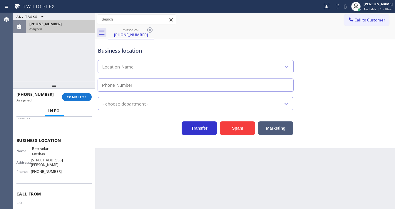
type input "[PHONE_NUMBER]"
click at [78, 95] on span "COMPLETE" at bounding box center [77, 97] width 20 height 4
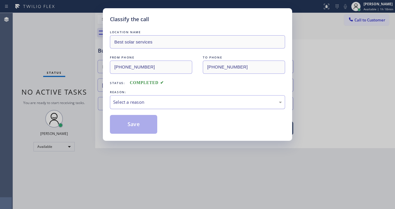
click at [162, 103] on div "Select a reason" at bounding box center [197, 102] width 169 height 7
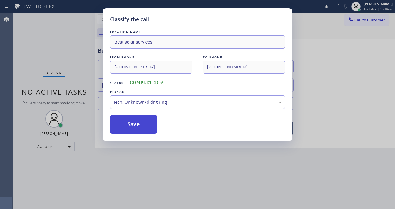
click at [142, 125] on button "Save" at bounding box center [133, 124] width 47 height 19
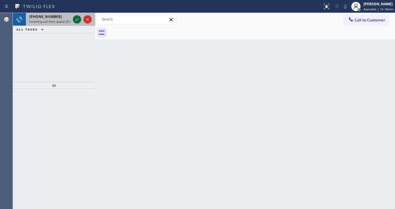
click at [73, 17] on icon at bounding box center [76, 19] width 7 height 7
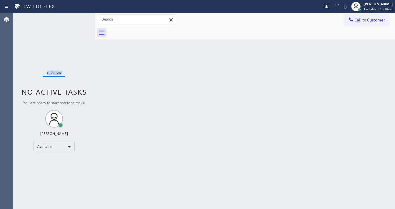
click at [74, 17] on div "Status No active tasks You are ready to start receiving tasks. [PERSON_NAME]" at bounding box center [54, 111] width 82 height 196
click at [327, 7] on icon at bounding box center [326, 6] width 7 height 7
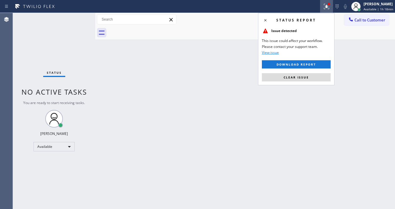
click at [304, 80] on button "Clear issue" at bounding box center [296, 77] width 69 height 8
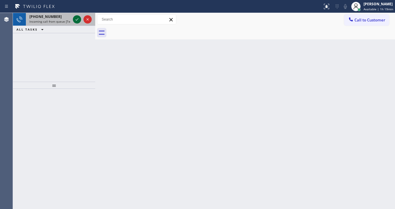
click at [77, 20] on icon at bounding box center [77, 19] width 3 height 2
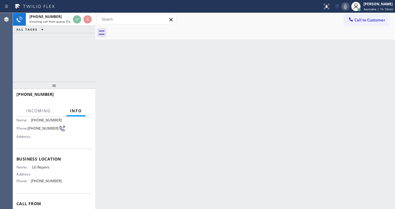
scroll to position [47, 0]
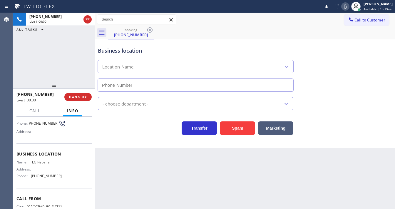
type input "[PHONE_NUMBER]"
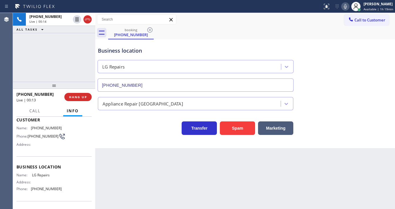
scroll to position [24, 0]
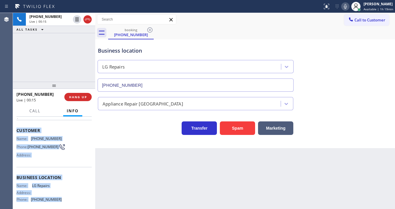
drag, startPoint x: 17, startPoint y: 128, endPoint x: 65, endPoint y: 199, distance: 85.3
click at [65, 199] on div "Context Queue: [Test] All Priority: 1 Customer Name: [PHONE_NUMBER] Phone: [PHO…" at bounding box center [53, 175] width 75 height 161
copy div "Customer Name: [PHONE_NUMBER] Phone: [PHONE_NUMBER] Address: Business location …"
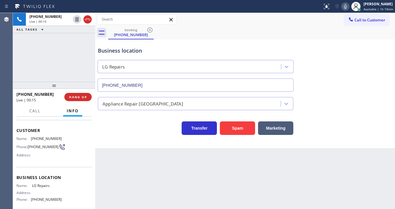
click at [53, 62] on div "[PHONE_NUMBER] Live | 00:15 ALL TASKS ALL TASKS ACTIVE TASKS TASKS IN WRAP UP" at bounding box center [54, 47] width 82 height 69
click at [47, 64] on div "[PHONE_NUMBER] Live | 00:38 ALL TASKS ALL TASKS ACTIVE TASKS TASKS IN WRAP UP" at bounding box center [54, 47] width 82 height 69
click at [70, 43] on div "[PHONE_NUMBER] Live | 01:37 ALL TASKS ALL TASKS ACTIVE TASKS TASKS IN WRAP UP" at bounding box center [54, 47] width 82 height 69
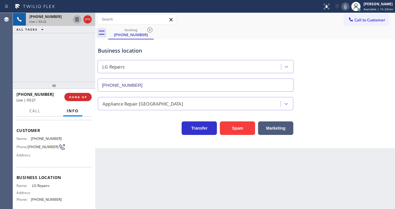
click at [78, 19] on icon at bounding box center [76, 19] width 7 height 7
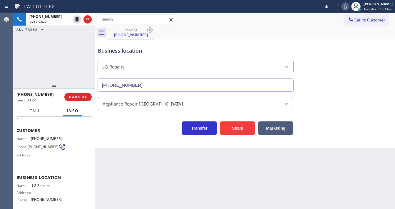
drag, startPoint x: 37, startPoint y: 111, endPoint x: 33, endPoint y: 126, distance: 15.9
click at [37, 111] on span "Call" at bounding box center [34, 110] width 11 height 5
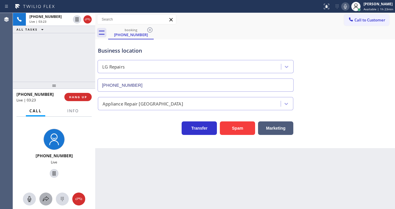
click at [44, 198] on icon at bounding box center [45, 199] width 7 height 7
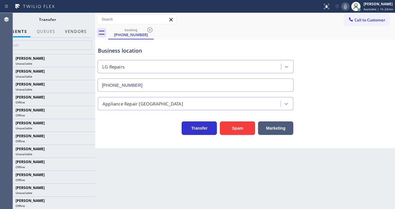
click at [81, 32] on button "Vendors" at bounding box center [75, 31] width 29 height 11
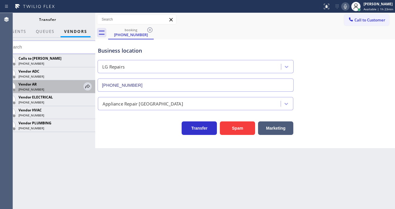
click at [94, 86] on div "Vendor AR [PHONE_NUMBER]" at bounding box center [48, 86] width 96 height 13
click at [86, 86] on icon at bounding box center [87, 86] width 7 height 7
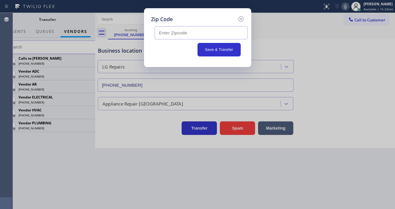
click at [193, 25] on div at bounding box center [197, 31] width 93 height 16
click at [191, 31] on input "text" at bounding box center [201, 32] width 93 height 13
paste input "43123"
type input "43123"
click at [214, 51] on button "Save & Transfer" at bounding box center [219, 50] width 43 height 14
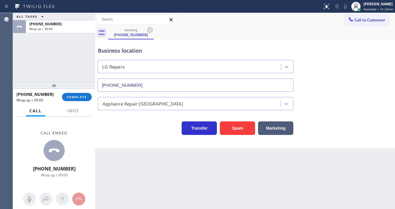
click at [73, 66] on div "ALL TASKS ALL TASKS ACTIVE TASKS TASKS IN WRAP UP [PHONE_NUMBER] Wrap up | 00:00" at bounding box center [54, 47] width 82 height 69
click at [83, 94] on div "[PHONE_NUMBER] Wrap up | 00:00 COMPLETE" at bounding box center [53, 96] width 75 height 15
click at [83, 95] on span "COMPLETE" at bounding box center [77, 97] width 20 height 4
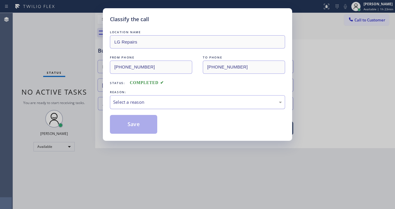
click at [163, 100] on div "Select a reason" at bounding box center [197, 102] width 169 height 7
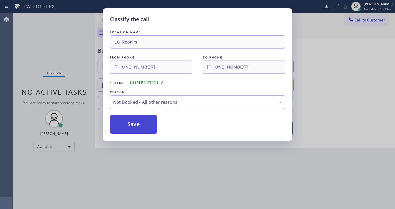
click at [146, 126] on button "Save" at bounding box center [133, 124] width 47 height 19
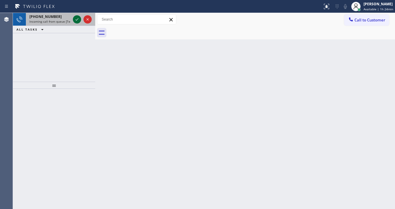
click at [74, 18] on icon at bounding box center [76, 19] width 7 height 7
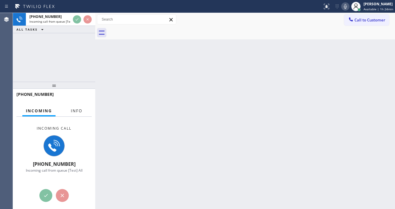
click at [85, 109] on button "Info" at bounding box center [76, 110] width 19 height 11
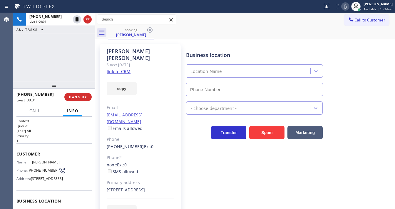
type input "[PHONE_NUMBER]"
drag, startPoint x: 12, startPoint y: 62, endPoint x: 16, endPoint y: 59, distance: 4.6
click at [12, 62] on div "Agent Desktop" at bounding box center [6, 111] width 13 height 196
click at [118, 69] on link "link to CRM" at bounding box center [119, 72] width 24 height 6
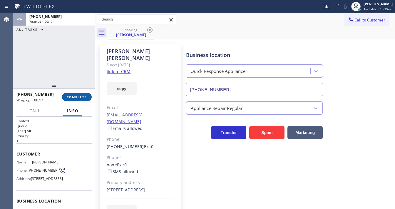
click at [84, 97] on span "COMPLETE" at bounding box center [77, 97] width 20 height 4
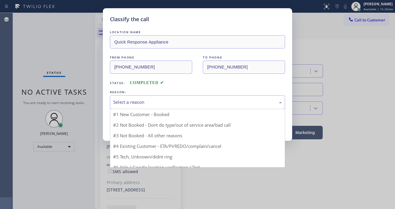
click at [145, 99] on div "Select a reason" at bounding box center [197, 102] width 169 height 7
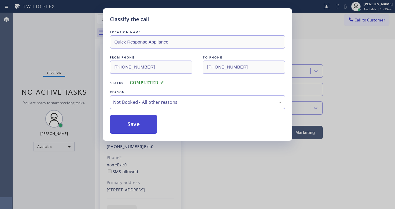
click at [144, 129] on button "Save" at bounding box center [133, 124] width 47 height 19
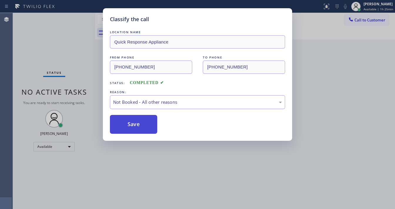
click at [144, 129] on button "Save" at bounding box center [133, 124] width 47 height 19
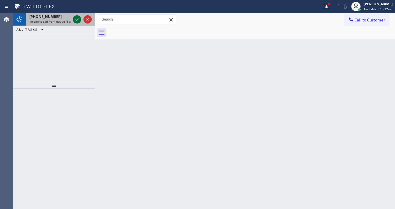
click at [75, 18] on icon at bounding box center [76, 19] width 7 height 7
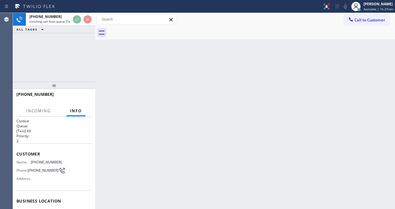
scroll to position [47, 0]
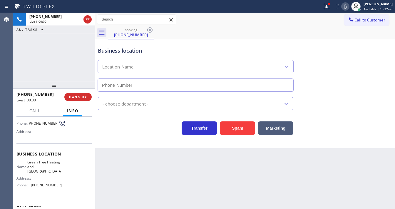
type input "[PHONE_NUMBER]"
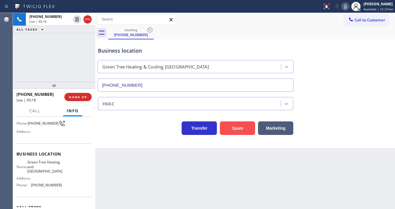
click at [230, 124] on button "Spam" at bounding box center [237, 128] width 35 height 14
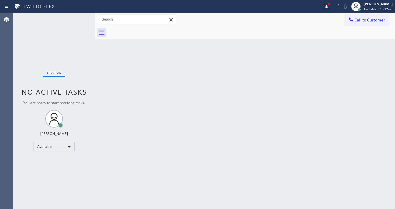
click at [73, 20] on div "Status No active tasks You are ready to start receiving tasks. [PERSON_NAME]" at bounding box center [54, 111] width 82 height 196
click at [75, 20] on div "Status No active tasks You are ready to start receiving tasks. [PERSON_NAME]" at bounding box center [54, 111] width 82 height 196
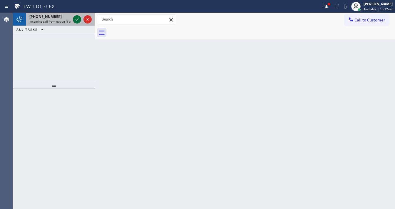
click at [76, 19] on icon at bounding box center [76, 19] width 7 height 7
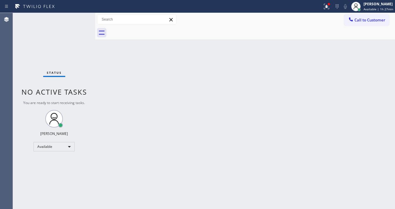
click at [76, 19] on div "Status No active tasks You are ready to start receiving tasks. [PERSON_NAME]" at bounding box center [54, 111] width 82 height 196
drag, startPoint x: 328, startPoint y: 6, endPoint x: 321, endPoint y: 59, distance: 53.3
click at [328, 7] on icon at bounding box center [326, 6] width 4 height 4
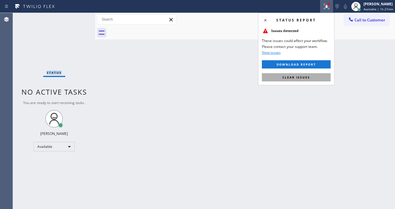
click at [308, 79] on span "Clear issues" at bounding box center [297, 77] width 28 height 4
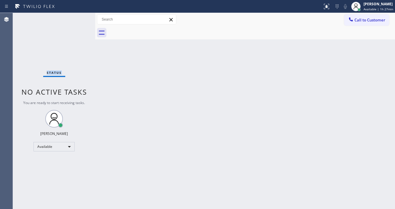
click at [77, 18] on div "Status No active tasks You are ready to start receiving tasks. [PERSON_NAME]" at bounding box center [54, 111] width 82 height 196
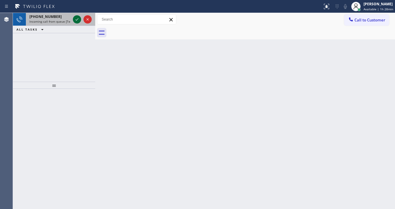
click at [75, 19] on icon at bounding box center [76, 19] width 7 height 7
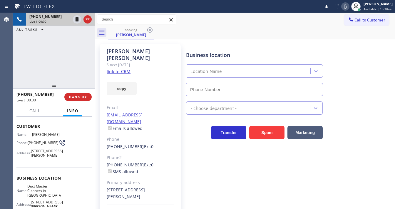
scroll to position [47, 0]
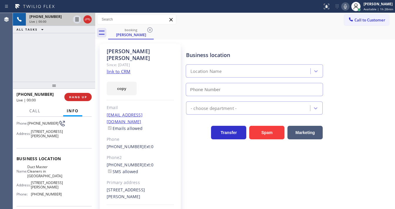
type input "[PHONE_NUMBER]"
click at [124, 69] on link "link to CRM" at bounding box center [119, 72] width 24 height 6
click at [46, 64] on div "[PHONE_NUMBER] Live | 01:59 ALL TASKS ALL TASKS ACTIVE TASKS TASKS IN WRAP UP" at bounding box center [54, 47] width 82 height 69
click at [265, 35] on div "booking [PERSON_NAME]" at bounding box center [251, 32] width 287 height 13
click at [348, 7] on icon at bounding box center [345, 6] width 7 height 7
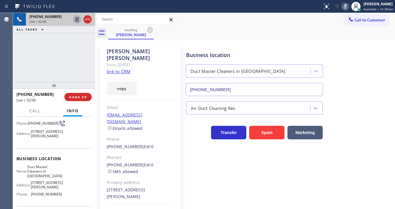
click at [78, 19] on icon at bounding box center [76, 19] width 7 height 7
drag, startPoint x: 289, startPoint y: 14, endPoint x: 286, endPoint y: 15, distance: 3.4
click at [289, 14] on div "Call to Customer Outbound call Location [GEOGRAPHIC_DATA] HVAC and Appliance Re…" at bounding box center [245, 19] width 300 height 13
click at [347, 6] on icon at bounding box center [345, 6] width 3 height 5
click at [80, 20] on icon at bounding box center [76, 19] width 7 height 7
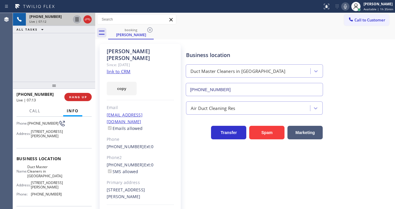
click at [68, 52] on div "[PHONE_NUMBER] Live | 07:12 ALL TASKS ALL TASKS ACTIVE TASKS TASKS IN WRAP UP" at bounding box center [54, 47] width 82 height 69
click at [24, 67] on div "[PHONE_NUMBER] Live | 07:17 ALL TASKS ALL TASKS ACTIVE TASKS TASKS IN WRAP UP" at bounding box center [54, 47] width 82 height 69
click at [26, 69] on div "[PHONE_NUMBER] Live | 08:07 ALL TASKS ALL TASKS ACTIVE TASKS TASKS IN WRAP UP" at bounding box center [54, 47] width 82 height 69
click at [346, 7] on icon at bounding box center [345, 6] width 7 height 7
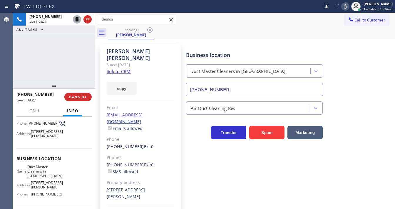
click at [77, 19] on icon at bounding box center [77, 19] width 3 height 4
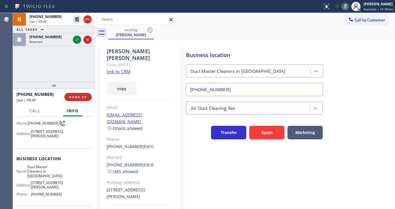
drag, startPoint x: 75, startPoint y: 20, endPoint x: 83, endPoint y: 20, distance: 7.9
click at [76, 20] on icon at bounding box center [76, 19] width 7 height 7
click at [346, 7] on icon at bounding box center [345, 6] width 7 height 7
click at [67, 64] on div "[PHONE_NUMBER] Live | 09:41 ALL TASKS ALL TASKS ACTIVE TASKS TASKS IN WRAP UP […" at bounding box center [54, 47] width 82 height 69
click at [18, 73] on div "[PHONE_NUMBER] Live | 09:45 ALL TASKS ALL TASKS ACTIVE TASKS TASKS IN WRAP UP […" at bounding box center [54, 47] width 82 height 69
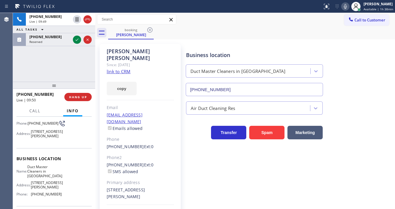
drag, startPoint x: 38, startPoint y: 62, endPoint x: 52, endPoint y: 1, distance: 63.0
click at [39, 52] on div "[PHONE_NUMBER] Live | 09:49 ALL TASKS ALL TASKS ACTIVE TASKS TASKS IN WRAP UP […" at bounding box center [54, 47] width 82 height 69
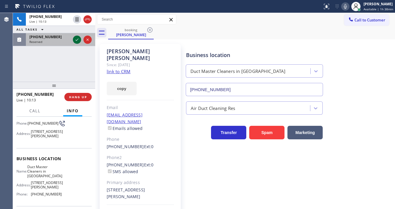
click at [74, 41] on icon at bounding box center [76, 39] width 7 height 7
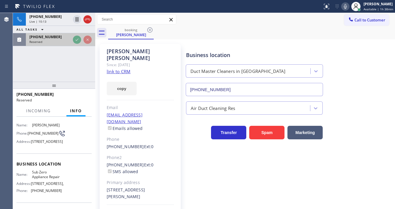
scroll to position [56, 0]
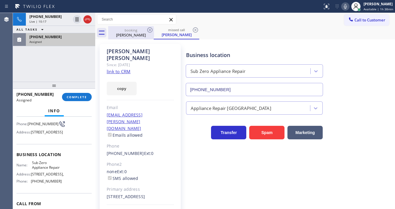
click at [128, 30] on div "booking" at bounding box center [131, 30] width 44 height 4
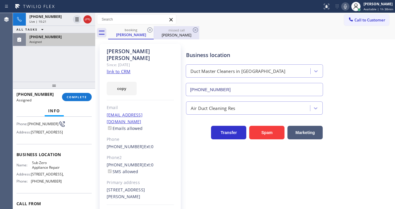
click at [167, 32] on div "[PERSON_NAME]" at bounding box center [176, 34] width 44 height 5
type input "[PHONE_NUMBER]"
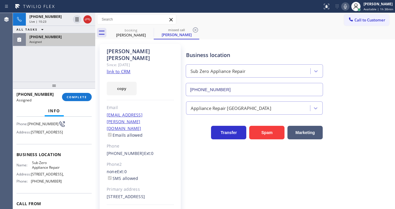
click at [115, 69] on link "link to CRM" at bounding box center [119, 72] width 24 height 6
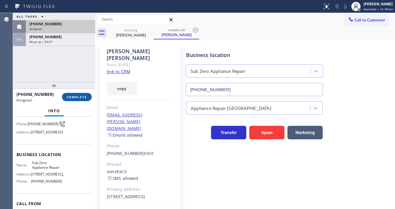
click at [86, 94] on button "COMPLETE" at bounding box center [77, 97] width 30 height 8
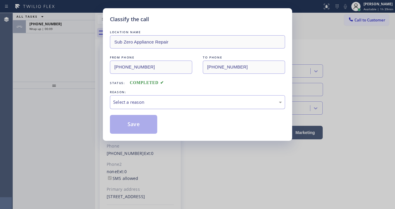
click at [125, 101] on div "Select a reason" at bounding box center [197, 102] width 169 height 7
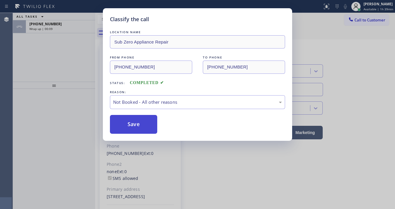
click at [132, 121] on button "Save" at bounding box center [133, 124] width 47 height 19
type input "[PHONE_NUMBER]"
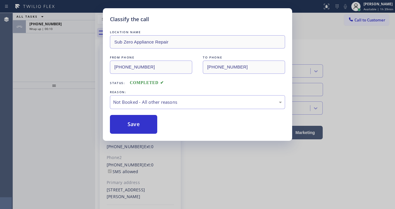
click at [80, 77] on div "Classify the call LOCATION NAME Sub Zero Appliance Repair FROM PHONE [PHONE_NUM…" at bounding box center [197, 104] width 395 height 209
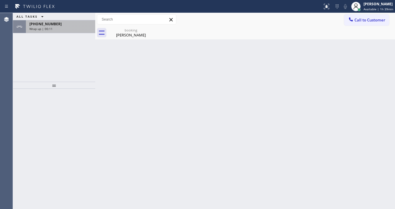
click at [69, 28] on div "Wrap up | 00:11" at bounding box center [60, 29] width 62 height 4
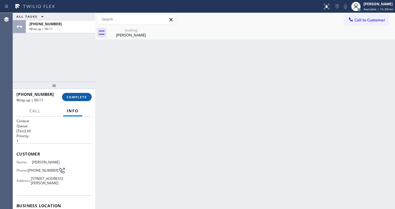
click at [80, 100] on button "COMPLETE" at bounding box center [77, 97] width 30 height 8
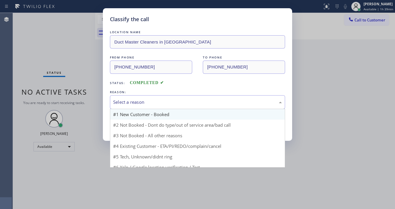
drag, startPoint x: 121, startPoint y: 103, endPoint x: 140, endPoint y: 119, distance: 24.0
click at [122, 103] on div "Select a reason" at bounding box center [197, 102] width 169 height 7
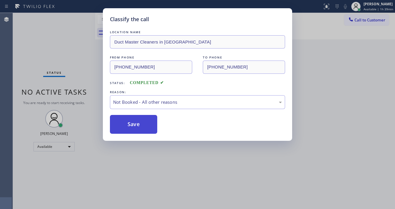
click at [132, 125] on button "Save" at bounding box center [133, 124] width 47 height 19
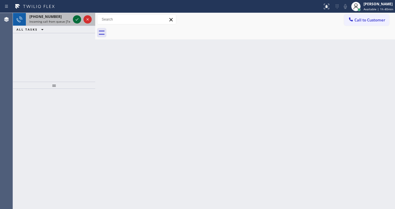
click at [75, 19] on icon at bounding box center [76, 19] width 7 height 7
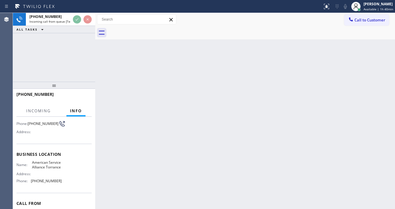
scroll to position [47, 0]
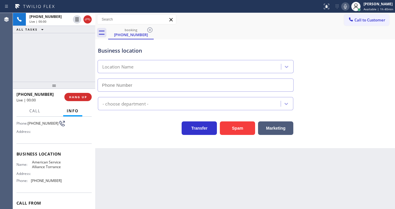
type input "[PHONE_NUMBER]"
click at [243, 130] on button "Spam" at bounding box center [237, 128] width 35 height 14
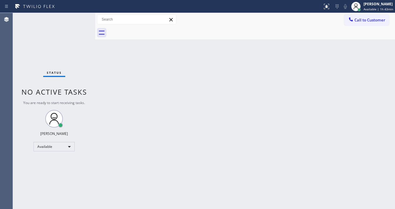
click at [14, 120] on div "Status No active tasks You are ready to start receiving tasks. [PERSON_NAME]" at bounding box center [54, 111] width 82 height 196
click at [54, 143] on div "Available" at bounding box center [54, 146] width 41 height 9
click at [44, 177] on li "Break" at bounding box center [54, 176] width 40 height 7
click at [115, 166] on div "Back to Dashboard Change Sender ID Customers Technicians Select a contact Outbo…" at bounding box center [245, 111] width 300 height 196
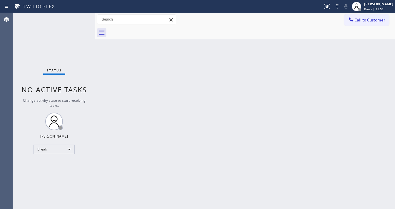
drag, startPoint x: 1, startPoint y: 86, endPoint x: 37, endPoint y: 118, distance: 48.9
click at [1, 86] on div "Agent Desktop" at bounding box center [6, 111] width 13 height 196
click at [46, 150] on div "Break" at bounding box center [54, 149] width 41 height 9
click at [49, 165] on li "Available" at bounding box center [54, 164] width 40 height 7
drag, startPoint x: 106, startPoint y: 157, endPoint x: 118, endPoint y: 162, distance: 12.6
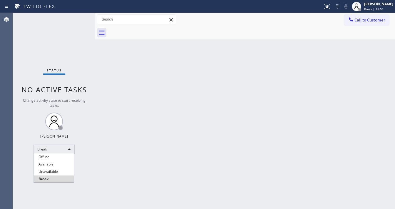
click at [108, 158] on div "Back to Dashboard Change Sender ID Customers Technicians Select a contact Outbo…" at bounding box center [245, 111] width 300 height 196
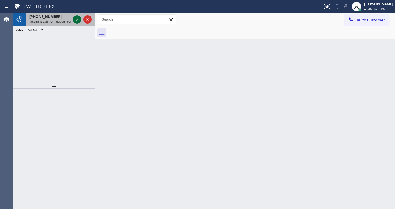
click at [76, 19] on div at bounding box center [77, 19] width 8 height 7
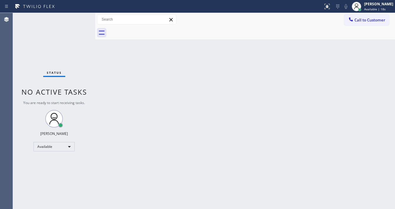
click at [76, 18] on div "Status No active tasks You are ready to start receiving tasks. [PERSON_NAME]" at bounding box center [54, 111] width 82 height 196
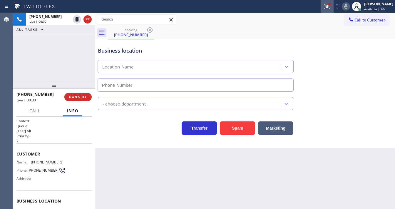
click at [328, 12] on button at bounding box center [327, 6] width 13 height 13
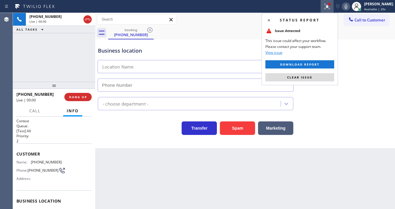
type input "[PHONE_NUMBER]"
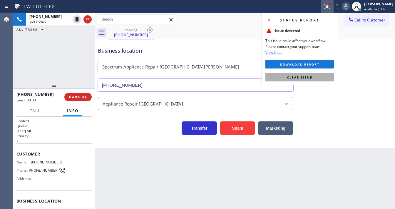
click at [320, 76] on button "Clear issue" at bounding box center [299, 77] width 69 height 8
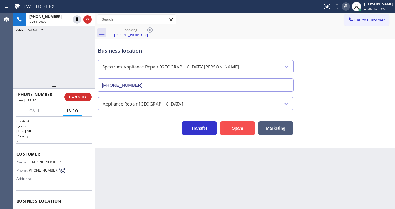
click at [227, 126] on button "Spam" at bounding box center [237, 128] width 35 height 14
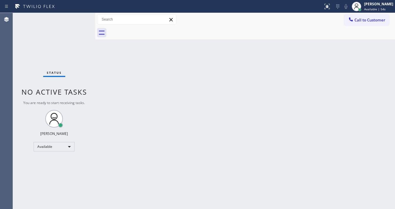
click at [79, 17] on div "Status No active tasks You are ready to start receiving tasks. [PERSON_NAME]" at bounding box center [54, 111] width 82 height 196
click at [79, 18] on div "Status No active tasks You are ready to start receiving tasks. [PERSON_NAME]" at bounding box center [54, 111] width 82 height 196
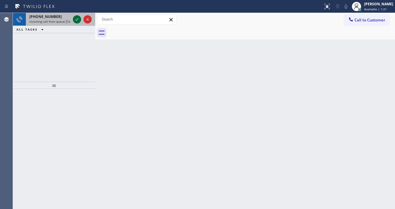
click at [75, 20] on icon at bounding box center [76, 19] width 7 height 7
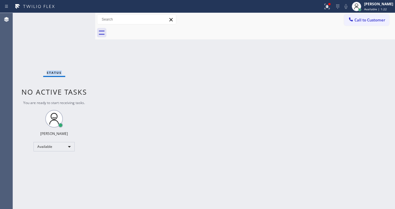
click at [76, 20] on div "Status No active tasks You are ready to start receiving tasks. [PERSON_NAME]" at bounding box center [54, 111] width 82 height 196
drag, startPoint x: 333, startPoint y: 6, endPoint x: 333, endPoint y: 14, distance: 8.2
click at [331, 6] on icon at bounding box center [327, 6] width 7 height 7
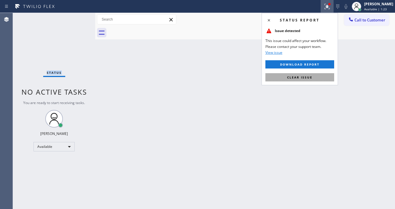
click at [314, 77] on button "Clear issue" at bounding box center [299, 77] width 69 height 8
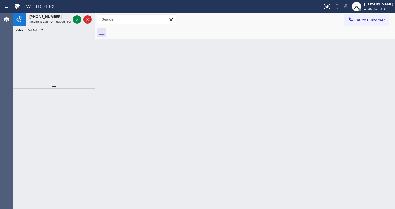
click at [78, 17] on icon at bounding box center [76, 19] width 7 height 7
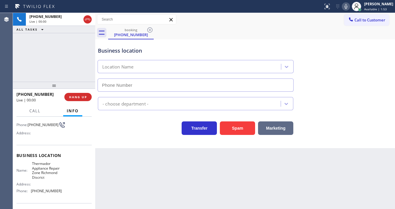
scroll to position [47, 0]
type input "[PHONE_NUMBER]"
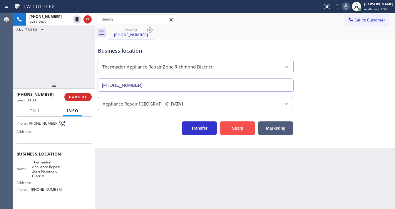
click at [245, 128] on button "Spam" at bounding box center [237, 128] width 35 height 14
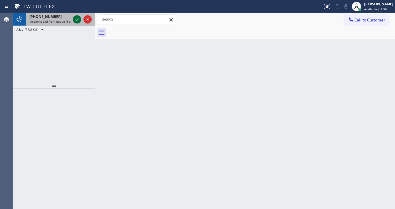
click at [77, 18] on icon at bounding box center [76, 19] width 7 height 7
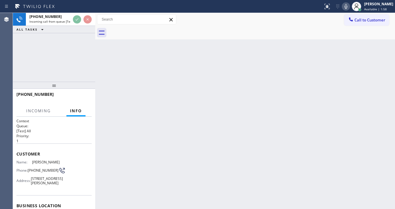
click at [350, 6] on icon at bounding box center [346, 6] width 7 height 7
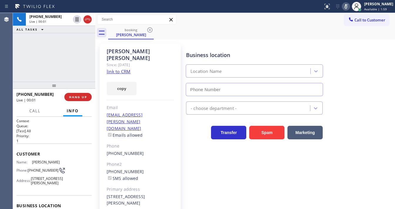
type input "[PHONE_NUMBER]"
click at [349, 6] on icon at bounding box center [346, 6] width 7 height 7
click at [119, 69] on link "link to CRM" at bounding box center [119, 72] width 24 height 6
click at [61, 60] on div "[PHONE_NUMBER] Live | 00:14 ALL TASKS ALL TASKS ACTIVE TASKS TASKS IN WRAP UP" at bounding box center [54, 47] width 82 height 69
click at [59, 49] on div "[PHONE_NUMBER] Live | 00:59 ALL TASKS ALL TASKS ACTIVE TASKS TASKS IN WRAP UP" at bounding box center [54, 47] width 82 height 69
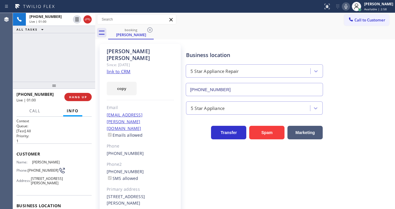
click at [315, 27] on div "booking [PERSON_NAME]" at bounding box center [251, 32] width 287 height 13
click at [348, 6] on icon at bounding box center [346, 6] width 7 height 7
click at [79, 53] on div "[PHONE_NUMBER] Live | 01:01 ALL TASKS ALL TASKS ACTIVE TASKS TASKS IN WRAP UP" at bounding box center [54, 47] width 82 height 69
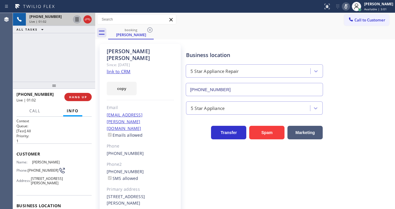
click at [76, 20] on icon at bounding box center [76, 19] width 7 height 7
click at [11, 66] on div "Agent Desktop" at bounding box center [6, 111] width 13 height 196
drag, startPoint x: 12, startPoint y: 61, endPoint x: 29, endPoint y: 54, distance: 18.2
click at [12, 60] on div "Agent Desktop" at bounding box center [6, 111] width 13 height 196
click at [78, 19] on icon at bounding box center [76, 19] width 7 height 7
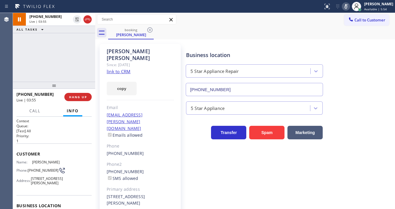
click at [348, 8] on rect at bounding box center [346, 6] width 4 height 4
click at [336, 37] on div "booking [PERSON_NAME]" at bounding box center [251, 32] width 287 height 13
click at [26, 56] on div "[PHONE_NUMBER] Live | 04:37 ALL TASKS ALL TASKS ACTIVE TASKS TASKS IN WRAP UP" at bounding box center [54, 47] width 82 height 69
click at [22, 64] on div "[PHONE_NUMBER] Live | 04:42 ALL TASKS ALL TASKS ACTIVE TASKS TASKS IN WRAP UP" at bounding box center [54, 47] width 82 height 69
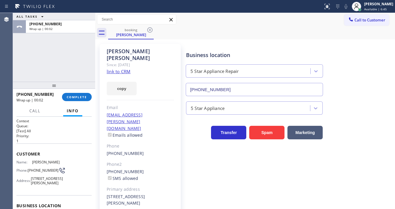
click at [23, 74] on div "ALL TASKS ALL TASKS ACTIVE TASKS TASKS IN WRAP UP [PHONE_NUMBER] Wrap up | 00:02" at bounding box center [54, 47] width 82 height 69
click at [78, 95] on span "COMPLETE" at bounding box center [77, 97] width 20 height 4
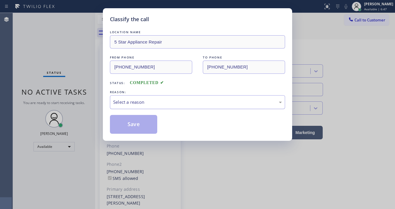
click at [127, 103] on div "Select a reason" at bounding box center [197, 102] width 169 height 7
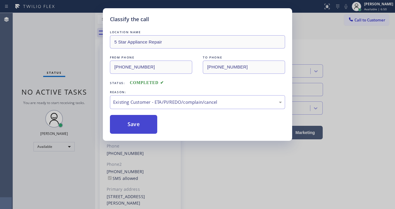
click at [129, 124] on button "Save" at bounding box center [133, 124] width 47 height 19
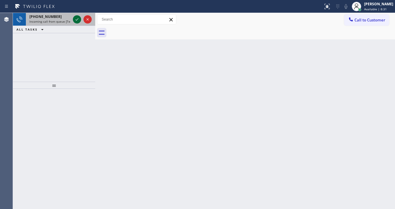
click at [78, 19] on icon at bounding box center [76, 19] width 7 height 7
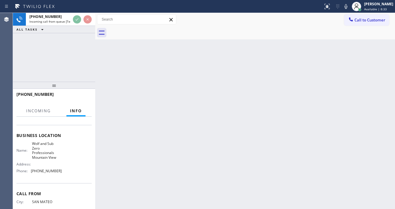
scroll to position [71, 0]
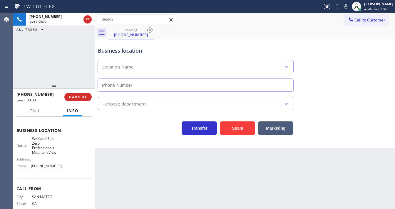
type input "[PHONE_NUMBER]"
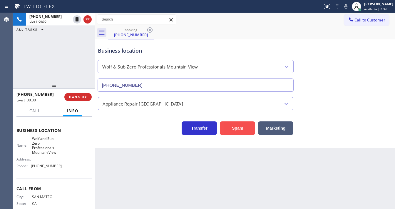
click at [228, 131] on button "Spam" at bounding box center [237, 128] width 35 height 14
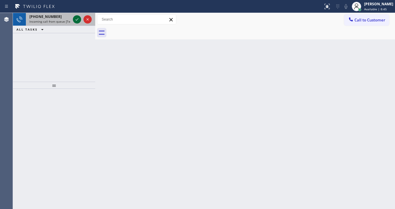
click at [74, 19] on icon at bounding box center [76, 19] width 7 height 7
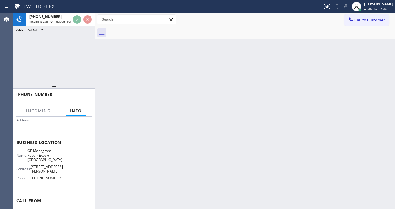
scroll to position [71, 0]
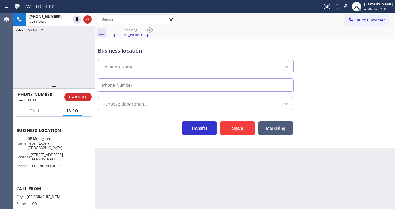
click at [13, 80] on div "Agent Desktop" at bounding box center [6, 111] width 13 height 196
type input "[PHONE_NUMBER]"
click at [13, 64] on div "[PHONE_NUMBER] Live | 00:07 ALL TASKS ALL TASKS ACTIVE TASKS TASKS IN WRAP UP" at bounding box center [54, 47] width 82 height 69
click at [21, 66] on div "[PHONE_NUMBER] Live | 00:21 ALL TASKS ALL TASKS ACTIVE TASKS TASKS IN WRAP UP" at bounding box center [54, 47] width 82 height 69
click at [15, 55] on div "[PHONE_NUMBER] Live | 00:34 ALL TASKS ALL TASKS ACTIVE TASKS TASKS IN WRAP UP" at bounding box center [54, 47] width 82 height 69
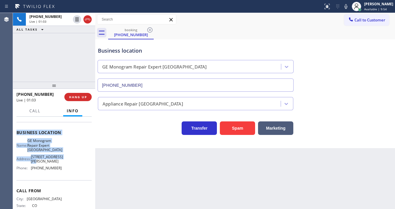
scroll to position [86, 0]
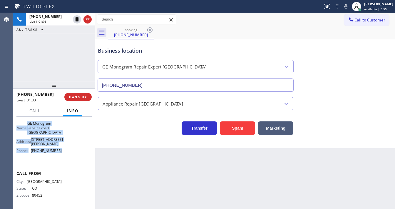
drag, startPoint x: 15, startPoint y: 125, endPoint x: 64, endPoint y: 156, distance: 57.6
click at [65, 156] on div "Context Queue: [Test] All Priority: 2 Customer Name: [PHONE_NUMBER] Phone: [PHO…" at bounding box center [54, 163] width 82 height 92
copy div "Customer Name: [PHONE_NUMBER] Phone: [PHONE_NUMBER] Address: Business location …"
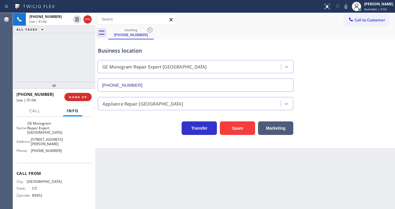
click at [31, 57] on div "[PHONE_NUMBER] Live | 01:04 ALL TASKS ALL TASKS ACTIVE TASKS TASKS IN WRAP UP" at bounding box center [54, 47] width 82 height 69
click at [22, 66] on div "[PHONE_NUMBER] Live | 01:18 ALL TASKS ALL TASKS ACTIVE TASKS TASKS IN WRAP UP" at bounding box center [54, 47] width 82 height 69
click at [30, 62] on div "[PHONE_NUMBER] Live | 01:24 ALL TASKS ALL TASKS ACTIVE TASKS TASKS IN WRAP UP" at bounding box center [54, 47] width 82 height 69
click at [25, 74] on div "[PHONE_NUMBER] Live | 01:32 ALL TASKS ALL TASKS ACTIVE TASKS TASKS IN WRAP UP" at bounding box center [54, 47] width 82 height 69
click at [79, 94] on button "HANG UP" at bounding box center [77, 97] width 27 height 8
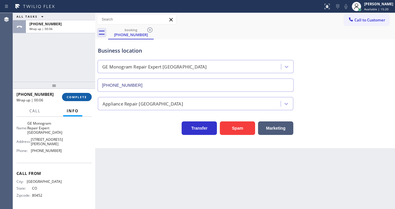
click at [74, 98] on span "COMPLETE" at bounding box center [77, 97] width 20 height 4
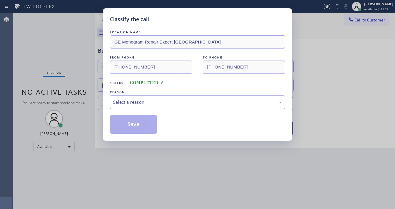
click at [126, 103] on div "Select a reason" at bounding box center [197, 102] width 169 height 7
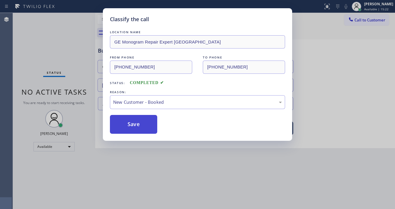
click at [128, 121] on button "Save" at bounding box center [133, 124] width 47 height 19
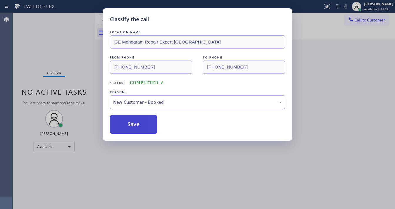
click at [128, 121] on button "Save" at bounding box center [133, 124] width 47 height 19
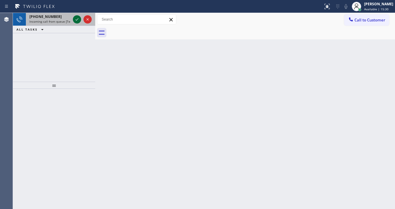
click at [76, 20] on icon at bounding box center [76, 19] width 7 height 7
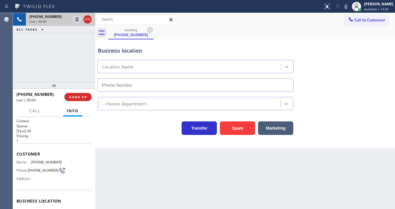
click at [16, 71] on div "[PHONE_NUMBER] Live | 00:00 ALL TASKS ALL TASKS ACTIVE TASKS TASKS IN WRAP UP" at bounding box center [54, 47] width 82 height 69
type input "[PHONE_NUMBER]"
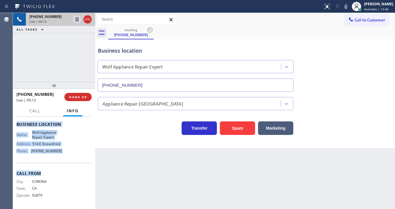
scroll to position [82, 0]
drag, startPoint x: 17, startPoint y: 153, endPoint x: 65, endPoint y: 154, distance: 47.9
click at [65, 154] on div "Context Queue: [Test] All Priority: 1 Customer Name: [PHONE_NUMBER] Phone: [PHO…" at bounding box center [54, 163] width 82 height 92
copy div "Customer Name: [PHONE_NUMBER] Phone: [PHONE_NUMBER] Address: Business location …"
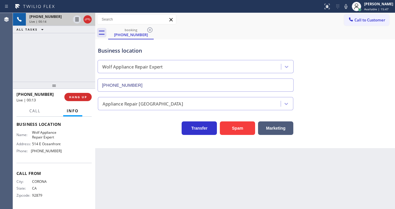
click at [50, 75] on div "[PHONE_NUMBER] Live | 00:14 ALL TASKS ALL TASKS ACTIVE TASKS TASKS IN WRAP UP" at bounding box center [54, 47] width 82 height 69
click at [73, 60] on div "[PHONE_NUMBER] Live | 00:38 ALL TASKS ALL TASKS ACTIVE TASKS TASKS IN WRAP UP" at bounding box center [54, 47] width 82 height 69
click at [77, 20] on icon at bounding box center [77, 19] width 3 height 4
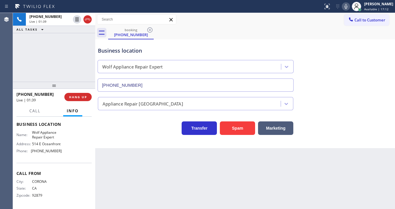
click at [350, 6] on icon at bounding box center [346, 6] width 7 height 7
click at [78, 69] on div "[PHONE_NUMBER] Live | 01:39 ALL TASKS ALL TASKS ACTIVE TASKS TASKS IN WRAP UP" at bounding box center [54, 47] width 82 height 69
click at [22, 66] on div "[PHONE_NUMBER] Live | 01:52 ALL TASKS ALL TASKS ACTIVE TASKS TASKS IN WRAP UP" at bounding box center [54, 47] width 82 height 69
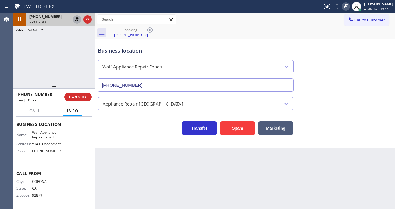
click at [76, 21] on icon at bounding box center [77, 19] width 4 height 4
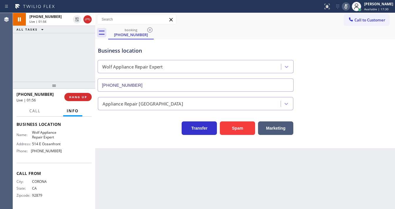
click at [349, 7] on icon at bounding box center [346, 6] width 7 height 7
drag, startPoint x: 314, startPoint y: 47, endPoint x: 127, endPoint y: 54, distance: 187.1
click at [314, 47] on div "Business location Wolf Appliance Repair Expert [PHONE_NUMBER]" at bounding box center [245, 65] width 297 height 53
click at [62, 58] on div "[PHONE_NUMBER] Live | 01:57 ALL TASKS ALL TASKS ACTIVE TASKS TASKS IN WRAP UP" at bounding box center [54, 47] width 82 height 69
click at [35, 114] on button "Call" at bounding box center [35, 110] width 18 height 11
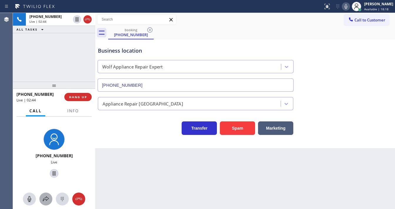
click at [46, 199] on icon at bounding box center [45, 199] width 7 height 7
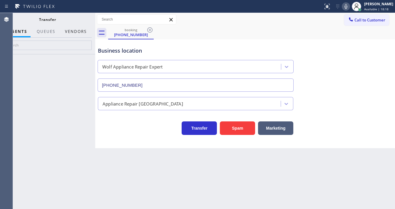
click at [73, 34] on button "Vendors" at bounding box center [75, 31] width 29 height 11
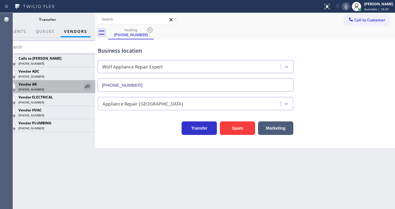
click at [88, 87] on icon at bounding box center [87, 86] width 7 height 7
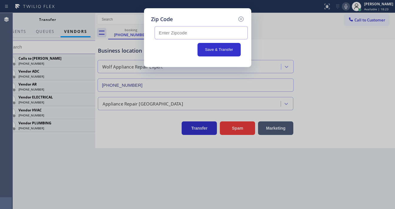
click at [179, 33] on input "text" at bounding box center [201, 32] width 93 height 13
paste input "92660"
type input "92660"
click at [216, 51] on button "Save & Transfer" at bounding box center [219, 50] width 43 height 14
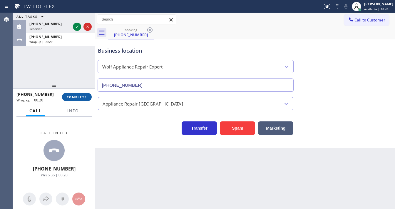
click at [78, 89] on div at bounding box center [54, 85] width 82 height 7
click at [85, 103] on div "[PHONE_NUMBER] Wrap up | 00:20 COMPLETE" at bounding box center [53, 96] width 75 height 15
click at [82, 97] on span "COMPLETE" at bounding box center [77, 97] width 20 height 4
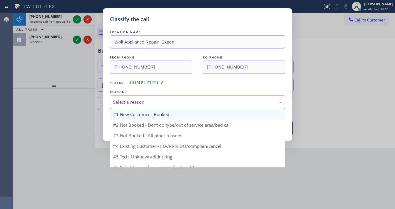
drag, startPoint x: 148, startPoint y: 96, endPoint x: 140, endPoint y: 114, distance: 19.1
click at [148, 96] on div "Select a reason" at bounding box center [197, 102] width 175 height 14
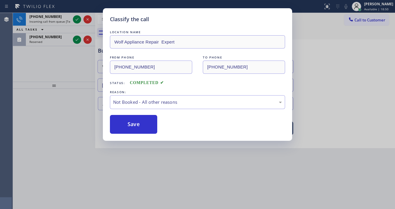
click at [136, 122] on button "Save" at bounding box center [133, 124] width 47 height 19
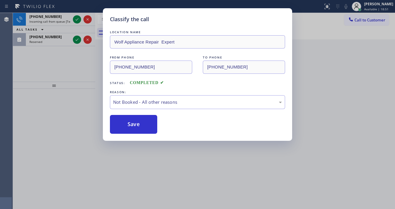
click at [136, 122] on button "Save" at bounding box center [133, 124] width 47 height 19
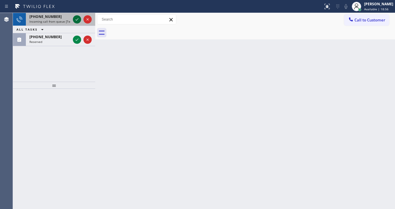
click at [76, 21] on icon at bounding box center [76, 19] width 7 height 7
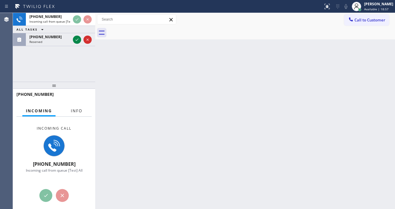
click at [74, 113] on span "Info" at bounding box center [76, 110] width 11 height 5
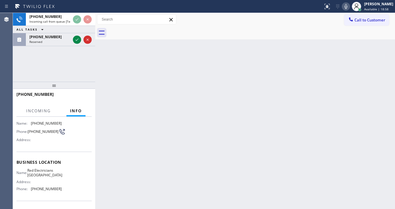
scroll to position [47, 0]
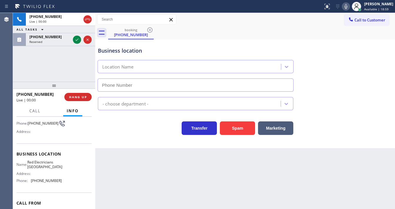
click at [57, 71] on div "[PHONE_NUMBER] Live | 00:00 ALL TASKS ALL TASKS ACTIVE TASKS TASKS IN WRAP UP […" at bounding box center [54, 47] width 82 height 69
type input "[PHONE_NUMBER]"
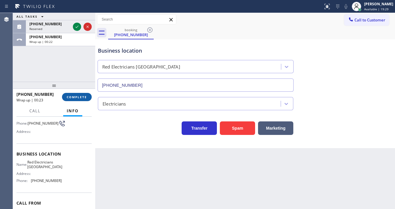
click at [80, 99] on button "COMPLETE" at bounding box center [77, 97] width 30 height 8
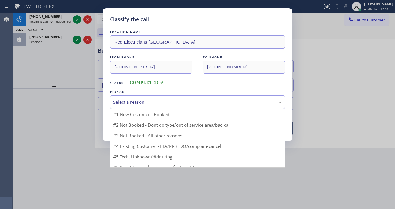
click at [163, 108] on div "Select a reason #1 New Customer - Booked #2 Not Booked - Dont do type/out of se…" at bounding box center [197, 102] width 175 height 14
drag, startPoint x: 141, startPoint y: 146, endPoint x: 141, endPoint y: 133, distance: 13.2
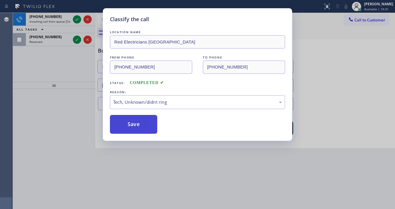
click at [140, 126] on button "Save" at bounding box center [133, 124] width 47 height 19
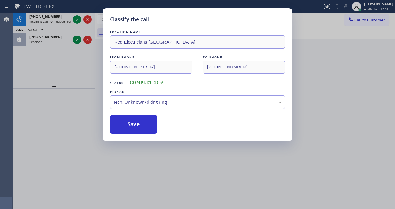
click at [76, 20] on div "Classify the call LOCATION NAME Red Electricians Palm Desert FROM PHONE [PHONE_…" at bounding box center [197, 104] width 395 height 209
click at [76, 20] on div "Classify the call LOCATION NAME Thermador Appliance Repair Zone Oak Lawn FROM P…" at bounding box center [204, 111] width 382 height 196
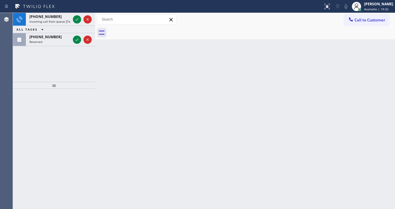
click at [76, 20] on icon at bounding box center [77, 19] width 3 height 2
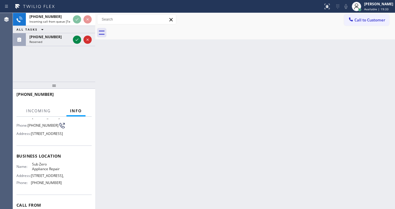
scroll to position [47, 0]
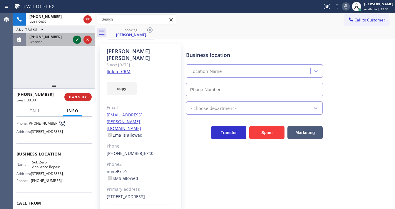
click at [76, 40] on icon at bounding box center [76, 39] width 7 height 7
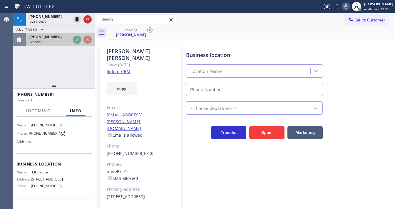
scroll to position [56, 0]
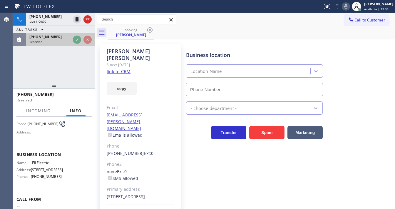
type input "[PHONE_NUMBER]"
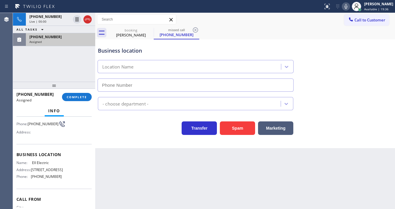
type input "[PHONE_NUMBER]"
click at [79, 95] on span "COMPLETE" at bounding box center [77, 97] width 20 height 4
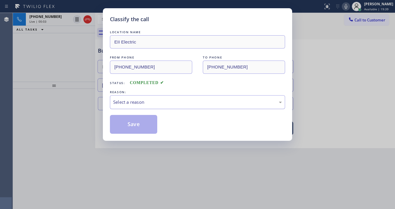
click at [128, 105] on div "Select a reason" at bounding box center [197, 102] width 169 height 7
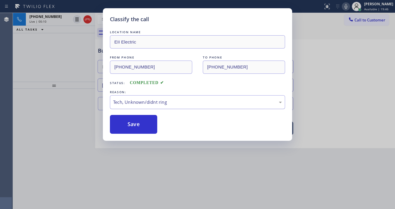
click at [130, 104] on div "Tech, Unknown/didnt ring" at bounding box center [197, 102] width 169 height 7
click at [127, 123] on button "Save" at bounding box center [133, 124] width 47 height 19
type input "[PHONE_NUMBER]"
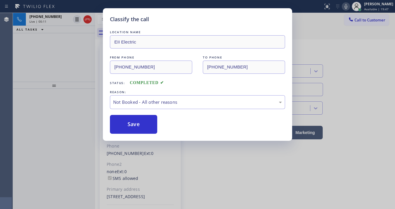
click at [85, 89] on div "Classify the call LOCATION NAME EII Electric FROM PHONE [PHONE_NUMBER] TO PHONE…" at bounding box center [197, 104] width 395 height 209
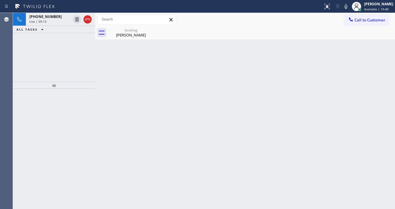
click at [65, 56] on div "+19496366461 Live | 00:13 ALL TASKS ALL TASKS ACTIVE TASKS TASKS IN WRAP UP" at bounding box center [54, 47] width 82 height 69
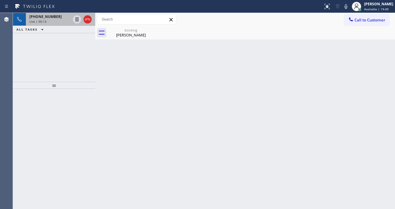
click at [51, 16] on span "[PHONE_NUMBER]" at bounding box center [45, 16] width 32 height 5
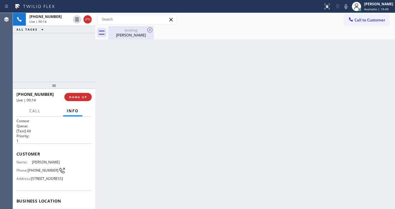
click at [121, 38] on div "booking Larry Meinecke" at bounding box center [131, 32] width 44 height 13
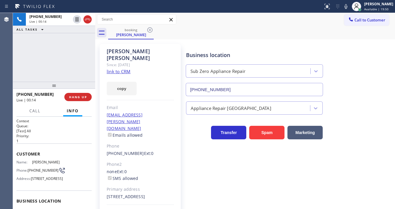
click at [122, 69] on link "link to CRM" at bounding box center [119, 72] width 24 height 6
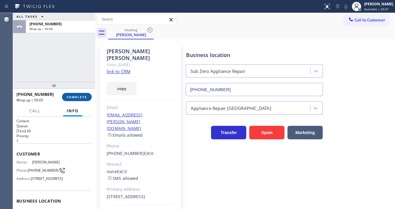
click at [86, 99] on button "COMPLETE" at bounding box center [77, 97] width 30 height 8
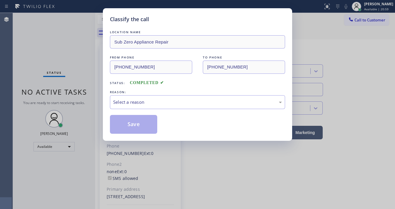
click at [136, 101] on div "Select a reason" at bounding box center [197, 102] width 169 height 7
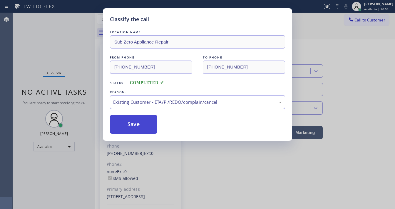
click at [133, 128] on button "Save" at bounding box center [133, 124] width 47 height 19
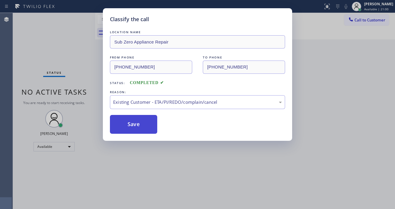
click at [133, 128] on button "Save" at bounding box center [133, 124] width 47 height 19
click at [81, 73] on div "Classify the call LOCATION NAME Sub Zero Appliance Repair FROM PHONE (949) 636-…" at bounding box center [197, 104] width 395 height 209
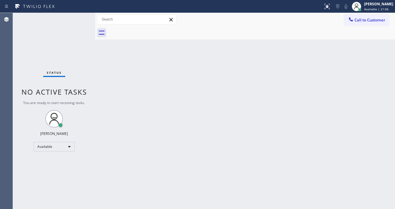
click at [77, 17] on div "Status No active tasks You are ready to start receiving tasks. [PERSON_NAME]" at bounding box center [54, 111] width 82 height 196
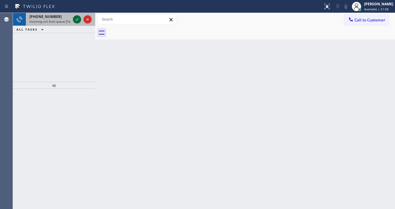
click at [77, 16] on div at bounding box center [82, 19] width 21 height 13
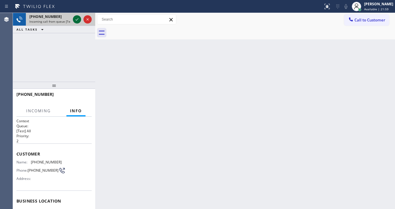
click at [77, 16] on icon at bounding box center [76, 19] width 7 height 7
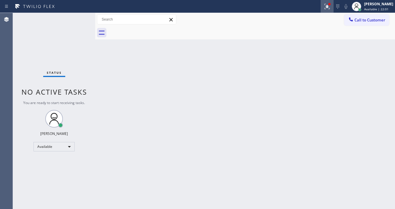
click at [331, 9] on icon at bounding box center [327, 6] width 7 height 7
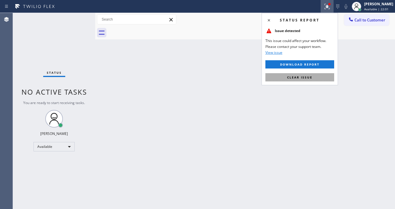
click at [305, 78] on span "Clear issue" at bounding box center [299, 77] width 25 height 4
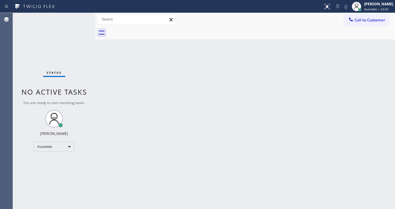
click at [78, 18] on div "Status No active tasks You are ready to start receiving tasks. [PERSON_NAME]" at bounding box center [54, 111] width 82 height 196
click at [77, 19] on div "Status No active tasks You are ready to start receiving tasks. [PERSON_NAME]" at bounding box center [54, 111] width 82 height 196
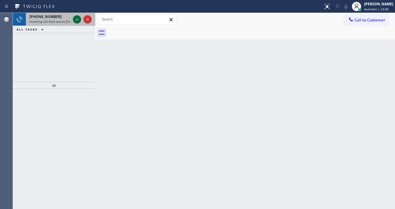
click at [76, 18] on icon at bounding box center [76, 19] width 7 height 7
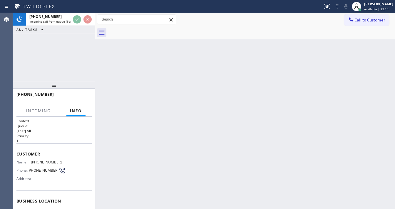
click at [15, 66] on div "+16813631881 Incoming call from queue [Test] All ALL TASKS ALL TASKS ACTIVE TAS…" at bounding box center [54, 47] width 82 height 69
click at [16, 63] on div "+16813631881 Incoming call from queue [Test] All ALL TASKS ALL TASKS ACTIVE TAS…" at bounding box center [54, 47] width 82 height 69
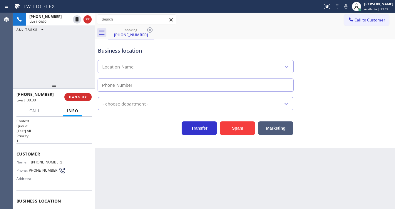
type input "(408) 549-7996"
click at [221, 129] on button "Spam" at bounding box center [237, 128] width 35 height 14
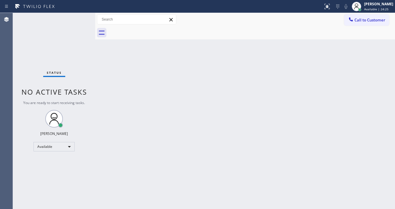
click at [79, 12] on div "Status report No issues detected If you experience an issue, please download th…" at bounding box center [197, 6] width 395 height 13
click at [78, 13] on div "Status report No issues detected If you experience an issue, please download th…" at bounding box center [197, 6] width 395 height 13
click at [78, 14] on div "Status No active tasks You are ready to start receiving tasks. [PERSON_NAME]" at bounding box center [54, 111] width 82 height 196
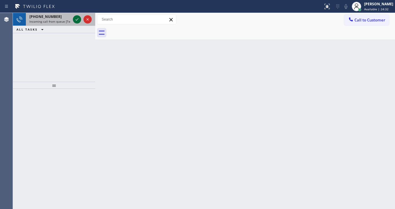
click at [75, 18] on icon at bounding box center [76, 19] width 7 height 7
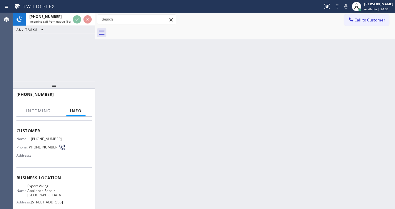
scroll to position [24, 0]
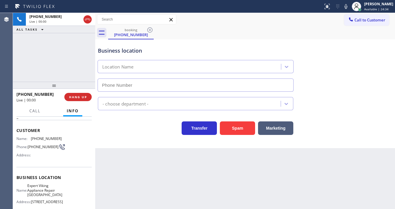
type input "(310) 388-8266"
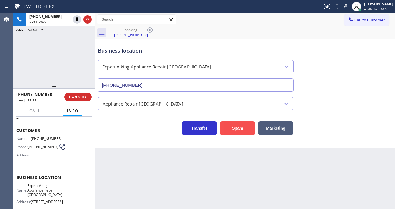
click at [227, 129] on button "Spam" at bounding box center [237, 128] width 35 height 14
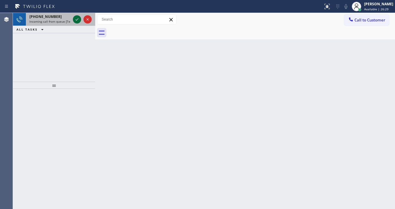
click at [78, 16] on icon at bounding box center [76, 19] width 7 height 7
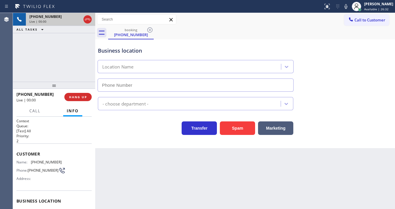
type input "(817) 482-5346"
click at [235, 124] on button "Spam" at bounding box center [237, 128] width 35 height 14
click at [235, 125] on button "Spam" at bounding box center [237, 128] width 35 height 14
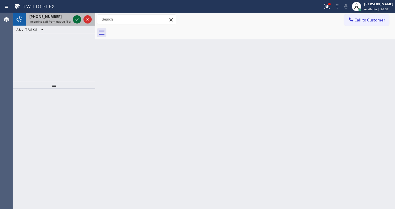
click at [76, 20] on icon at bounding box center [77, 19] width 3 height 2
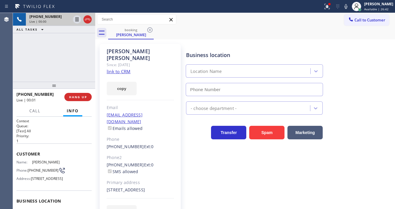
type input "(908) 364-8969"
click at [128, 69] on link "link to CRM" at bounding box center [119, 72] width 24 height 6
click at [80, 20] on icon at bounding box center [76, 19] width 7 height 7
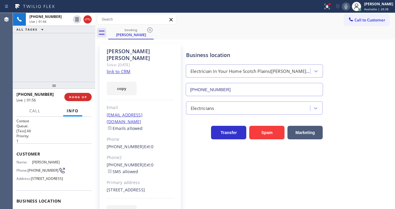
click at [347, 8] on icon at bounding box center [346, 6] width 7 height 7
click at [331, 8] on icon at bounding box center [327, 6] width 7 height 7
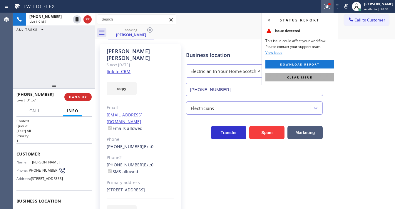
click at [310, 75] on span "Clear issue" at bounding box center [299, 77] width 25 height 4
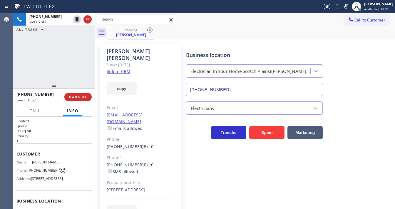
click at [203, 36] on div "booking Karen Ferri" at bounding box center [251, 32] width 287 height 13
click at [76, 21] on icon at bounding box center [77, 19] width 4 height 4
click at [347, 8] on icon at bounding box center [346, 6] width 7 height 7
click at [55, 64] on div "+19175655905 Live | 05:13 ALL TASKS ALL TASKS ACTIVE TASKS TASKS IN WRAP UP" at bounding box center [54, 47] width 82 height 69
click at [22, 52] on div "+19175655905 Live | 06:10 ALL TASKS ALL TASKS ACTIVE TASKS TASKS IN WRAP UP" at bounding box center [54, 47] width 82 height 69
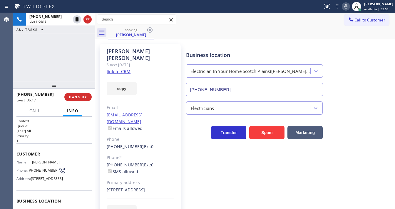
click at [16, 71] on div "+19175655905 Live | 06:16 ALL TASKS ALL TASKS ACTIVE TASKS TASKS IN WRAP UP" at bounding box center [54, 47] width 82 height 69
drag, startPoint x: 38, startPoint y: 173, endPoint x: 29, endPoint y: 167, distance: 10.4
click at [29, 168] on span "(917) 565-5905" at bounding box center [43, 170] width 31 height 4
copy span "(917) 565-5905"
click at [54, 66] on div "+19175655905 Live | 06:20 ALL TASKS ALL TASKS ACTIVE TASKS TASKS IN WRAP UP" at bounding box center [54, 47] width 82 height 69
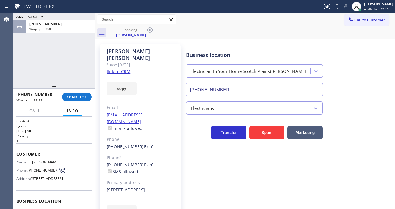
click at [16, 79] on div "ALL TASKS ALL TASKS ACTIVE TASKS TASKS IN WRAP UP +19175655905 Wrap up | 00:00" at bounding box center [54, 47] width 82 height 69
click at [79, 98] on span "COMPLETE" at bounding box center [77, 97] width 20 height 4
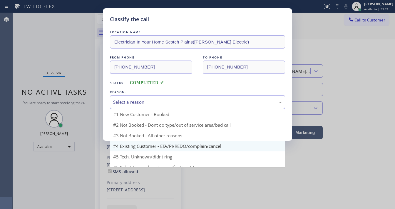
drag, startPoint x: 120, startPoint y: 102, endPoint x: 138, endPoint y: 136, distance: 38.3
click at [123, 102] on div "Select a reason" at bounding box center [197, 102] width 169 height 7
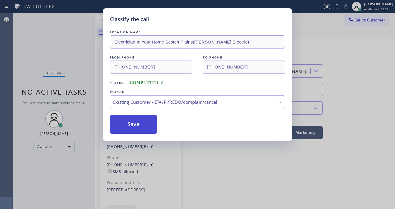
click at [139, 122] on button "Save" at bounding box center [133, 124] width 47 height 19
drag, startPoint x: 139, startPoint y: 122, endPoint x: 96, endPoint y: 17, distance: 113.0
click at [140, 121] on button "Save" at bounding box center [133, 124] width 47 height 19
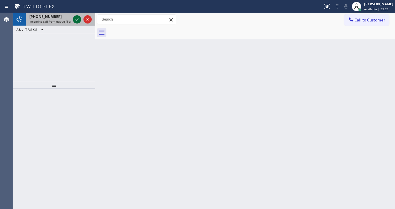
click at [76, 19] on icon at bounding box center [76, 19] width 7 height 7
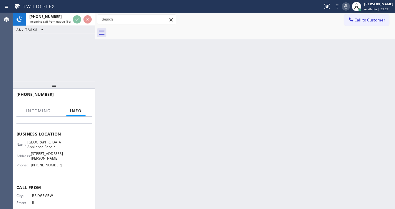
scroll to position [71, 0]
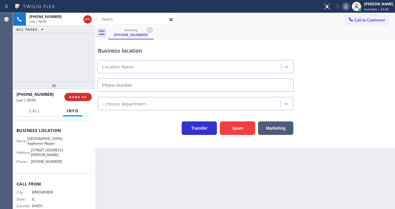
type input "(773) 830-4668"
click at [57, 62] on div "+17739637396 Live | 00:03 ALL TASKS ALL TASKS ACTIVE TASKS TASKS IN WRAP UP" at bounding box center [54, 47] width 82 height 69
click at [22, 136] on div "Business location Name: Calumet Heights Appliance Repair Address: 9019 S Paxton…" at bounding box center [53, 147] width 75 height 54
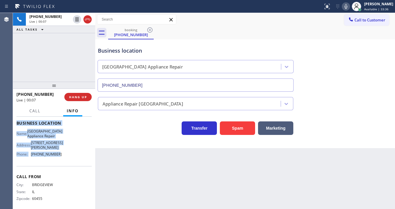
scroll to position [82, 0]
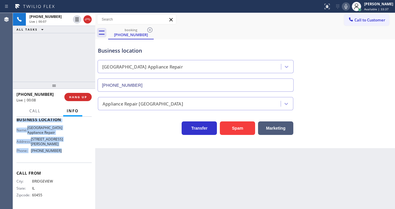
drag, startPoint x: 17, startPoint y: 129, endPoint x: 62, endPoint y: 149, distance: 49.8
click at [62, 149] on div "Context Queue: [Test] All Priority: 2 Customer Name: (773) 963-7396 Phone: (773…" at bounding box center [53, 122] width 75 height 170
copy div "Customer Name: (773) 963-7396 Phone: (773) 963-7396 Address: Business location …"
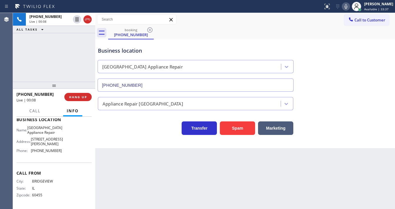
click at [52, 60] on div "+17739637396 Live | 00:08 ALL TASKS ALL TASKS ACTIVE TASKS TASKS IN WRAP UP" at bounding box center [54, 47] width 82 height 69
click at [87, 66] on div "+17739637396 Live | 00:53 ALL TASKS ALL TASKS ACTIVE TASKS TASKS IN WRAP UP" at bounding box center [54, 47] width 82 height 69
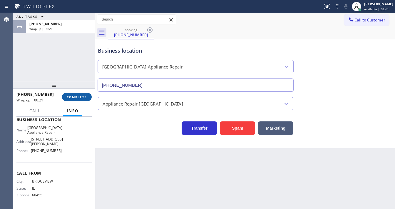
click at [79, 94] on button "COMPLETE" at bounding box center [77, 97] width 30 height 8
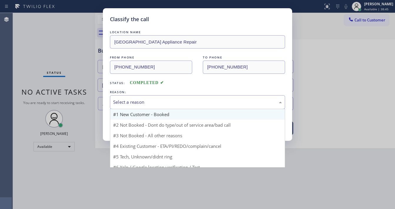
drag, startPoint x: 129, startPoint y: 103, endPoint x: 128, endPoint y: 112, distance: 9.1
click at [129, 103] on div "Select a reason" at bounding box center [197, 102] width 169 height 7
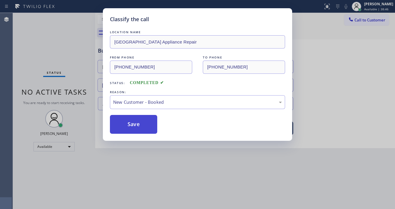
click at [129, 122] on button "Save" at bounding box center [133, 124] width 47 height 19
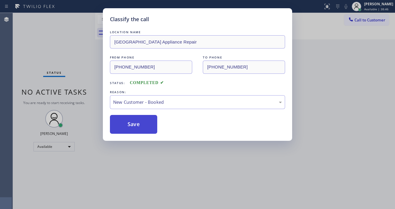
click at [129, 122] on button "Save" at bounding box center [133, 124] width 47 height 19
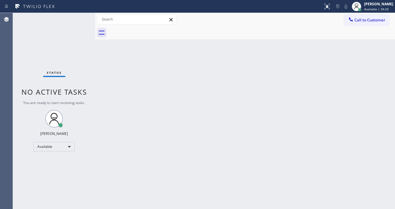
click at [78, 20] on div "Status No active tasks You are ready to start receiving tasks. [PERSON_NAME]" at bounding box center [54, 111] width 82 height 196
click at [77, 19] on div "Status No active tasks You are ready to start receiving tasks. [PERSON_NAME]" at bounding box center [54, 111] width 82 height 196
click at [91, 101] on div "Status No active tasks You are ready to start receiving tasks. [PERSON_NAME]" at bounding box center [54, 111] width 82 height 196
click at [19, 71] on div "Status No active tasks You are ready to start receiving tasks. [PERSON_NAME]" at bounding box center [54, 111] width 82 height 196
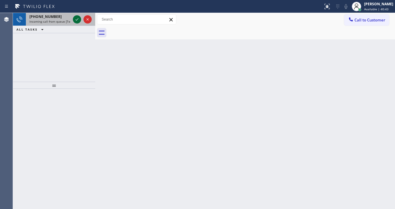
click at [74, 19] on icon at bounding box center [76, 19] width 7 height 7
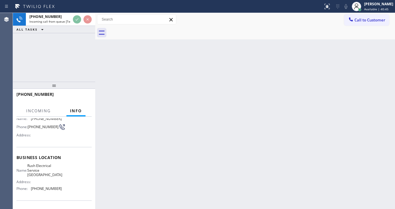
scroll to position [47, 0]
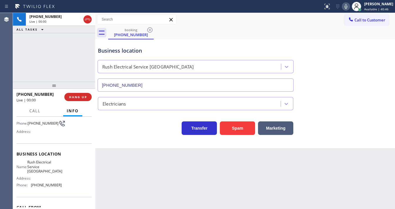
type input "(949) 264-0545"
click at [228, 126] on button "Spam" at bounding box center [237, 128] width 35 height 14
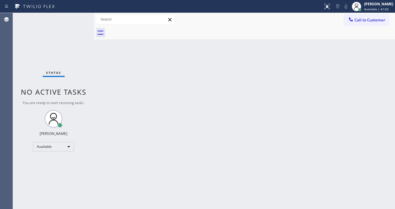
drag, startPoint x: 94, startPoint y: 18, endPoint x: 66, endPoint y: 16, distance: 27.4
click at [66, 16] on div "Status No active tasks You are ready to start receiving tasks. Michael Javier A…" at bounding box center [204, 111] width 382 height 196
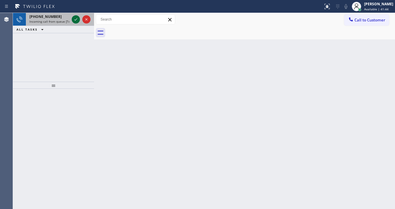
click at [78, 16] on icon at bounding box center [75, 19] width 7 height 7
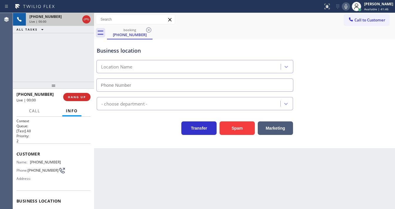
type input "(408) 676-3618"
click at [228, 132] on button "Spam" at bounding box center [237, 128] width 35 height 14
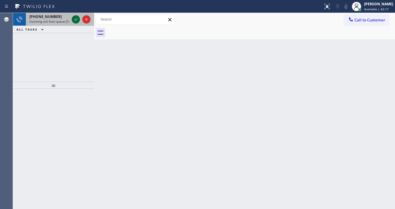
click at [77, 16] on icon at bounding box center [75, 19] width 7 height 7
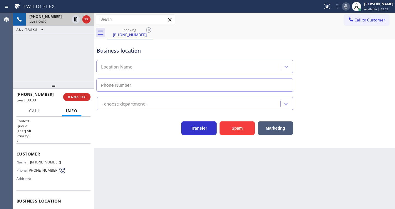
type input "(949) 449-1845"
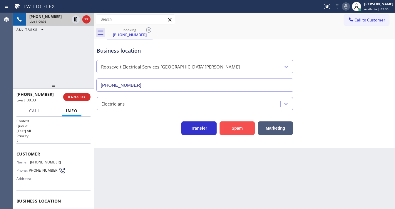
click at [238, 126] on button "Spam" at bounding box center [237, 128] width 35 height 14
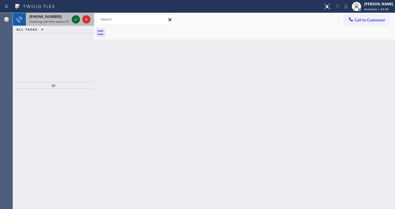
click at [76, 19] on icon at bounding box center [75, 19] width 7 height 7
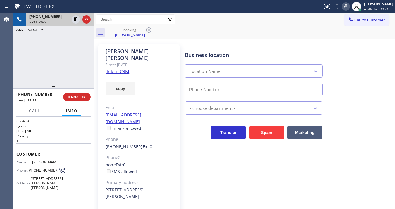
type input "[PHONE_NUMBER]"
click at [114, 69] on link "link to CRM" at bounding box center [118, 72] width 24 height 6
click at [348, 6] on icon at bounding box center [346, 6] width 3 height 5
click at [47, 49] on div "+16615103943 Live | 00:18 ALL TASKS ALL TASKS ACTIVE TASKS TASKS IN WRAP UP" at bounding box center [53, 47] width 81 height 69
click at [74, 20] on icon at bounding box center [75, 19] width 7 height 7
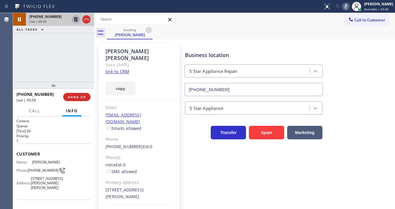
click at [75, 19] on icon at bounding box center [76, 19] width 4 height 4
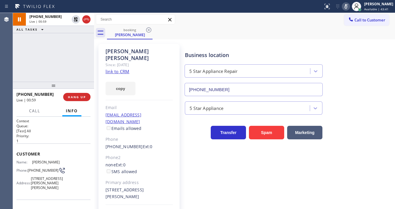
click at [346, 6] on div at bounding box center [346, 6] width 8 height 7
click at [118, 69] on link "link to CRM" at bounding box center [118, 72] width 24 height 6
drag, startPoint x: 84, startPoint y: 65, endPoint x: 80, endPoint y: 93, distance: 28.8
click at [83, 66] on div "+16615103943 Live | 02:06 ALL TASKS ALL TASKS ACTIVE TASKS TASKS IN WRAP UP" at bounding box center [53, 47] width 81 height 69
click at [80, 94] on button "HANG UP" at bounding box center [76, 97] width 27 height 8
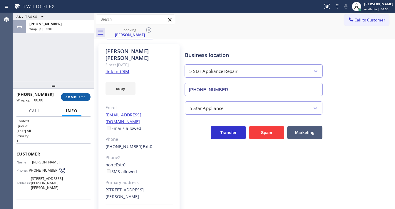
click at [80, 94] on button "COMPLETE" at bounding box center [76, 97] width 30 height 8
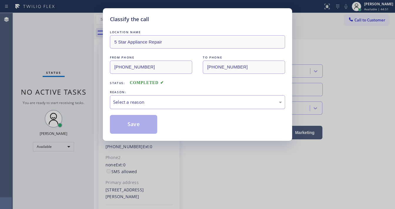
click at [137, 105] on div "Select a reason" at bounding box center [197, 102] width 169 height 7
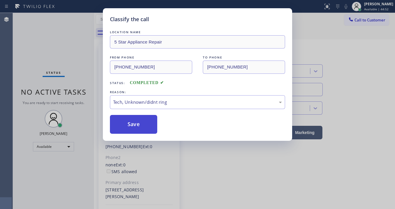
click at [136, 129] on button "Save" at bounding box center [133, 124] width 47 height 19
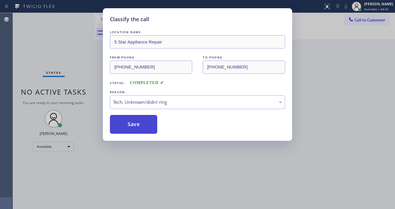
click at [136, 128] on button "Save" at bounding box center [133, 124] width 47 height 19
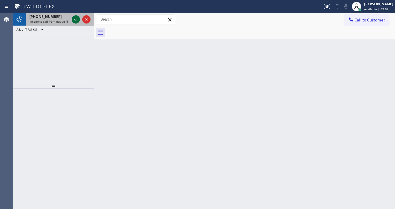
click at [76, 19] on icon at bounding box center [75, 19] width 7 height 7
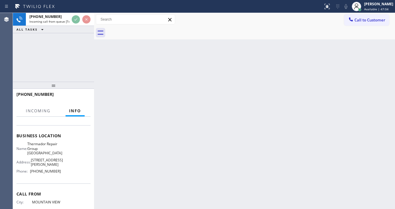
scroll to position [71, 0]
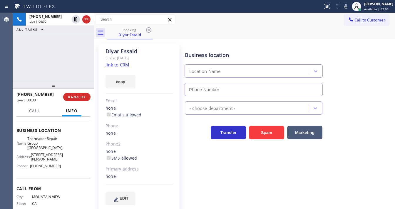
type input "(650) 243-0322"
click at [56, 71] on div "+16502793640 Live | 00:02 ALL TASKS ALL TASKS ACTIVE TASKS TASKS IN WRAP UP" at bounding box center [53, 47] width 81 height 69
click at [109, 66] on link "link to CRM" at bounding box center [118, 65] width 24 height 6
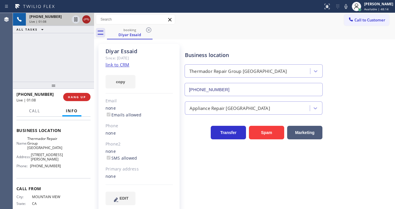
click at [87, 21] on icon at bounding box center [86, 19] width 7 height 7
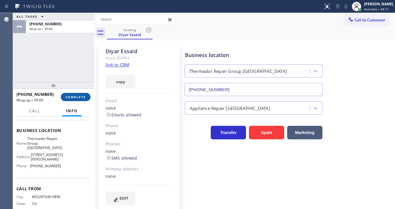
click at [80, 94] on button "COMPLETE" at bounding box center [76, 97] width 30 height 8
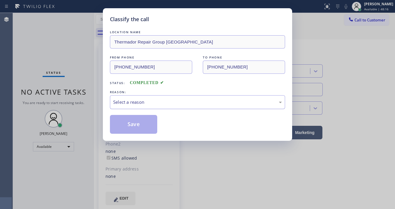
click at [133, 101] on div "Select a reason" at bounding box center [197, 102] width 169 height 7
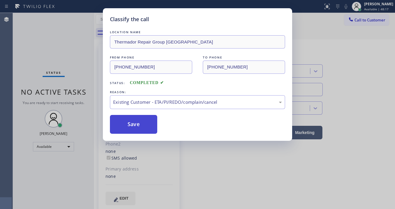
click at [141, 126] on button "Save" at bounding box center [133, 124] width 47 height 19
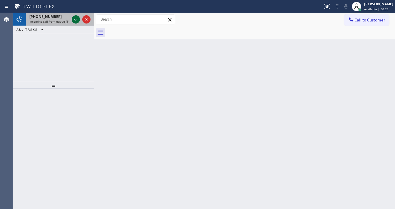
click at [77, 16] on icon at bounding box center [75, 19] width 7 height 7
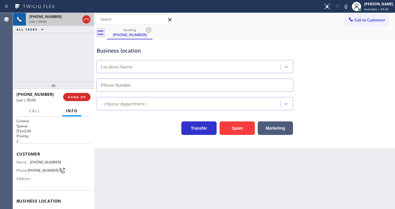
type input "(949) 449-1845"
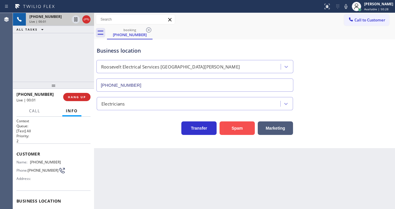
click at [230, 121] on button "Spam" at bounding box center [237, 128] width 35 height 14
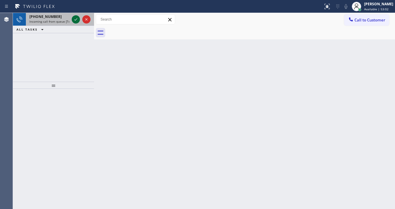
click at [77, 19] on icon at bounding box center [75, 19] width 7 height 7
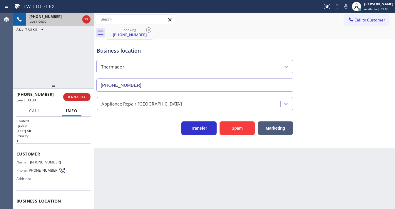
type input "(718) 795-2564"
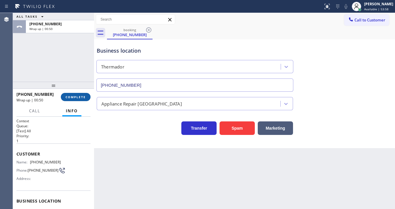
click at [79, 100] on button "COMPLETE" at bounding box center [76, 97] width 30 height 8
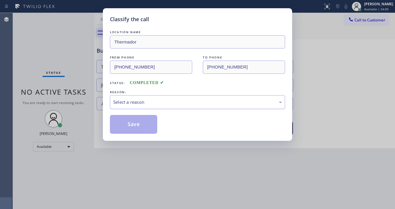
click at [128, 103] on div "Select a reason" at bounding box center [197, 102] width 169 height 7
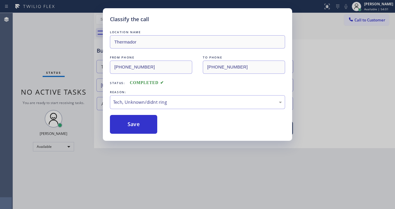
click at [135, 133] on div "Classify the call LOCATION NAME Thermador FROM PHONE (810) 232-3019 TO PHONE (7…" at bounding box center [197, 74] width 189 height 133
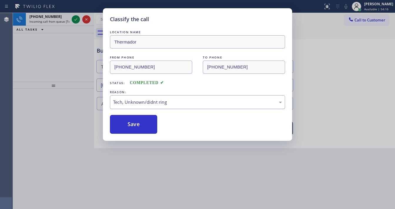
click at [126, 100] on div "Tech, Unknown/didnt ring" at bounding box center [197, 102] width 169 height 7
click at [131, 125] on button "Save" at bounding box center [133, 124] width 47 height 19
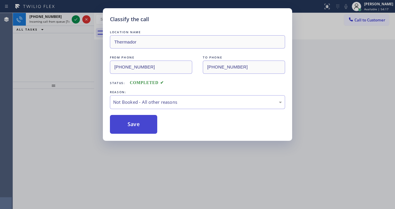
click at [131, 125] on button "Save" at bounding box center [133, 124] width 47 height 19
click at [78, 25] on div "Classify the call LOCATION NAME Thermador FROM PHONE (810) 232-3019 TO PHONE (7…" at bounding box center [197, 104] width 395 height 209
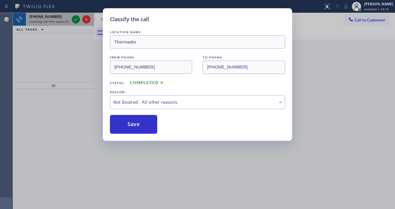
click at [78, 25] on div "Classify the call LOCATION NAME Thermador Appliance Repair Zone Oak Lawn FROM P…" at bounding box center [204, 111] width 382 height 196
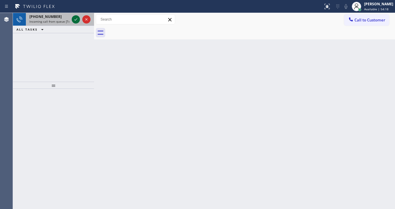
drag, startPoint x: 78, startPoint y: 24, endPoint x: 78, endPoint y: 17, distance: 7.1
click at [78, 23] on div at bounding box center [81, 19] width 21 height 13
click at [78, 19] on icon at bounding box center [75, 19] width 7 height 7
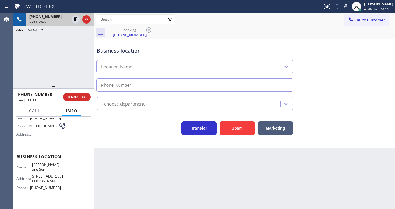
scroll to position [47, 0]
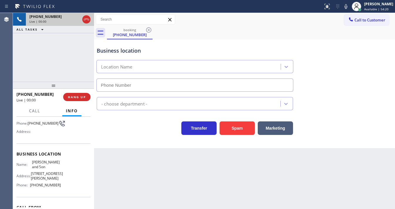
type input "(856) 356-0561"
click at [237, 130] on button "Spam" at bounding box center [237, 128] width 35 height 14
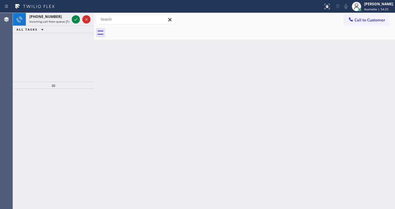
click at [78, 15] on div at bounding box center [81, 19] width 21 height 13
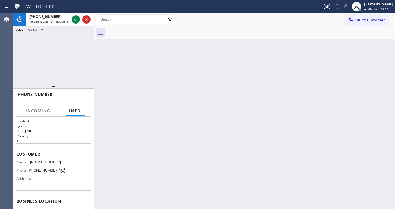
click at [78, 15] on div at bounding box center [81, 19] width 21 height 13
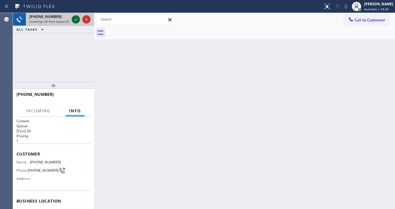
click at [76, 20] on icon at bounding box center [75, 19] width 7 height 7
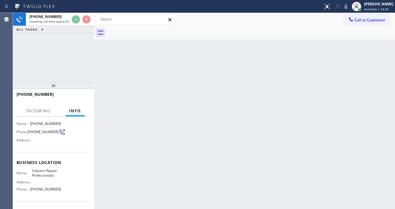
scroll to position [47, 0]
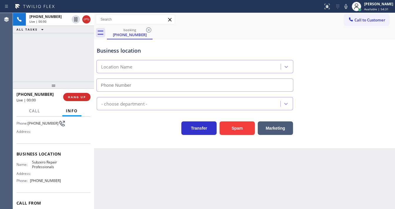
type input "(415) 914-8003"
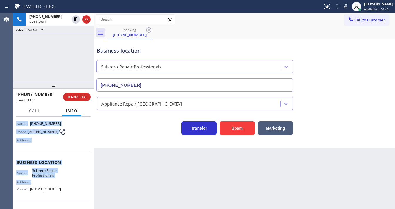
scroll to position [71, 0]
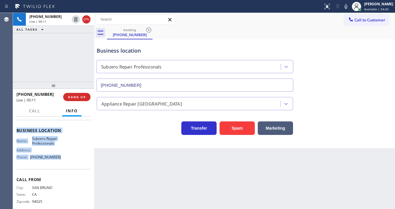
drag, startPoint x: 14, startPoint y: 128, endPoint x: 60, endPoint y: 157, distance: 54.1
click at [60, 158] on div "Context Queue: [Test] All Priority: 1 Customer Name: (650) 255-7057 Phone: (650…" at bounding box center [53, 163] width 81 height 92
copy div "Customer Name: (650) 255-7057 Phone: (650) 255-7057 Address: Business location …"
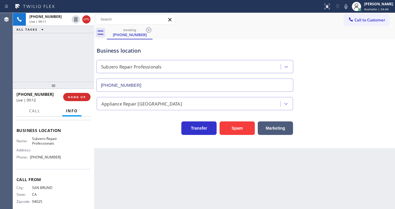
click at [25, 47] on div "+16502557057 Live | 00:11 ALL TASKS ALL TASKS ACTIVE TASKS TASKS IN WRAP UP" at bounding box center [53, 47] width 81 height 69
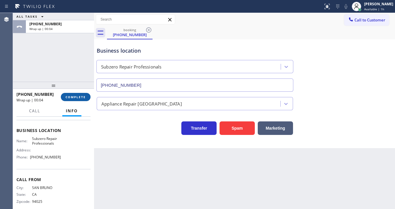
click at [73, 97] on span "COMPLETE" at bounding box center [76, 97] width 20 height 4
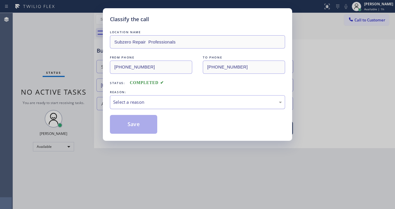
click at [125, 100] on div "Select a reason" at bounding box center [197, 102] width 169 height 7
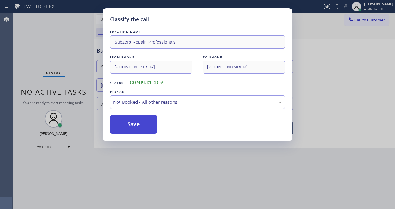
click at [127, 123] on button "Save" at bounding box center [133, 124] width 47 height 19
drag, startPoint x: 127, startPoint y: 123, endPoint x: 74, endPoint y: 9, distance: 125.6
click at [126, 122] on button "Save" at bounding box center [133, 124] width 47 height 19
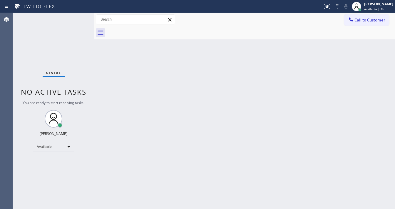
click at [78, 18] on div "Status No active tasks You are ready to start receiving tasks. [PERSON_NAME]" at bounding box center [53, 111] width 81 height 196
click at [78, 16] on div "Status No active tasks You are ready to start receiving tasks. [PERSON_NAME]" at bounding box center [53, 111] width 81 height 196
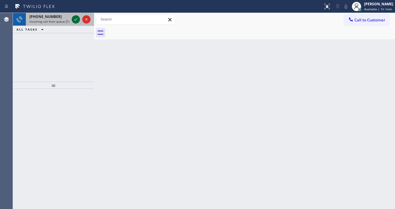
click at [78, 16] on icon at bounding box center [75, 19] width 7 height 7
click at [76, 16] on icon at bounding box center [75, 19] width 7 height 7
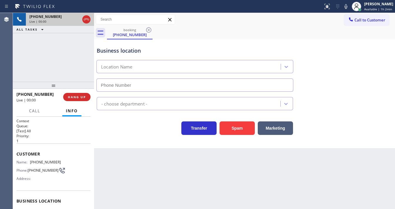
type input "(628) 888-6067"
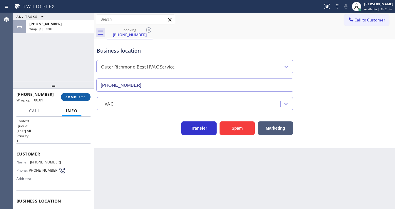
click at [78, 96] on span "COMPLETE" at bounding box center [76, 97] width 20 height 4
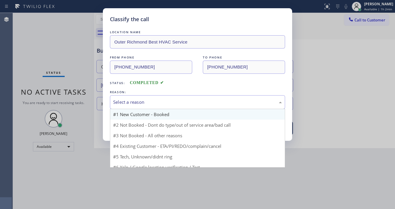
drag, startPoint x: 130, startPoint y: 104, endPoint x: 138, endPoint y: 111, distance: 10.3
click at [131, 104] on div "Select a reason" at bounding box center [197, 102] width 169 height 7
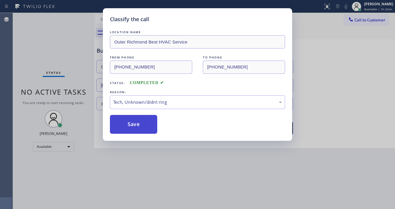
click at [136, 124] on button "Save" at bounding box center [133, 124] width 47 height 19
click at [136, 123] on button "Save" at bounding box center [133, 124] width 47 height 19
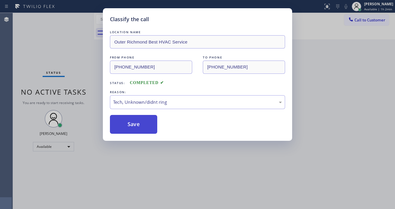
click at [136, 123] on button "Save" at bounding box center [133, 124] width 47 height 19
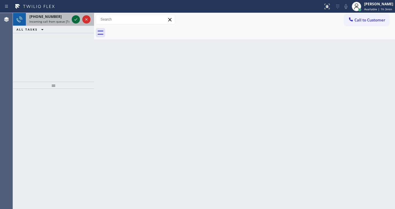
click at [77, 15] on button at bounding box center [76, 19] width 8 height 8
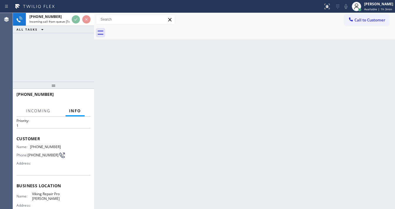
scroll to position [24, 0]
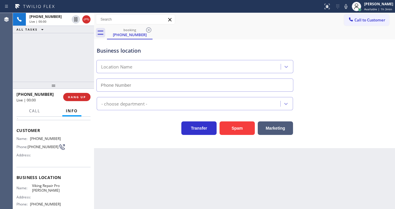
type input "(610) 686-3863"
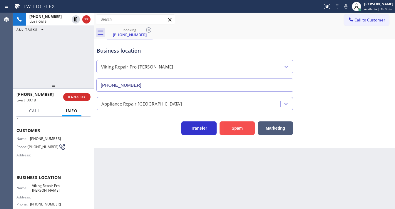
click at [234, 130] on button "Spam" at bounding box center [237, 128] width 35 height 14
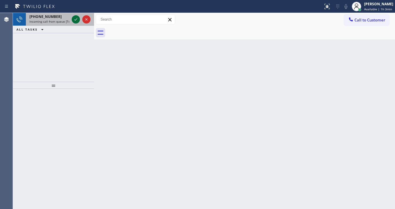
click at [74, 21] on icon at bounding box center [75, 19] width 7 height 7
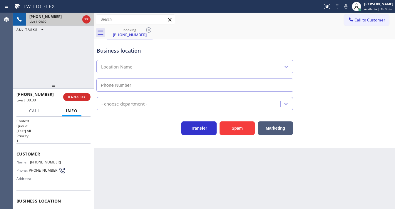
type input "(848) 358-7127"
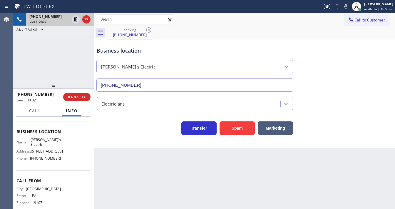
scroll to position [86, 0]
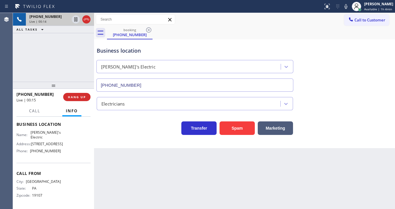
click at [12, 66] on div "Agent Desktop" at bounding box center [6, 111] width 13 height 196
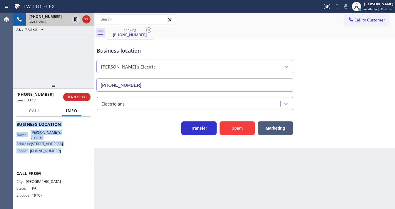
drag, startPoint x: 17, startPoint y: 137, endPoint x: 63, endPoint y: 153, distance: 49.0
click at [63, 153] on div "Context Queue: [Test] All Priority: 1 Customer Name: (267) 879-9682 Phone: (267…" at bounding box center [53, 125] width 74 height 166
copy div "Customer Name: (267) 879-9682 Phone: (267) 879-9682 Address: Business location …"
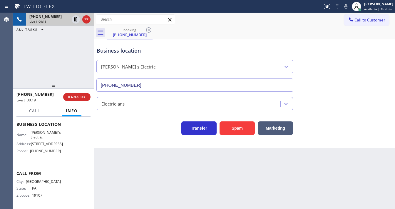
click at [49, 71] on div "+12678799682 Live | 00:18 ALL TASKS ALL TASKS ACTIVE TASKS TASKS IN WRAP UP" at bounding box center [53, 47] width 81 height 69
click at [347, 6] on icon at bounding box center [346, 6] width 7 height 7
click at [347, 8] on icon at bounding box center [346, 6] width 7 height 7
click at [346, 8] on icon at bounding box center [346, 6] width 7 height 7
click at [347, 8] on icon at bounding box center [346, 6] width 7 height 7
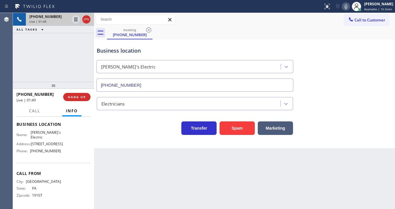
click at [46, 53] on div "+12678799682 Live | 01:49 ALL TASKS ALL TASKS ACTIVE TASKS TASKS IN WRAP UP" at bounding box center [53, 47] width 81 height 69
drag, startPoint x: 347, startPoint y: 7, endPoint x: 294, endPoint y: 15, distance: 53.5
click at [347, 7] on icon at bounding box center [346, 6] width 3 height 5
click at [75, 20] on icon at bounding box center [75, 19] width 7 height 7
click at [31, 68] on div "+12678799682 Live | 04:38 ALL TASKS ALL TASKS ACTIVE TASKS TASKS IN WRAP UP" at bounding box center [53, 47] width 81 height 69
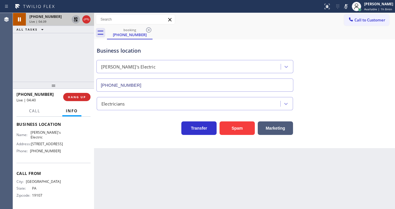
click at [78, 21] on icon at bounding box center [75, 19] width 7 height 7
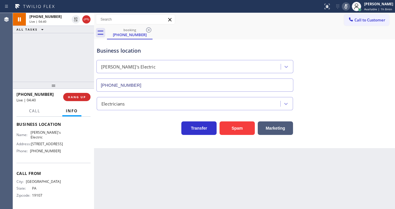
click at [350, 7] on icon at bounding box center [346, 6] width 7 height 7
click at [278, 46] on div "Business location Jimmy's Electric (848) 358-7127" at bounding box center [195, 66] width 199 height 51
click at [31, 51] on div "+12678799682 Live | 04:42 ALL TASKS ALL TASKS ACTIVE TASKS TASKS IN WRAP UP" at bounding box center [53, 47] width 81 height 69
click at [68, 66] on div "+12678799682 Live | 05:25 ALL TASKS ALL TASKS ACTIVE TASKS TASKS IN WRAP UP" at bounding box center [53, 47] width 81 height 69
click at [346, 6] on icon at bounding box center [346, 6] width 7 height 7
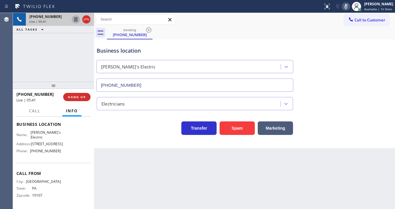
click at [76, 20] on icon at bounding box center [75, 19] width 7 height 7
drag, startPoint x: 20, startPoint y: 61, endPoint x: 51, endPoint y: 47, distance: 33.9
click at [20, 61] on div "+12678799682 Live | 06:02 ALL TASKS ALL TASKS ACTIVE TASKS TASKS IN WRAP UP" at bounding box center [53, 47] width 81 height 69
click at [75, 20] on icon at bounding box center [75, 19] width 7 height 7
click at [346, 8] on icon at bounding box center [346, 6] width 7 height 7
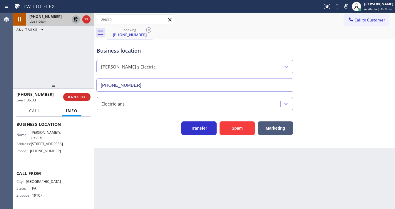
click at [332, 29] on div "booking (267) 879-9682" at bounding box center [251, 32] width 288 height 13
click at [20, 62] on div "+12678799682 Live | 06:05 ALL TASKS ALL TASKS ACTIVE TASKS TASKS IN WRAP UP" at bounding box center [53, 47] width 81 height 69
click at [35, 49] on div "+12678799682 Live | 06:12 ALL TASKS ALL TASKS ACTIVE TASKS TASKS IN WRAP UP" at bounding box center [53, 47] width 81 height 69
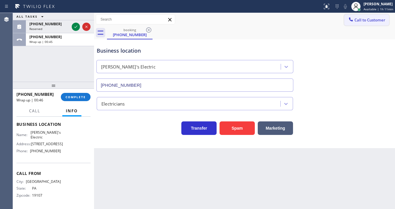
click at [357, 21] on span "Call to Customer" at bounding box center [370, 19] width 31 height 5
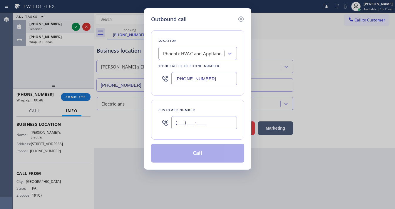
click at [194, 120] on input "(___) ___-____" at bounding box center [204, 122] width 66 height 13
paste input "267) 879-9682"
type input "(267) 879-9682"
click at [214, 80] on input "[PHONE_NUMBER]" at bounding box center [204, 78] width 66 height 13
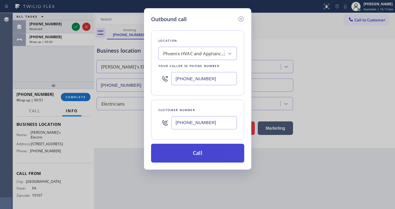
paste input "848) 358-7127"
type input "(848) 358-7127"
click at [187, 150] on button "Call" at bounding box center [197, 153] width 93 height 19
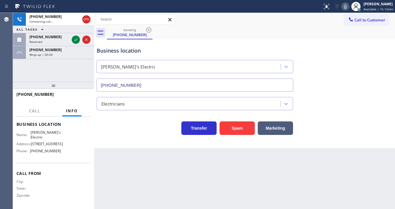
click at [348, 6] on icon at bounding box center [345, 6] width 7 height 7
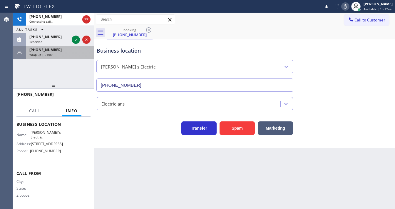
click at [68, 56] on div "Wrap up | 01:00" at bounding box center [59, 55] width 61 height 4
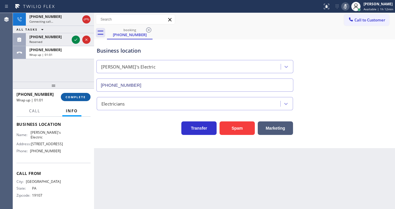
click at [79, 95] on span "COMPLETE" at bounding box center [76, 97] width 20 height 4
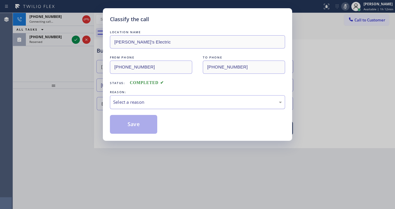
click at [133, 105] on div "Select a reason" at bounding box center [197, 102] width 169 height 7
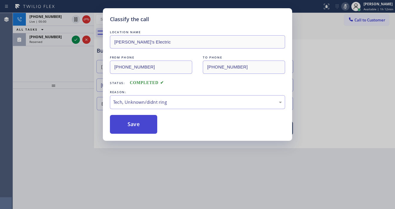
click at [139, 122] on button "Save" at bounding box center [133, 124] width 47 height 19
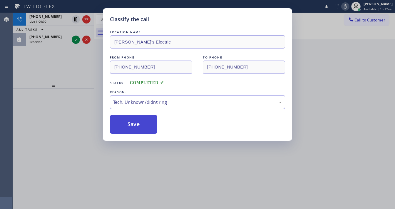
click at [139, 122] on button "Save" at bounding box center [133, 124] width 47 height 19
click at [348, 75] on div "Classify the call LOCATION NAME Jimmy's Electric FROM PHONE (267) 879-9682 TO P…" at bounding box center [197, 104] width 395 height 209
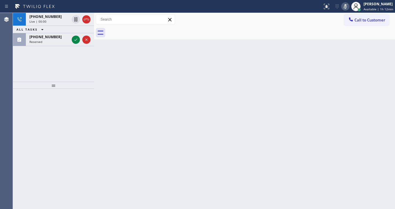
click at [346, 8] on icon at bounding box center [345, 6] width 3 height 5
click at [65, 71] on div "+12678799682 Live | 00:01 ALL TASKS ALL TASKS ACTIVE TASKS TASKS IN WRAP UP (65…" at bounding box center [53, 47] width 81 height 69
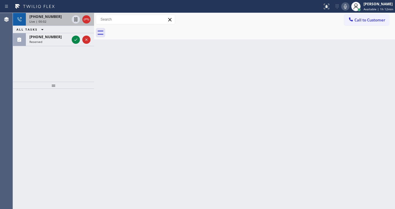
click at [52, 16] on span "+12678799682" at bounding box center [45, 16] width 32 height 5
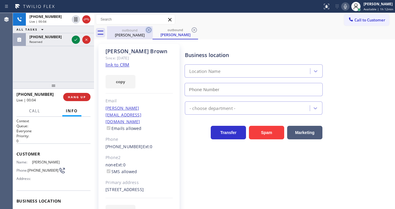
type input "(848) 358-7127"
click at [147, 31] on icon at bounding box center [148, 29] width 5 height 5
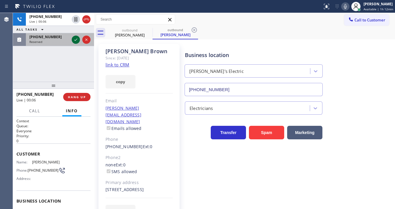
click at [73, 40] on icon at bounding box center [75, 39] width 7 height 7
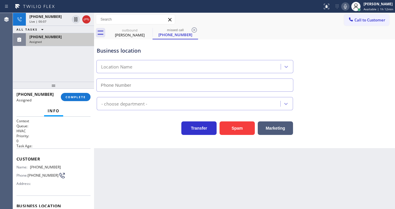
type input "(628) 800-0340"
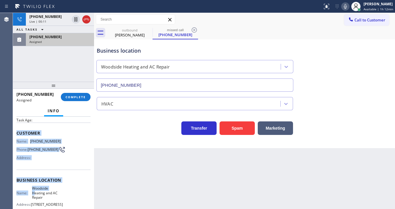
scroll to position [91, 0]
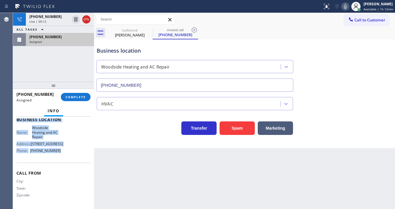
drag, startPoint x: 17, startPoint y: 155, endPoint x: 57, endPoint y: 153, distance: 40.0
click at [57, 153] on div "Context Queue: HVAC Priority: 0 Task Age: Customer Name: (650) 353-6940 Phone: …" at bounding box center [53, 119] width 74 height 175
copy div "Customer Name: (650) 353-6940 Phone: (650) 353-6940 Address: Business location …"
click at [76, 97] on span "COMPLETE" at bounding box center [76, 97] width 20 height 4
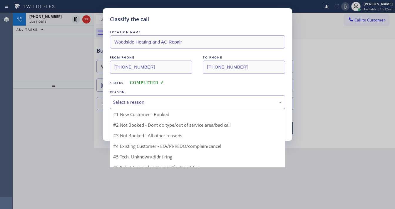
click at [121, 100] on div "Select a reason" at bounding box center [197, 102] width 169 height 7
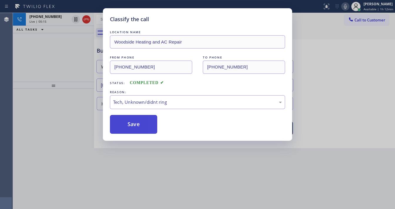
click at [134, 127] on button "Save" at bounding box center [133, 124] width 47 height 19
type input "(848) 358-7127"
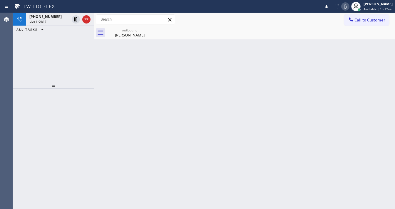
click at [80, 92] on div at bounding box center [53, 149] width 81 height 121
click at [62, 63] on div "+12678799682 Live | 00:25 ALL TASKS ALL TASKS ACTIVE TASKS TASKS IN WRAP UP" at bounding box center [53, 47] width 81 height 69
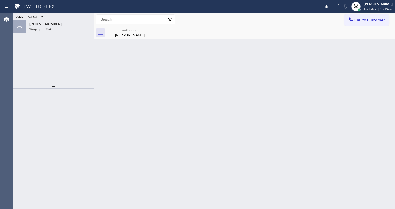
click at [76, 11] on div at bounding box center [161, 6] width 318 height 9
click at [73, 31] on div "+12678799682 Wrap up | 01:08" at bounding box center [59, 26] width 66 height 13
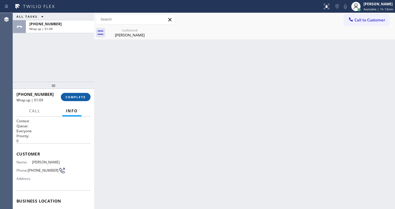
click at [78, 96] on span "COMPLETE" at bounding box center [76, 97] width 20 height 4
click at [133, 101] on div "Back to Dashboard Change Sender ID Customers Technicians Select a contact Outbo…" at bounding box center [244, 111] width 301 height 196
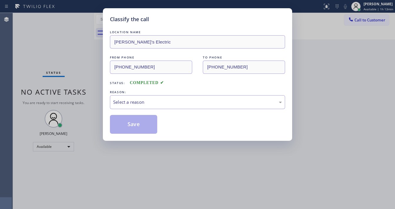
click at [133, 101] on div "Select a reason" at bounding box center [197, 102] width 169 height 7
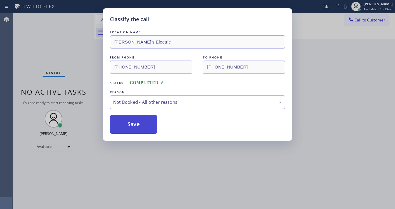
click at [135, 126] on button "Save" at bounding box center [133, 124] width 47 height 19
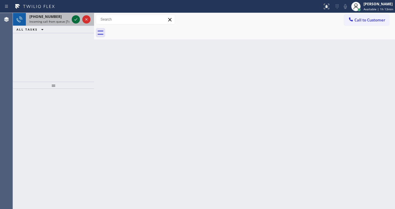
click at [70, 20] on div "+17208833161 Incoming call from queue [Test] All" at bounding box center [48, 19] width 45 height 13
click at [72, 19] on icon at bounding box center [75, 19] width 7 height 7
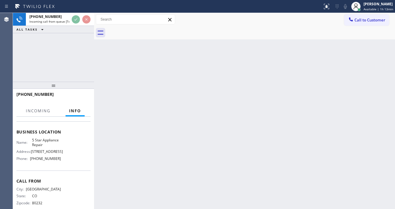
scroll to position [71, 0]
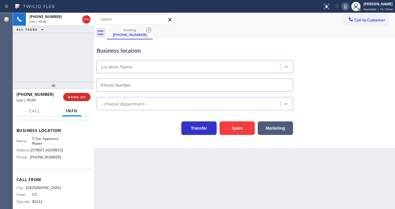
type input "[PHONE_NUMBER]"
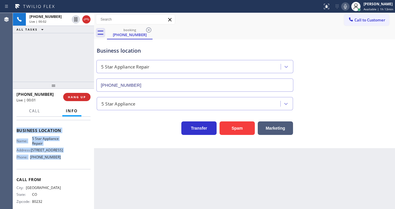
drag, startPoint x: 21, startPoint y: 131, endPoint x: 57, endPoint y: 161, distance: 46.6
click at [57, 161] on div "Context Queue: [Test] All Priority: 1 Customer Name: (720) 883-3161 Phone: (720…" at bounding box center [53, 163] width 81 height 92
copy div "Customer Name: (720) 883-3161 Phone: (720) 883-3161 Address: Business location …"
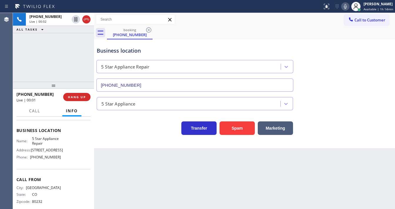
click at [68, 60] on div "+17208833161 Live | 00:02 ALL TASKS ALL TASKS ACTIVE TASKS TASKS IN WRAP UP" at bounding box center [53, 47] width 81 height 69
click at [344, 7] on icon at bounding box center [345, 6] width 7 height 7
click at [70, 74] on div "+17208833161 Live | 00:13 ALL TASKS ALL TASKS ACTIVE TASKS TASKS IN WRAP UP" at bounding box center [53, 47] width 81 height 69
click at [79, 98] on span "HANG UP" at bounding box center [77, 97] width 18 height 4
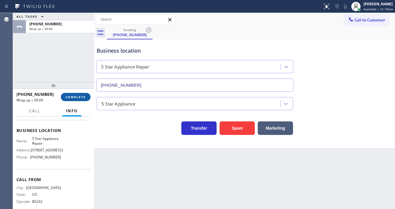
click at [79, 98] on span "COMPLETE" at bounding box center [76, 97] width 20 height 4
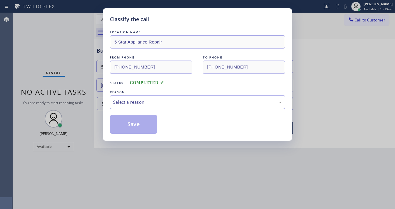
click at [133, 102] on div "Select a reason" at bounding box center [197, 102] width 169 height 7
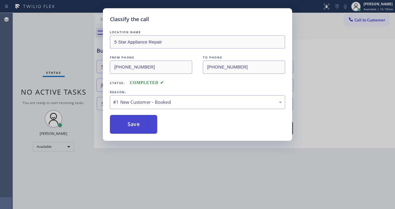
click at [131, 122] on button "Save" at bounding box center [133, 124] width 47 height 19
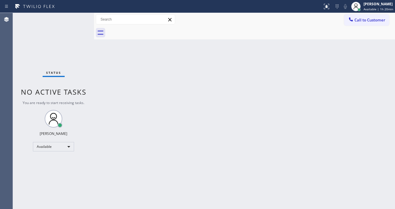
click at [79, 68] on div "Status No active tasks You are ready to start receiving tasks. [PERSON_NAME]" at bounding box center [53, 111] width 81 height 196
click at [366, 22] on span "Call to Customer" at bounding box center [370, 19] width 31 height 5
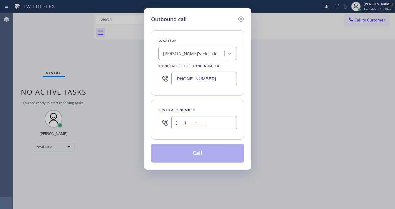
click at [188, 121] on input "(___) ___-____" at bounding box center [204, 122] width 66 height 13
paste input "720) 883-3161"
type input "(720) 883-3161"
click at [221, 79] on input "(848) 358-7127" at bounding box center [204, 78] width 66 height 13
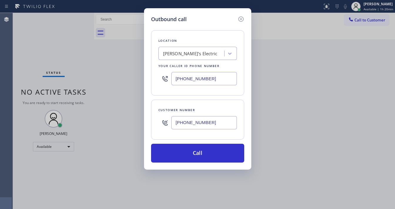
paste input "55) 731-4952"
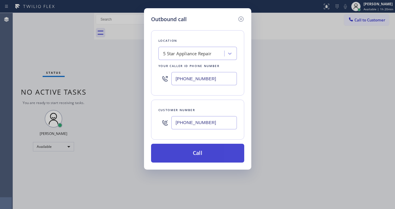
type input "[PHONE_NUMBER]"
click at [193, 155] on button "Call" at bounding box center [197, 153] width 93 height 19
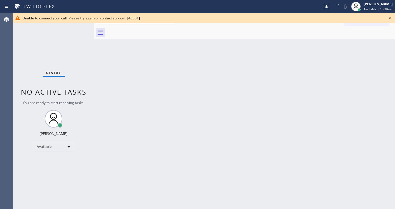
click at [388, 19] on icon at bounding box center [390, 17] width 7 height 7
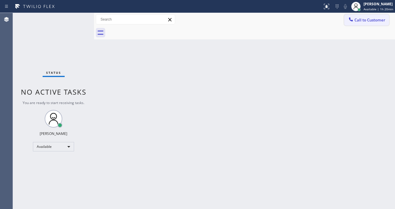
click at [375, 21] on span "Call to Customer" at bounding box center [370, 19] width 31 height 5
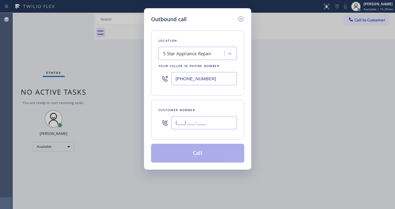
click at [186, 125] on input "(___) ___-____" at bounding box center [204, 122] width 66 height 13
paste input "720) 883-3161"
click at [196, 109] on div "Customer number" at bounding box center [197, 110] width 78 height 6
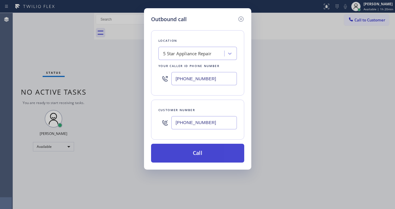
click at [198, 148] on button "Call" at bounding box center [197, 153] width 93 height 19
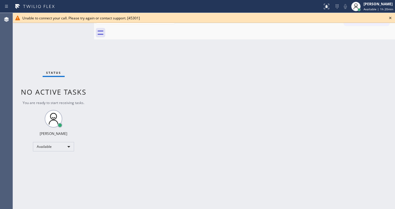
click at [388, 18] on icon at bounding box center [390, 17] width 7 height 7
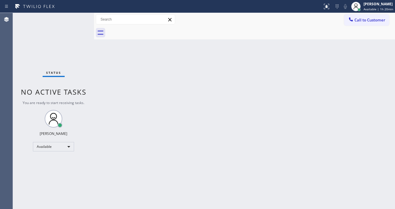
click at [378, 19] on span "Call to Customer" at bounding box center [370, 19] width 31 height 5
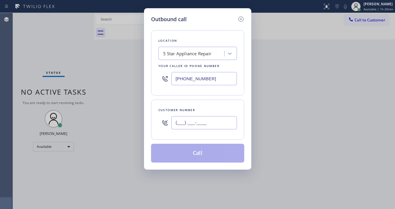
click at [194, 121] on input "(___) ___-____" at bounding box center [204, 122] width 66 height 13
paste input "720) 883-3161"
type input "(720) 883-3161"
click at [198, 99] on div "Location 5 Star Appliance Repair Your caller id phone number (855) 731-4952 Cus…" at bounding box center [197, 92] width 93 height 139
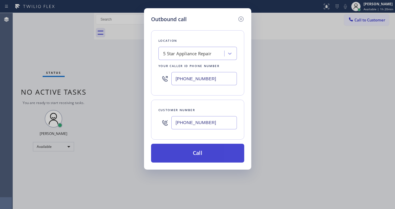
click at [197, 150] on button "Call" at bounding box center [197, 153] width 93 height 19
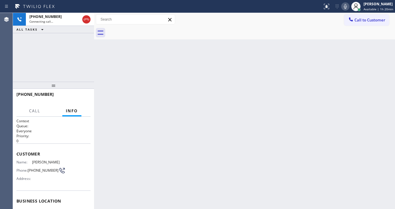
click at [79, 44] on div "+17208833161 Connecting call… ALL TASKS ALL TASKS ACTIVE TASKS TASKS IN WRAP UP" at bounding box center [53, 47] width 81 height 69
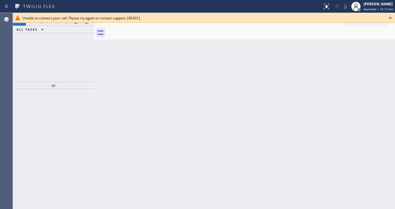
click at [73, 66] on div "+15037099318 Incoming call from queue [Test] All ALL TASKS ALL TASKS ACTIVE TAS…" at bounding box center [53, 47] width 81 height 69
click at [391, 19] on icon at bounding box center [390, 18] width 2 height 2
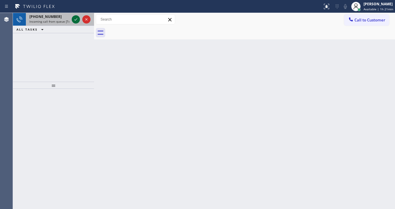
click at [75, 20] on icon at bounding box center [75, 19] width 3 height 2
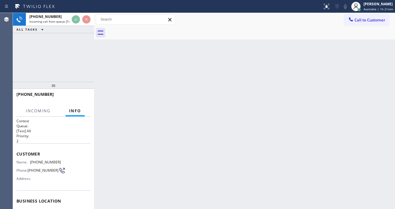
click at [72, 24] on div at bounding box center [81, 19] width 21 height 13
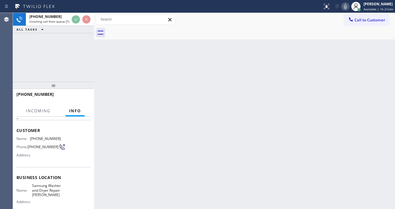
scroll to position [71, 0]
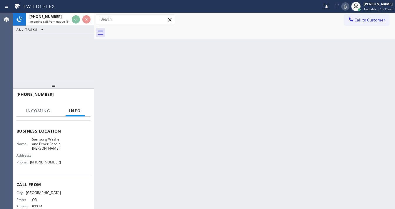
click at [59, 65] on div "+15037099318 Incoming call from queue [Test] All ALL TASKS ALL TASKS ACTIVE TAS…" at bounding box center [53, 47] width 81 height 69
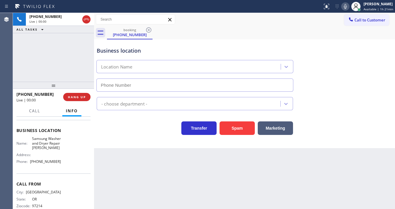
click at [59, 65] on div "+15037099318 Live | 00:00 ALL TASKS ALL TASKS ACTIVE TASKS TASKS IN WRAP UP" at bounding box center [53, 47] width 81 height 69
type input "(503) 714-9701"
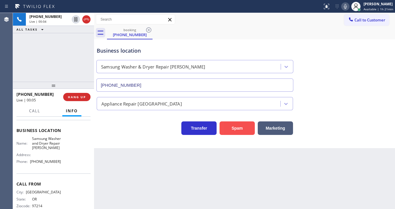
click at [237, 126] on button "Spam" at bounding box center [237, 128] width 35 height 14
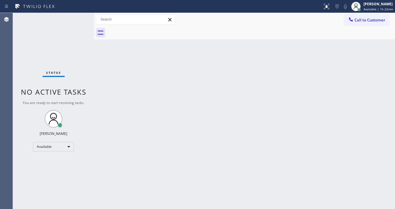
click at [75, 19] on div "Status No active tasks You are ready to start receiving tasks. [PERSON_NAME]" at bounding box center [53, 111] width 81 height 196
click at [66, 20] on div "Status No active tasks You are ready to start receiving tasks. [PERSON_NAME]" at bounding box center [53, 111] width 81 height 196
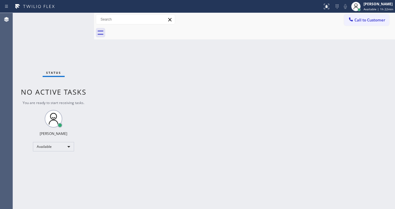
click at [77, 15] on div "Status No active tasks You are ready to start receiving tasks. [PERSON_NAME]" at bounding box center [53, 111] width 81 height 196
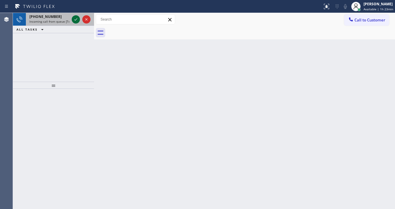
click at [76, 18] on icon at bounding box center [75, 19] width 7 height 7
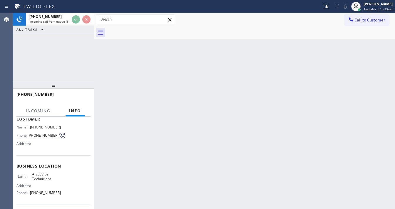
scroll to position [47, 0]
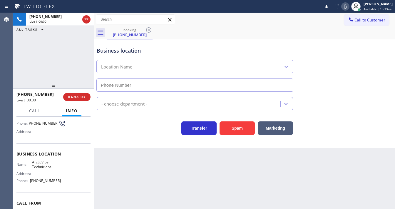
type input "(786) 882-4266"
click at [230, 122] on button "Spam" at bounding box center [237, 128] width 35 height 14
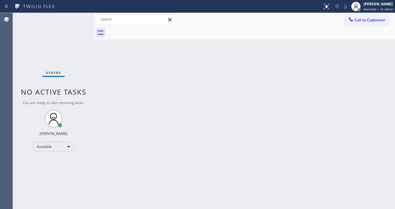
click at [76, 16] on div "Status No active tasks You are ready to start receiving tasks. [PERSON_NAME]" at bounding box center [53, 111] width 81 height 196
click at [78, 16] on div "Status No active tasks You are ready to start receiving tasks. [PERSON_NAME]" at bounding box center [53, 111] width 81 height 196
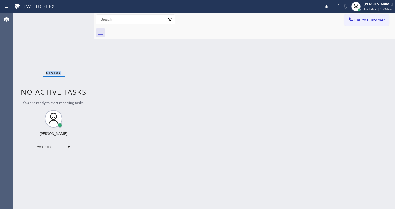
click at [78, 16] on div "Status No active tasks You are ready to start receiving tasks. [PERSON_NAME]" at bounding box center [53, 111] width 81 height 196
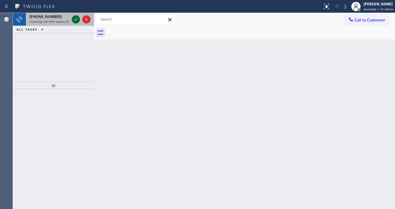
click at [76, 18] on icon at bounding box center [75, 19] width 7 height 7
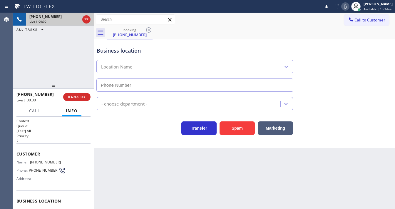
type input "(773) 823-0309"
click at [343, 6] on div at bounding box center [345, 6] width 8 height 7
click at [345, 6] on icon at bounding box center [345, 6] width 7 height 7
click at [227, 133] on button "Spam" at bounding box center [237, 128] width 35 height 14
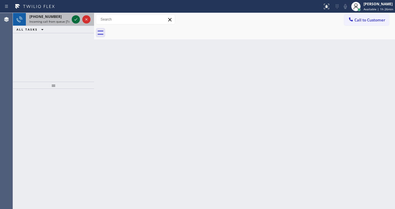
click at [75, 21] on icon at bounding box center [75, 19] width 7 height 7
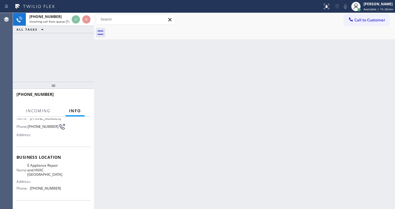
scroll to position [47, 0]
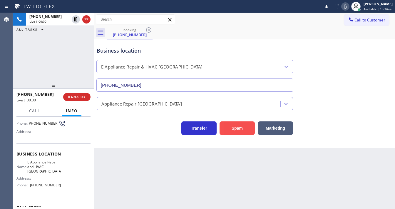
type input "(425) 333-7636"
click at [232, 124] on button "Spam" at bounding box center [237, 128] width 35 height 14
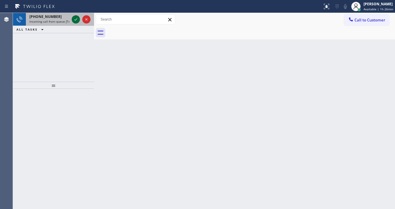
click at [73, 20] on icon at bounding box center [75, 19] width 7 height 7
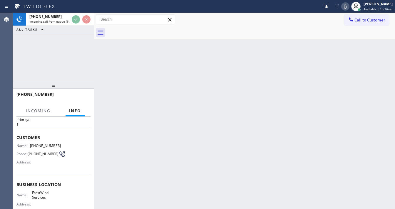
scroll to position [47, 0]
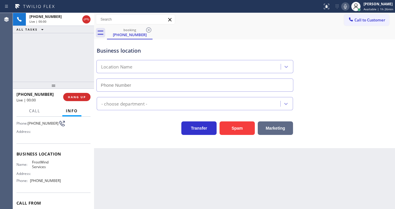
type input "(786) 686-2359"
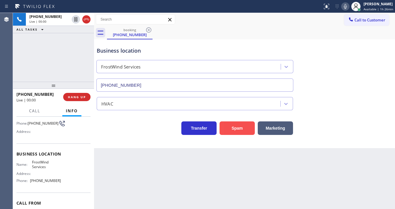
click at [239, 127] on button "Spam" at bounding box center [237, 128] width 35 height 14
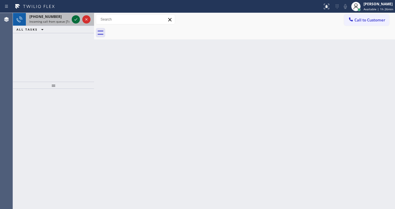
click at [77, 20] on icon at bounding box center [75, 19] width 7 height 7
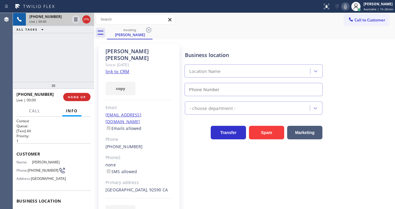
type input "[PHONE_NUMBER]"
click at [116, 69] on link "link to CRM" at bounding box center [118, 72] width 24 height 6
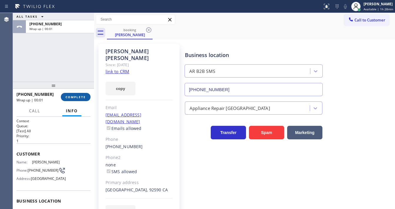
click at [78, 95] on span "COMPLETE" at bounding box center [76, 97] width 20 height 4
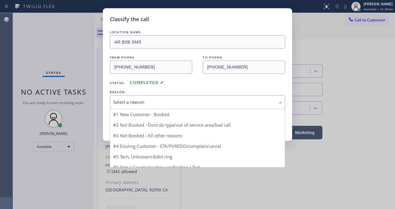
click at [130, 98] on div "Select a reason" at bounding box center [197, 102] width 175 height 14
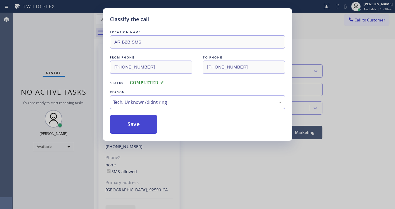
click at [142, 121] on button "Save" at bounding box center [133, 124] width 47 height 19
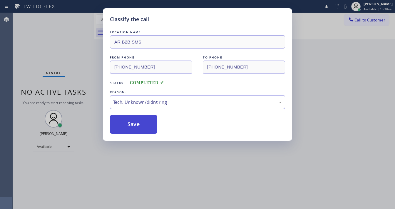
click at [141, 121] on button "Save" at bounding box center [133, 124] width 47 height 19
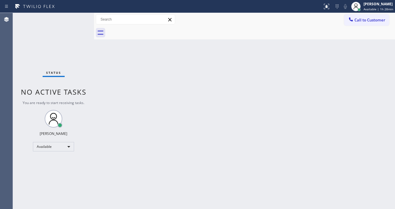
click at [79, 16] on div "Status No active tasks You are ready to start receiving tasks. [PERSON_NAME]" at bounding box center [53, 111] width 81 height 196
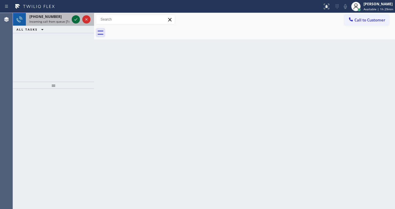
click at [79, 16] on icon at bounding box center [75, 19] width 7 height 7
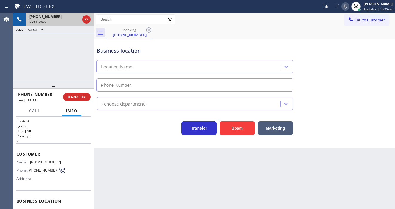
type input "(650) 239-2494"
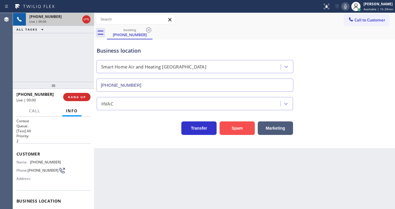
click at [232, 128] on button "Spam" at bounding box center [237, 128] width 35 height 14
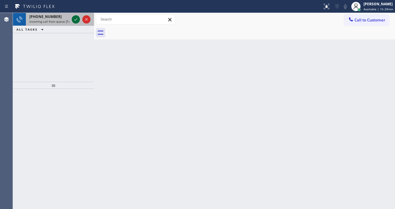
click at [75, 19] on icon at bounding box center [75, 19] width 7 height 7
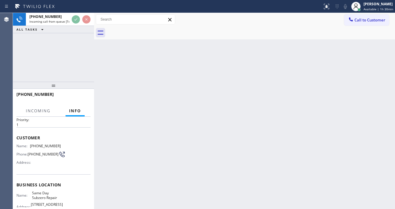
scroll to position [47, 0]
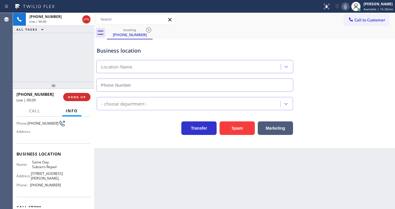
type input "(855) 610-0030"
click at [176, 171] on div "Back to Dashboard Change Sender ID Customers Technicians Select a contact Outbo…" at bounding box center [244, 111] width 301 height 196
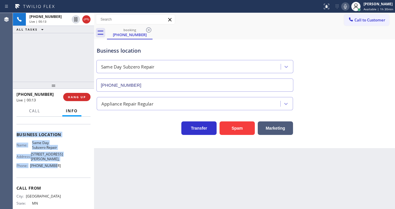
scroll to position [71, 0]
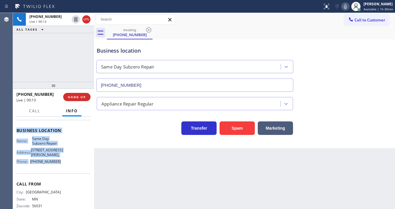
drag, startPoint x: 14, startPoint y: 128, endPoint x: 63, endPoint y: 163, distance: 60.6
click at [63, 163] on div "Context Queue: [Test] All Priority: 1 Customer Name: (612) 327-1125 Phone: (612…" at bounding box center [53, 163] width 81 height 92
copy div "Customer Name: (612) 327-1125 Phone: (612) 327-1125 Address: Business location …"
click at [55, 65] on div "+16123271125 Live | 00:15 ALL TASKS ALL TASKS ACTIVE TASKS TASKS IN WRAP UP" at bounding box center [53, 47] width 81 height 69
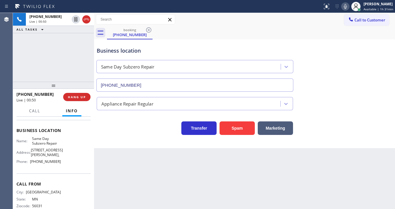
click at [67, 61] on div "+16123271125 Live | 00:50 ALL TASKS ALL TASKS ACTIVE TASKS TASKS IN WRAP UP" at bounding box center [53, 47] width 81 height 69
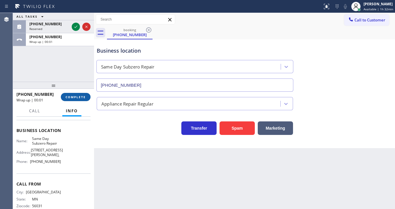
click at [74, 98] on span "COMPLETE" at bounding box center [76, 97] width 20 height 4
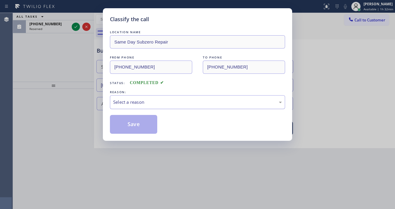
click at [131, 102] on div "Select a reason" at bounding box center [197, 102] width 169 height 7
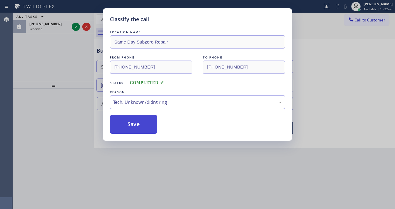
click at [139, 128] on button "Save" at bounding box center [133, 124] width 47 height 19
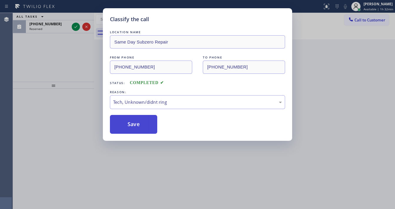
drag, startPoint x: 139, startPoint y: 128, endPoint x: 82, endPoint y: 98, distance: 64.7
click at [138, 128] on button "Save" at bounding box center [133, 124] width 47 height 19
drag, startPoint x: 82, startPoint y: 98, endPoint x: 97, endPoint y: 60, distance: 40.7
click at [84, 94] on div "Classify the call LOCATION NAME Same Day Subzero Repair FROM PHONE (612) 327-11…" at bounding box center [197, 104] width 395 height 209
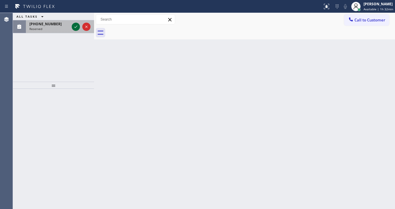
click at [78, 27] on icon at bounding box center [75, 26] width 7 height 7
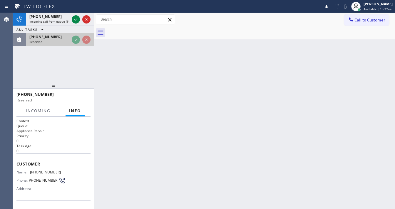
click at [76, 26] on div "ALL TASKS ALL TASKS ACTIVE TASKS TASKS IN WRAP UP" at bounding box center [53, 29] width 81 height 7
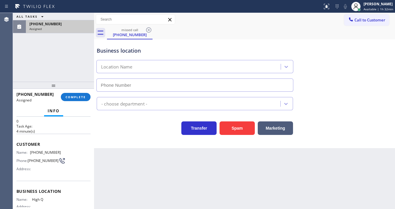
type input "(206) 309-6965"
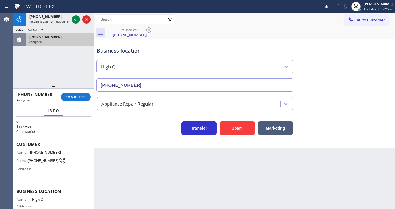
scroll to position [47, 0]
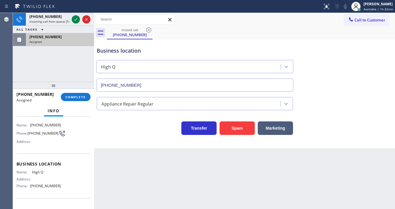
click at [78, 89] on div at bounding box center [53, 85] width 81 height 7
click at [78, 100] on button "COMPLETE" at bounding box center [76, 97] width 30 height 8
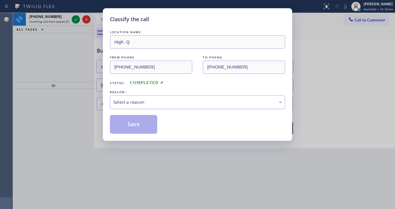
drag, startPoint x: 130, startPoint y: 100, endPoint x: 132, endPoint y: 104, distance: 4.1
click at [131, 100] on div "Select a reason" at bounding box center [197, 102] width 169 height 7
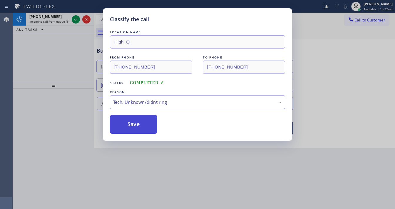
click at [129, 122] on button "Save" at bounding box center [133, 124] width 47 height 19
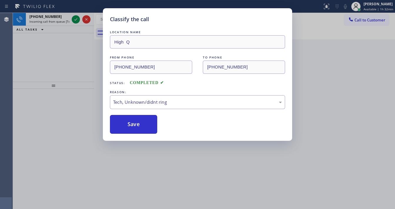
drag, startPoint x: 44, startPoint y: 72, endPoint x: 68, endPoint y: 28, distance: 50.7
click at [45, 71] on div "Classify the call LOCATION NAME High Q FROM PHONE (206) 946-9828 TO PHONE (206)…" at bounding box center [197, 104] width 395 height 209
click at [74, 22] on div "Classify the call LOCATION NAME High Q FROM PHONE (206) 946-9828 TO PHONE (206)…" at bounding box center [197, 104] width 395 height 209
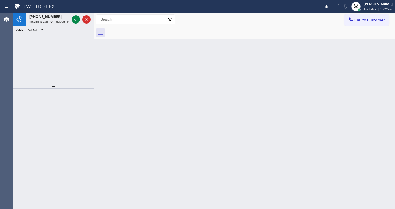
click at [74, 22] on icon at bounding box center [75, 19] width 7 height 7
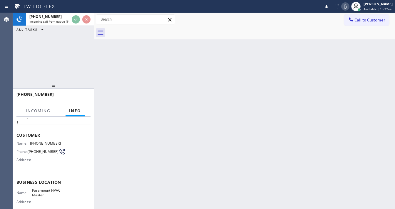
scroll to position [24, 0]
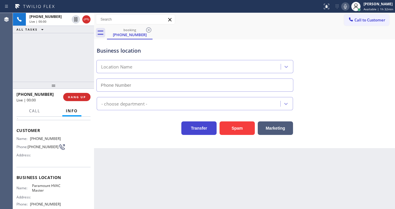
type input "(786) 461-1410"
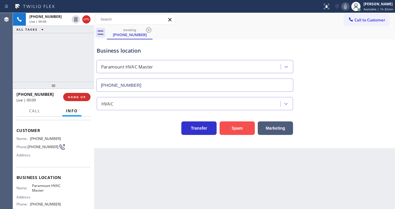
click at [237, 130] on button "Spam" at bounding box center [237, 128] width 35 height 14
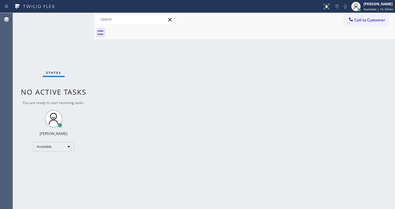
click at [78, 19] on div "Status No active tasks You are ready to start receiving tasks. [PERSON_NAME]" at bounding box center [53, 111] width 81 height 196
click at [80, 13] on div "Status report No issues detected If you experience an issue, please download th…" at bounding box center [197, 6] width 395 height 13
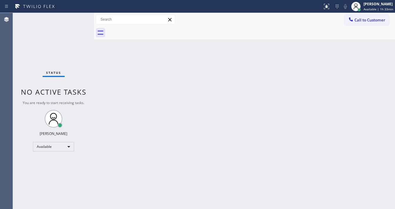
click at [80, 14] on div "Status No active tasks You are ready to start receiving tasks. [PERSON_NAME]" at bounding box center [53, 111] width 81 height 196
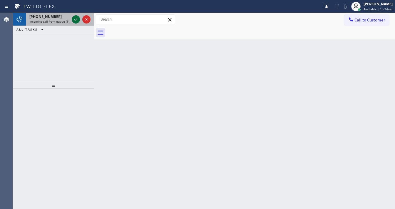
click at [73, 19] on icon at bounding box center [75, 19] width 7 height 7
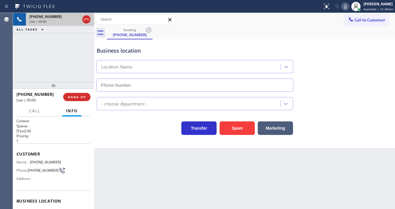
type input "(714) 886-3345"
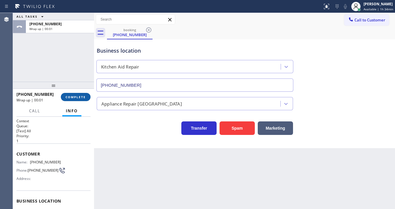
click at [75, 100] on button "COMPLETE" at bounding box center [76, 97] width 30 height 8
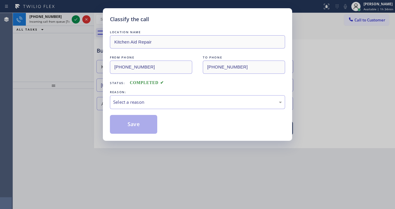
click at [156, 109] on div "LOCATION NAME Kitchen Aid Repair FROM PHONE (949) 850-7491 TO PHONE (714) 886-3…" at bounding box center [197, 81] width 175 height 105
click at [149, 96] on div "Select a reason" at bounding box center [197, 102] width 175 height 14
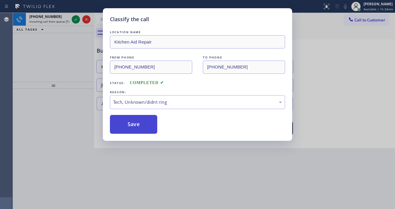
click at [134, 125] on button "Save" at bounding box center [133, 124] width 47 height 19
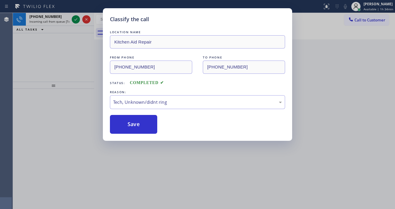
click at [75, 20] on div "Classify the call LOCATION NAME Kitchen Aid Repair FROM PHONE (949) 850-7491 TO…" at bounding box center [197, 104] width 395 height 209
click at [75, 20] on div "Classify the call LOCATION NAME Thermador Appliance Repair Zone Oak Lawn FROM P…" at bounding box center [204, 111] width 382 height 196
click at [75, 20] on icon at bounding box center [75, 19] width 3 height 2
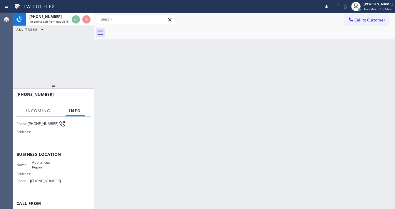
scroll to position [47, 0]
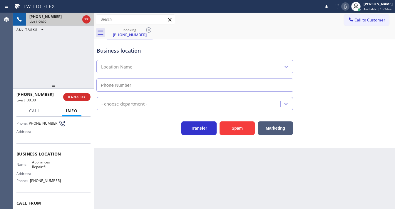
type input "(689) 272-3163"
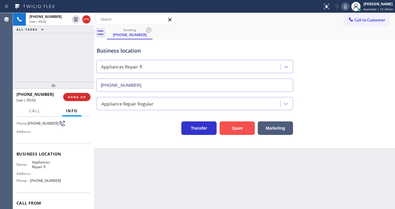
click at [238, 126] on button "Spam" at bounding box center [237, 128] width 35 height 14
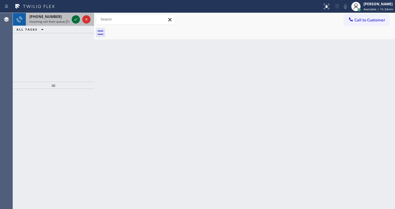
click at [78, 17] on icon at bounding box center [75, 19] width 7 height 7
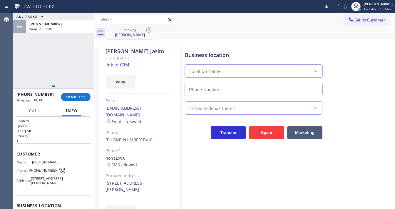
type input "(949) 438-5263"
click at [86, 99] on button "COMPLETE" at bounding box center [76, 97] width 30 height 8
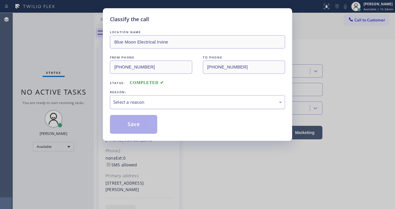
click at [160, 99] on div "Select a reason" at bounding box center [197, 102] width 169 height 7
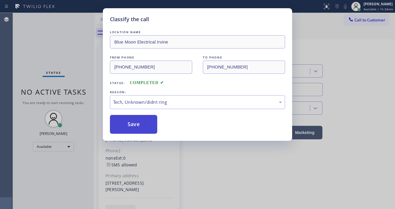
click at [135, 130] on button "Save" at bounding box center [133, 124] width 47 height 19
click at [135, 128] on button "Save" at bounding box center [133, 124] width 47 height 19
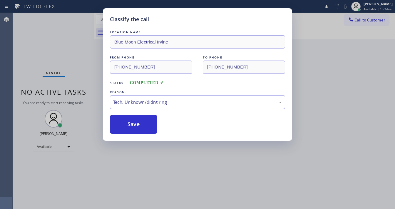
drag, startPoint x: 136, startPoint y: 128, endPoint x: 93, endPoint y: 52, distance: 87.7
click at [136, 128] on button "Save" at bounding box center [133, 124] width 47 height 19
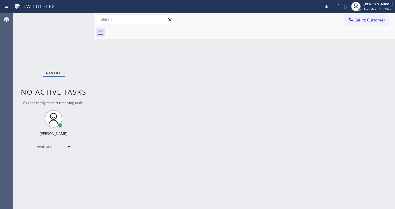
click at [77, 16] on div "Status No active tasks You are ready to start receiving tasks. [PERSON_NAME]" at bounding box center [53, 111] width 81 height 196
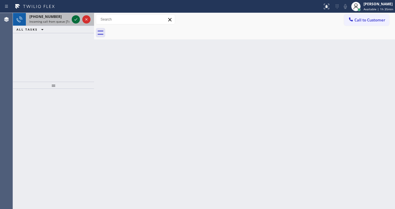
click at [77, 16] on icon at bounding box center [75, 19] width 7 height 7
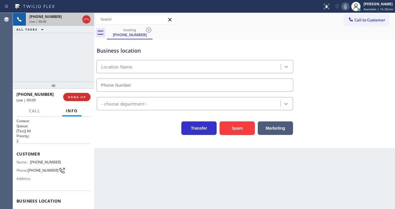
type input "(650) 699-6069"
drag, startPoint x: 240, startPoint y: 128, endPoint x: 161, endPoint y: 85, distance: 90.3
click at [240, 128] on button "Spam" at bounding box center [237, 128] width 35 height 14
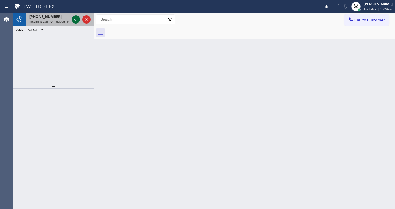
click at [77, 19] on icon at bounding box center [75, 19] width 7 height 7
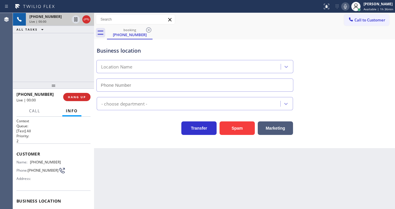
type input "(954) 835-4535"
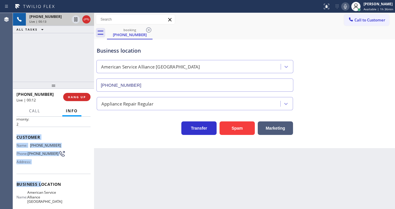
scroll to position [86, 0]
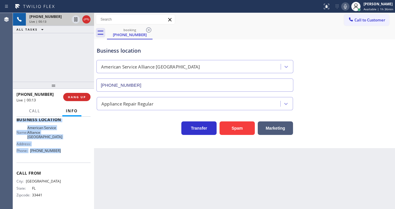
drag, startPoint x: 24, startPoint y: 153, endPoint x: 68, endPoint y: 151, distance: 44.8
click at [68, 151] on div "Context Queue: [Test] All Priority: 2 Customer Name: (954) 729-1028 Phone: (954…" at bounding box center [53, 122] width 74 height 170
copy div "Customer Name: (954) 729-1028 Phone: (954) 729-1028 Address: Business location …"
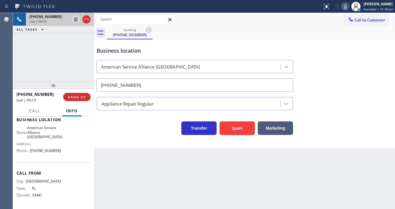
click at [61, 58] on div "+19547291028 Live | 00:14 ALL TASKS ALL TASKS ACTIVE TASKS TASKS IN WRAP UP" at bounding box center [53, 47] width 81 height 69
click at [55, 56] on div "+19547291028 Live | 01:12 ALL TASKS ALL TASKS ACTIVE TASKS TASKS IN WRAP UP" at bounding box center [53, 47] width 81 height 69
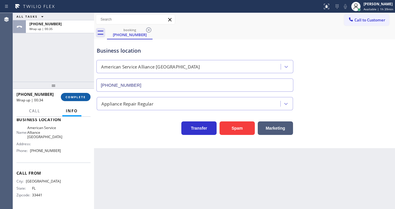
click at [76, 96] on span "COMPLETE" at bounding box center [76, 97] width 20 height 4
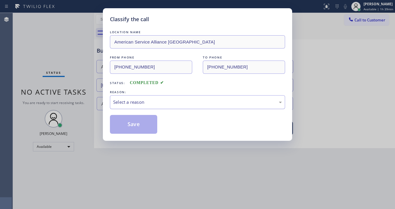
click at [131, 105] on div "Select a reason" at bounding box center [197, 102] width 169 height 7
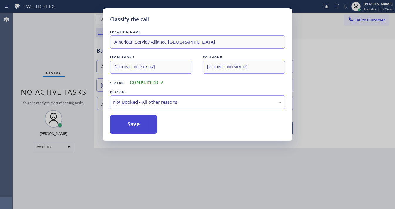
click at [136, 120] on button "Save" at bounding box center [133, 124] width 47 height 19
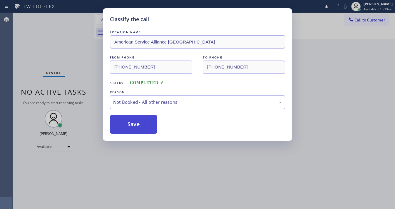
click at [136, 120] on button "Save" at bounding box center [133, 124] width 47 height 19
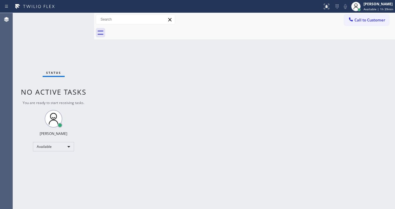
click at [71, 44] on div "Status No active tasks You are ready to start receiving tasks. [PERSON_NAME]" at bounding box center [53, 111] width 81 height 196
click at [78, 16] on div "Status No active tasks You are ready to start receiving tasks. [PERSON_NAME]" at bounding box center [53, 111] width 81 height 196
drag, startPoint x: 78, startPoint y: 16, endPoint x: 73, endPoint y: 9, distance: 8.5
click at [76, 11] on div "Status report No issues detected If you experience an issue, please download th…" at bounding box center [197, 104] width 395 height 209
drag, startPoint x: 20, startPoint y: 41, endPoint x: 30, endPoint y: 41, distance: 9.7
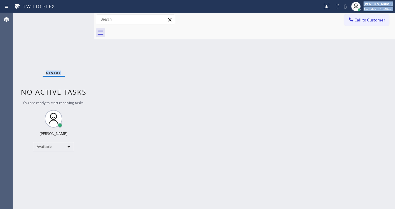
click at [20, 41] on div "Status No active tasks You are ready to start receiving tasks. [PERSON_NAME]" at bounding box center [53, 111] width 81 height 196
click at [77, 15] on div "Status No active tasks You are ready to start receiving tasks. [PERSON_NAME]" at bounding box center [53, 111] width 81 height 196
click at [76, 15] on div "Status No active tasks You are ready to start receiving tasks. [PERSON_NAME]" at bounding box center [53, 111] width 81 height 196
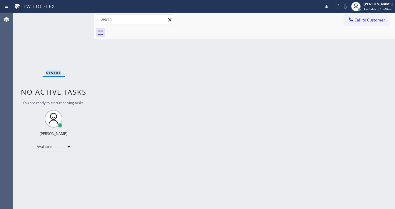
click at [76, 15] on div "Status No active tasks You are ready to start receiving tasks. [PERSON_NAME]" at bounding box center [53, 111] width 81 height 196
click at [78, 16] on div "Status No active tasks You are ready to start receiving tasks. [PERSON_NAME]" at bounding box center [53, 111] width 81 height 196
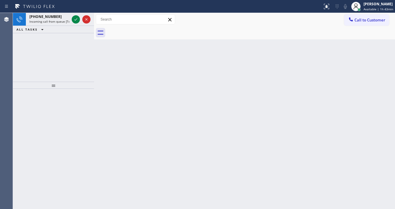
click at [78, 16] on icon at bounding box center [75, 19] width 7 height 7
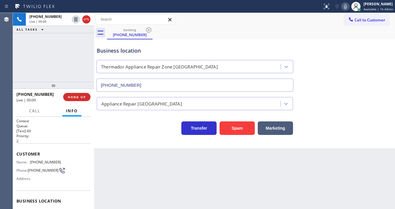
type input "(408) 547-9336"
click at [237, 124] on button "Spam" at bounding box center [237, 128] width 35 height 14
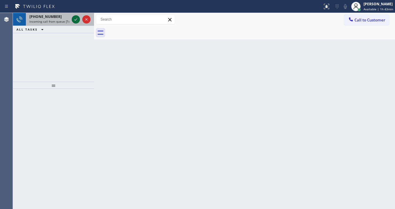
click at [77, 16] on icon at bounding box center [75, 19] width 7 height 7
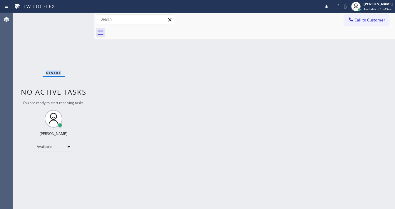
click at [77, 16] on div "Status No active tasks You are ready to start receiving tasks. [PERSON_NAME]" at bounding box center [53, 111] width 81 height 196
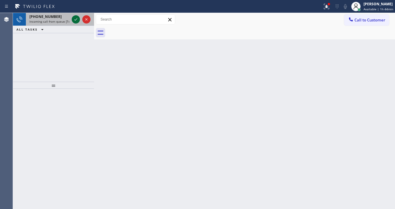
click at [77, 16] on icon at bounding box center [75, 19] width 7 height 7
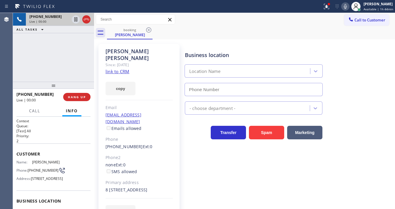
type input "(855) 999-4417"
click at [160, 207] on div "EDIT" at bounding box center [139, 212] width 67 height 14
click at [125, 69] on link "link to CRM" at bounding box center [118, 72] width 24 height 6
click at [53, 86] on div at bounding box center [53, 85] width 81 height 7
click at [54, 85] on div at bounding box center [53, 85] width 81 height 7
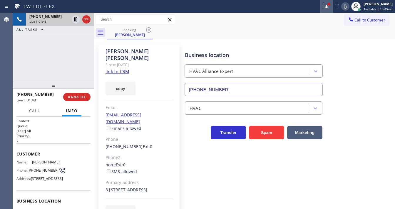
click at [333, 8] on div at bounding box center [326, 6] width 13 height 7
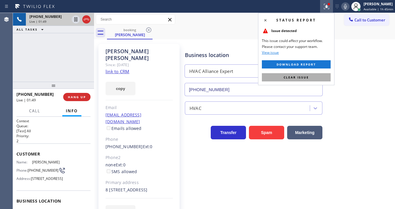
click at [299, 79] on span "Clear issue" at bounding box center [296, 77] width 25 height 4
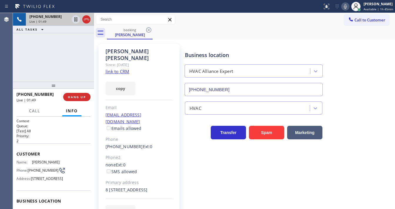
click at [247, 39] on div "Timothy Burr Since: 20 may 2020 link to CRM copy Email timothyburr305@icloud.co…" at bounding box center [244, 134] width 301 height 191
click at [53, 56] on div "+13234803172 Live | 01:50 ALL TASKS ALL TASKS ACTIVE TASKS TASKS IN WRAP UP" at bounding box center [53, 47] width 81 height 69
click at [34, 109] on span "Call" at bounding box center [34, 110] width 11 height 5
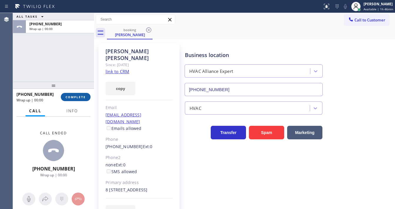
click at [72, 94] on button "COMPLETE" at bounding box center [76, 97] width 30 height 8
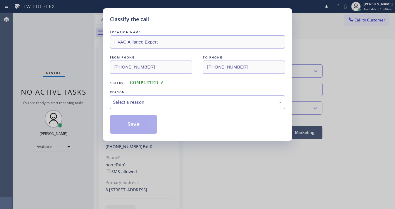
click at [135, 99] on div "Select a reason" at bounding box center [197, 102] width 169 height 7
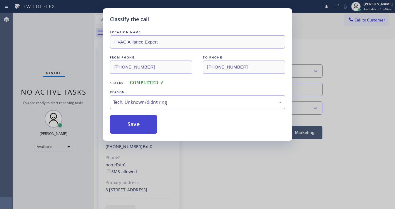
click at [136, 124] on button "Save" at bounding box center [133, 124] width 47 height 19
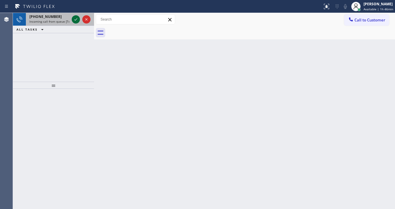
click at [75, 18] on icon at bounding box center [75, 19] width 7 height 7
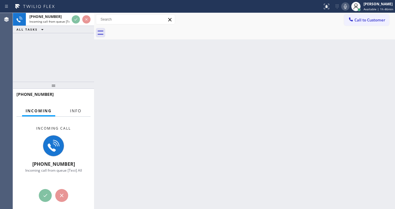
click at [80, 108] on span "Info" at bounding box center [75, 110] width 11 height 5
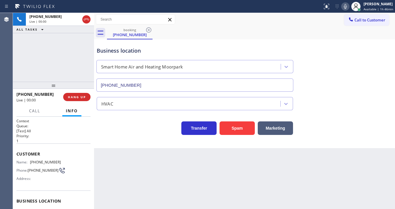
scroll to position [47, 0]
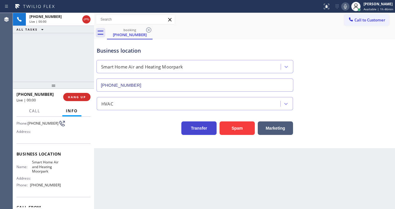
type input "(805) 600-8552"
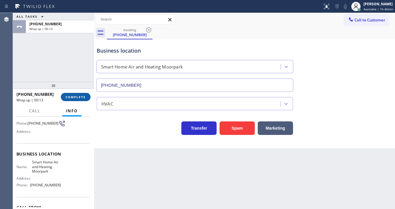
click at [81, 99] on span "COMPLETE" at bounding box center [76, 97] width 20 height 4
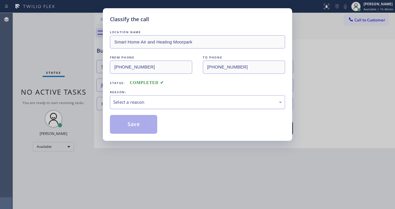
click at [131, 102] on div "Select a reason" at bounding box center [197, 102] width 169 height 7
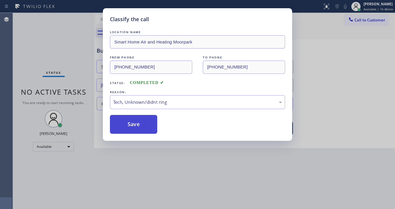
click at [136, 126] on button "Save" at bounding box center [133, 124] width 47 height 19
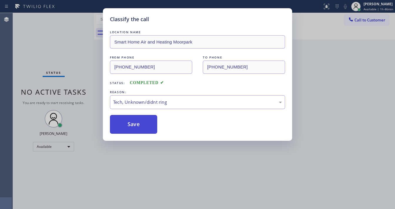
click at [136, 126] on button "Save" at bounding box center [133, 124] width 47 height 19
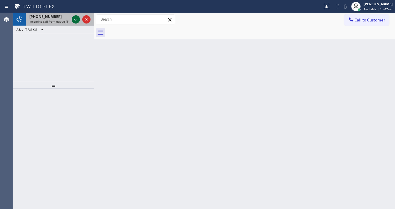
click at [79, 17] on icon at bounding box center [75, 19] width 7 height 7
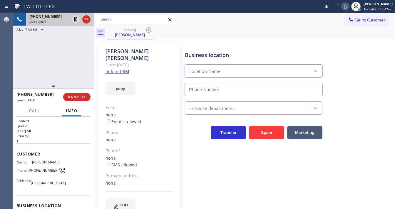
type input "(424) 577-5410"
click at [115, 69] on link "link to CRM" at bounding box center [118, 72] width 24 height 6
click at [258, 128] on button "Spam" at bounding box center [266, 133] width 35 height 14
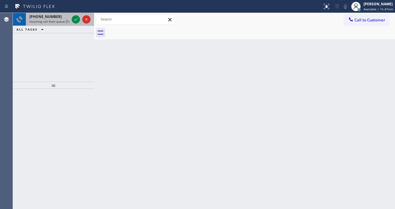
click at [35, 20] on span "Incoming call from queue [Test] All" at bounding box center [53, 21] width 49 height 4
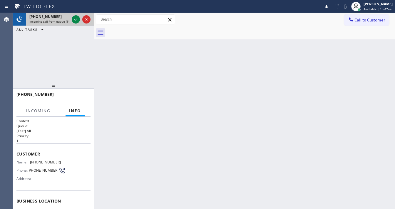
click at [70, 17] on div "+16192128001 Incoming call from queue [Test] All" at bounding box center [48, 19] width 45 height 13
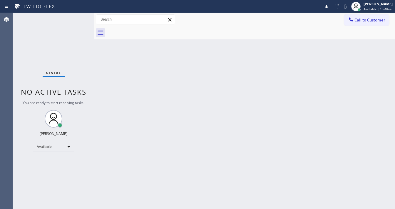
click at [78, 16] on div "Status No active tasks You are ready to start receiving tasks. [PERSON_NAME]" at bounding box center [53, 111] width 81 height 196
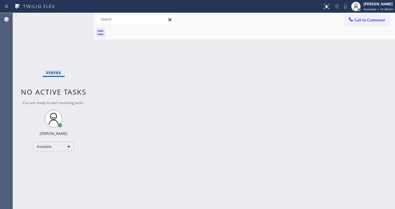
click at [78, 16] on div "Status No active tasks You are ready to start receiving tasks. [PERSON_NAME]" at bounding box center [53, 111] width 81 height 196
click at [83, 16] on div "Status No active tasks You are ready to start receiving tasks. [PERSON_NAME]" at bounding box center [53, 111] width 81 height 196
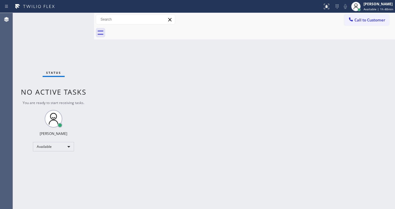
click at [83, 16] on div "Status No active tasks You are ready to start receiving tasks. [PERSON_NAME]" at bounding box center [53, 111] width 81 height 196
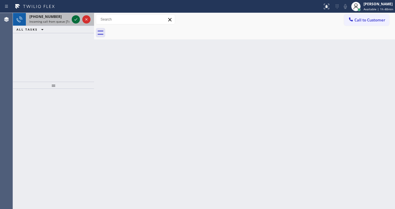
click at [74, 19] on icon at bounding box center [75, 19] width 7 height 7
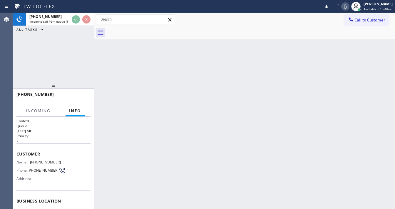
click at [347, 7] on icon at bounding box center [345, 6] width 7 height 7
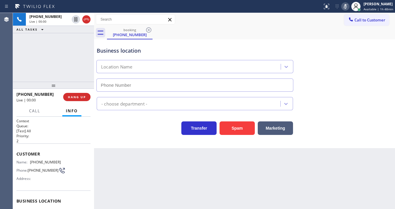
type input "(415) 324-4425"
click at [244, 130] on button "Spam" at bounding box center [237, 128] width 35 height 14
click at [243, 131] on button "Spam" at bounding box center [237, 128] width 35 height 14
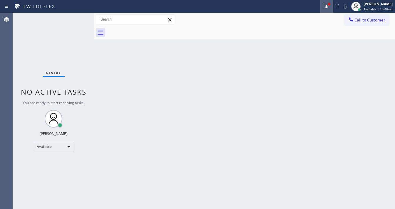
click at [328, 7] on icon at bounding box center [326, 6] width 4 height 4
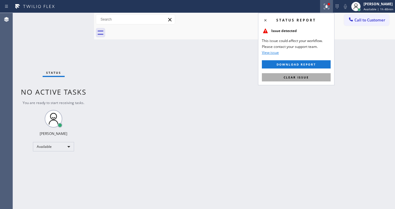
click at [308, 76] on span "Clear issue" at bounding box center [296, 77] width 25 height 4
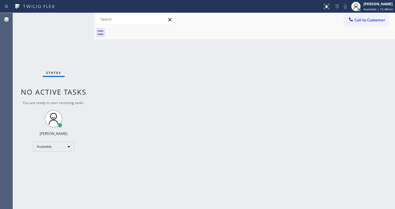
click at [76, 19] on div "Status No active tasks You are ready to start receiving tasks. [PERSON_NAME]" at bounding box center [53, 111] width 81 height 196
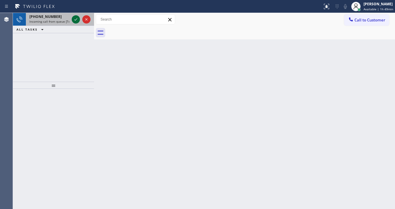
click at [76, 17] on icon at bounding box center [75, 19] width 7 height 7
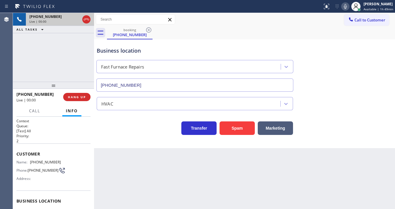
type input "(305) 440-4758"
click at [16, 67] on div "+19546632635 Live | 00:18 ALL TASKS ALL TASKS ACTIVE TASKS TASKS IN WRAP UP" at bounding box center [53, 47] width 81 height 69
click at [74, 98] on span "HANG UP" at bounding box center [77, 97] width 18 height 4
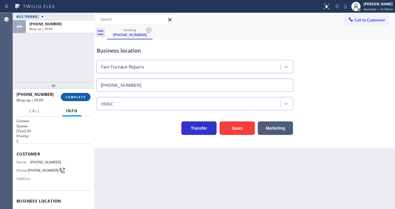
click at [74, 98] on span "COMPLETE" at bounding box center [76, 97] width 20 height 4
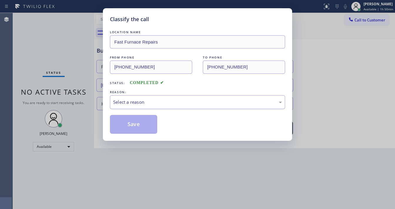
click at [139, 103] on div "Select a reason" at bounding box center [197, 102] width 169 height 7
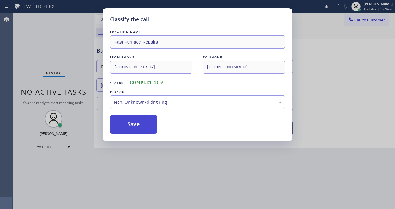
click at [149, 129] on button "Save" at bounding box center [133, 124] width 47 height 19
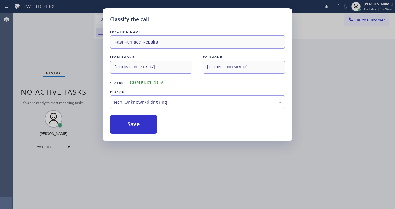
drag, startPoint x: 149, startPoint y: 128, endPoint x: 134, endPoint y: 78, distance: 51.9
click at [149, 127] on button "Save" at bounding box center [133, 124] width 47 height 19
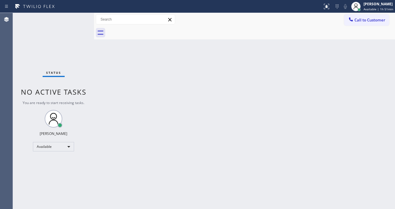
click at [77, 18] on div "Status No active tasks You are ready to start receiving tasks. [PERSON_NAME]" at bounding box center [53, 111] width 81 height 196
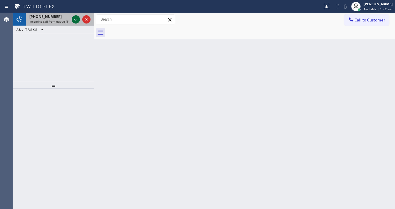
click at [77, 15] on div at bounding box center [81, 19] width 21 height 13
click at [77, 15] on button at bounding box center [76, 19] width 8 height 8
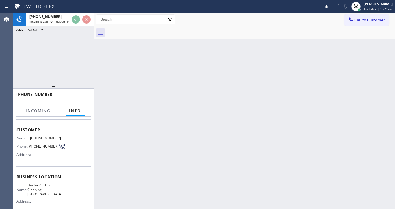
scroll to position [47, 0]
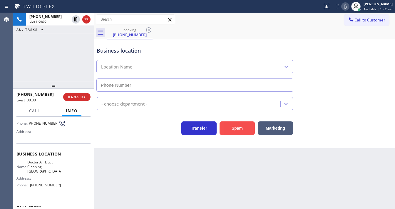
type input "[PHONE_NUMBER]"
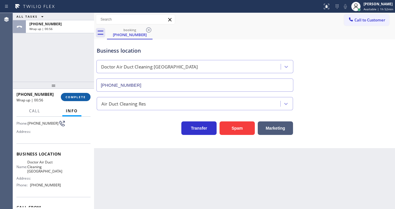
click at [90, 96] on button "COMPLETE" at bounding box center [76, 97] width 30 height 8
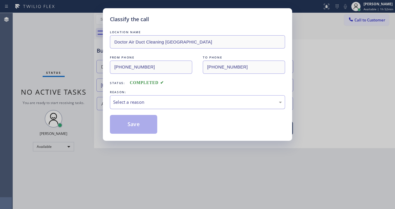
click at [139, 103] on div "Select a reason" at bounding box center [197, 102] width 169 height 7
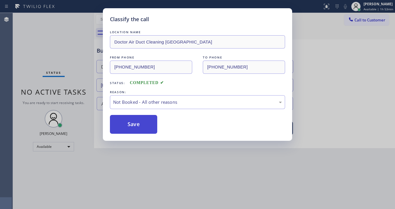
click at [139, 122] on button "Save" at bounding box center [133, 124] width 47 height 19
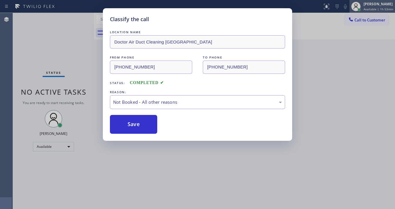
click at [369, 10] on span "Available | 1h 53min" at bounding box center [379, 9] width 30 height 4
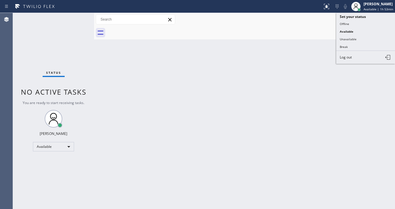
drag, startPoint x: 349, startPoint y: 46, endPoint x: 255, endPoint y: 61, distance: 95.3
click at [349, 46] on button "Break" at bounding box center [365, 47] width 59 height 8
click at [206, 75] on div "Back to Dashboard Change Sender ID Customers Technicians Select a contact Outbo…" at bounding box center [244, 111] width 301 height 196
